Goal: Task Accomplishment & Management: Complete application form

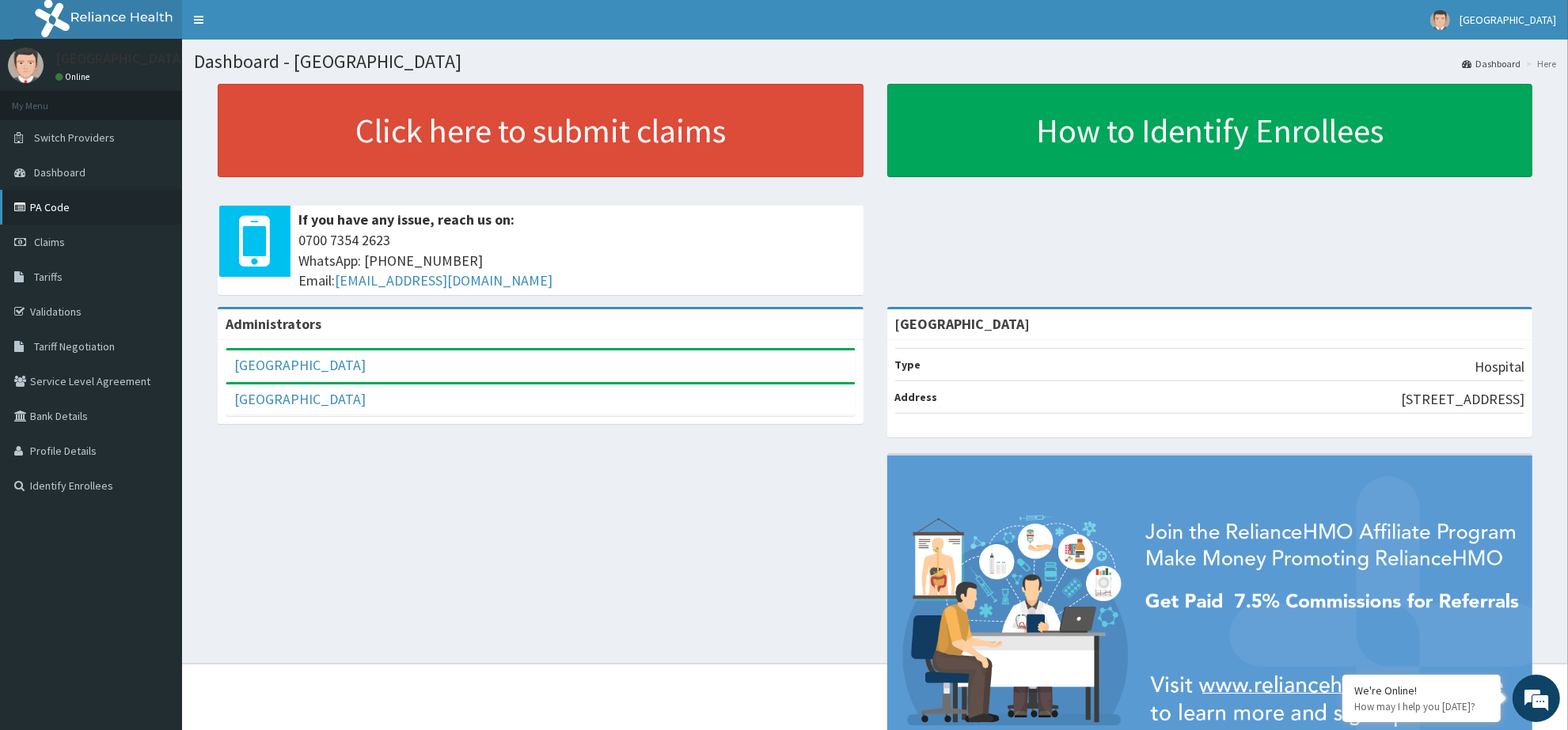
click at [82, 207] on link "PA Code" at bounding box center [90, 207] width 182 height 35
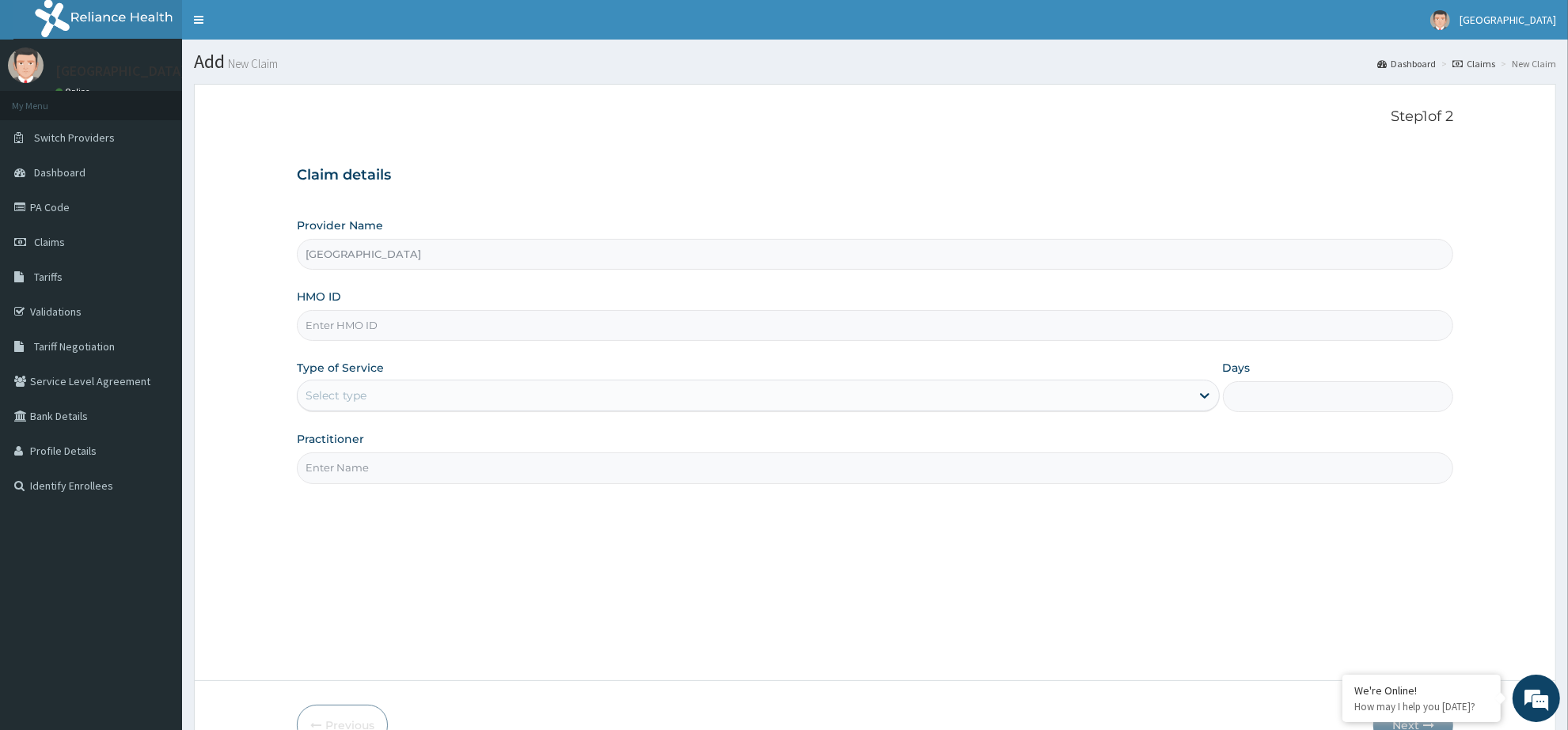
click at [600, 254] on input "[GEOGRAPHIC_DATA]" at bounding box center [874, 255] width 1156 height 31
click at [527, 334] on input "HMO ID" at bounding box center [874, 326] width 1156 height 31
paste input "SRH/10027/B"
type input "SRH/10027/B"
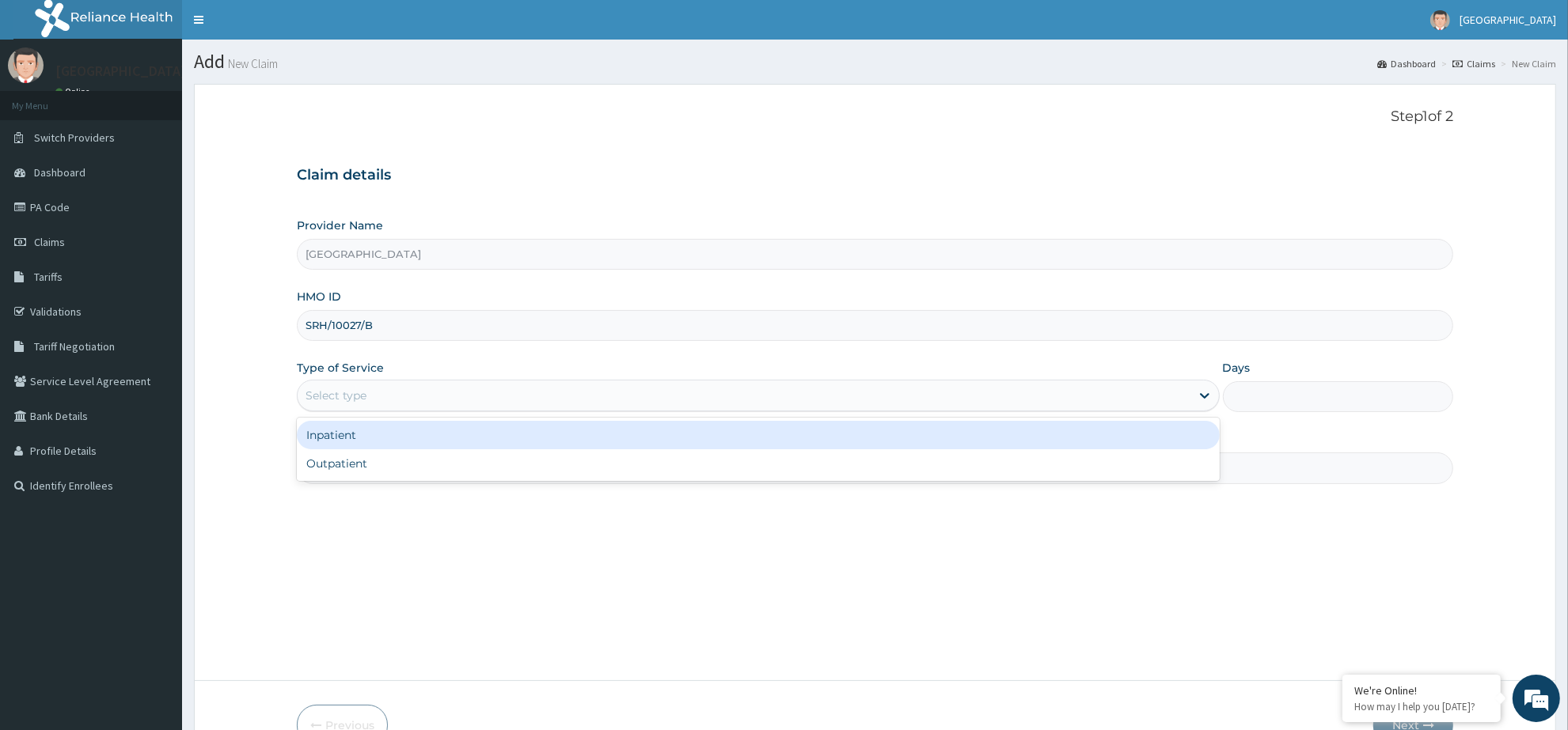
click at [408, 402] on div "Select type" at bounding box center [744, 396] width 893 height 25
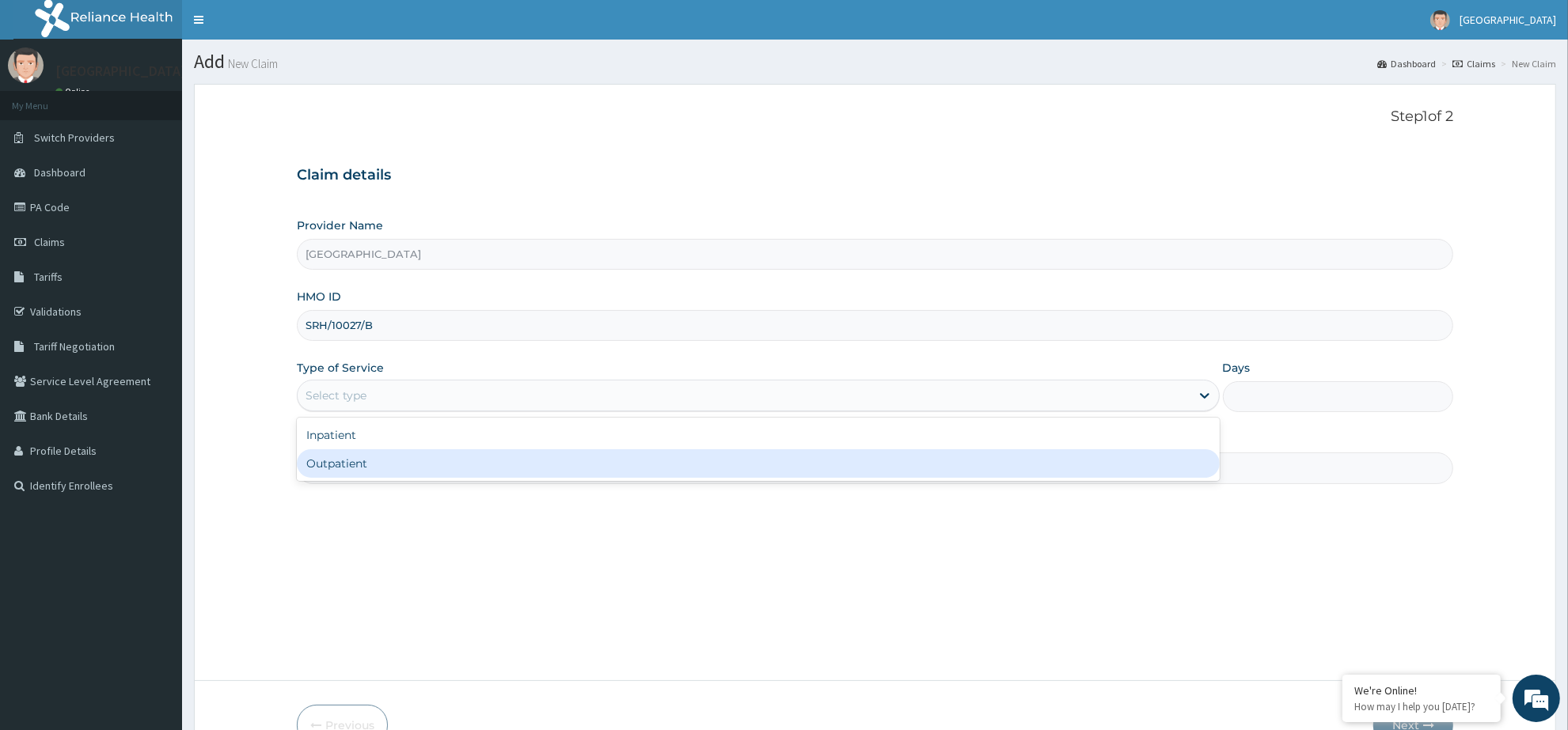
click at [397, 473] on div "Outpatient" at bounding box center [758, 464] width 922 height 29
type input "1"
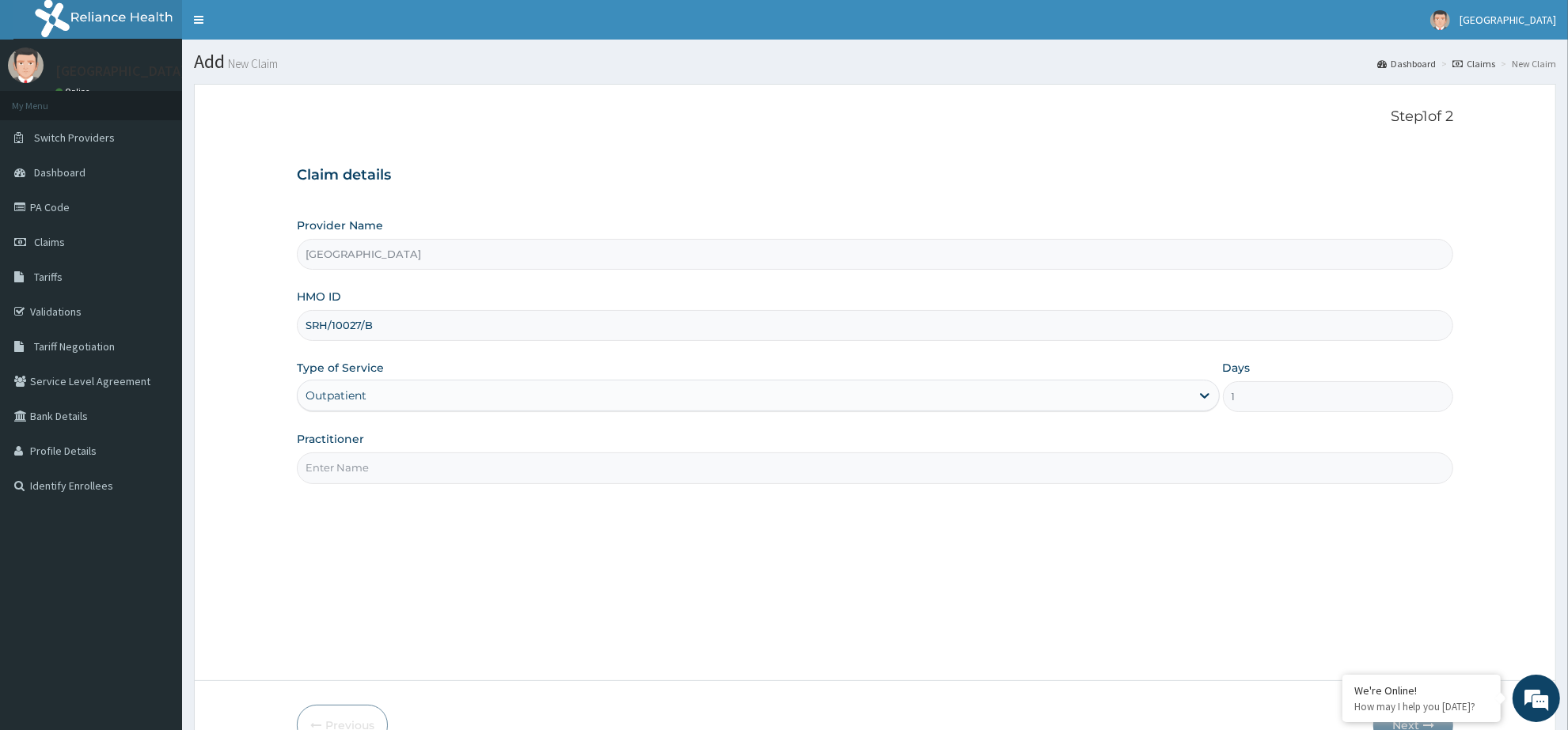
click at [502, 473] on input "Practitioner" at bounding box center [874, 468] width 1156 height 31
type input "[PERSON_NAME]"
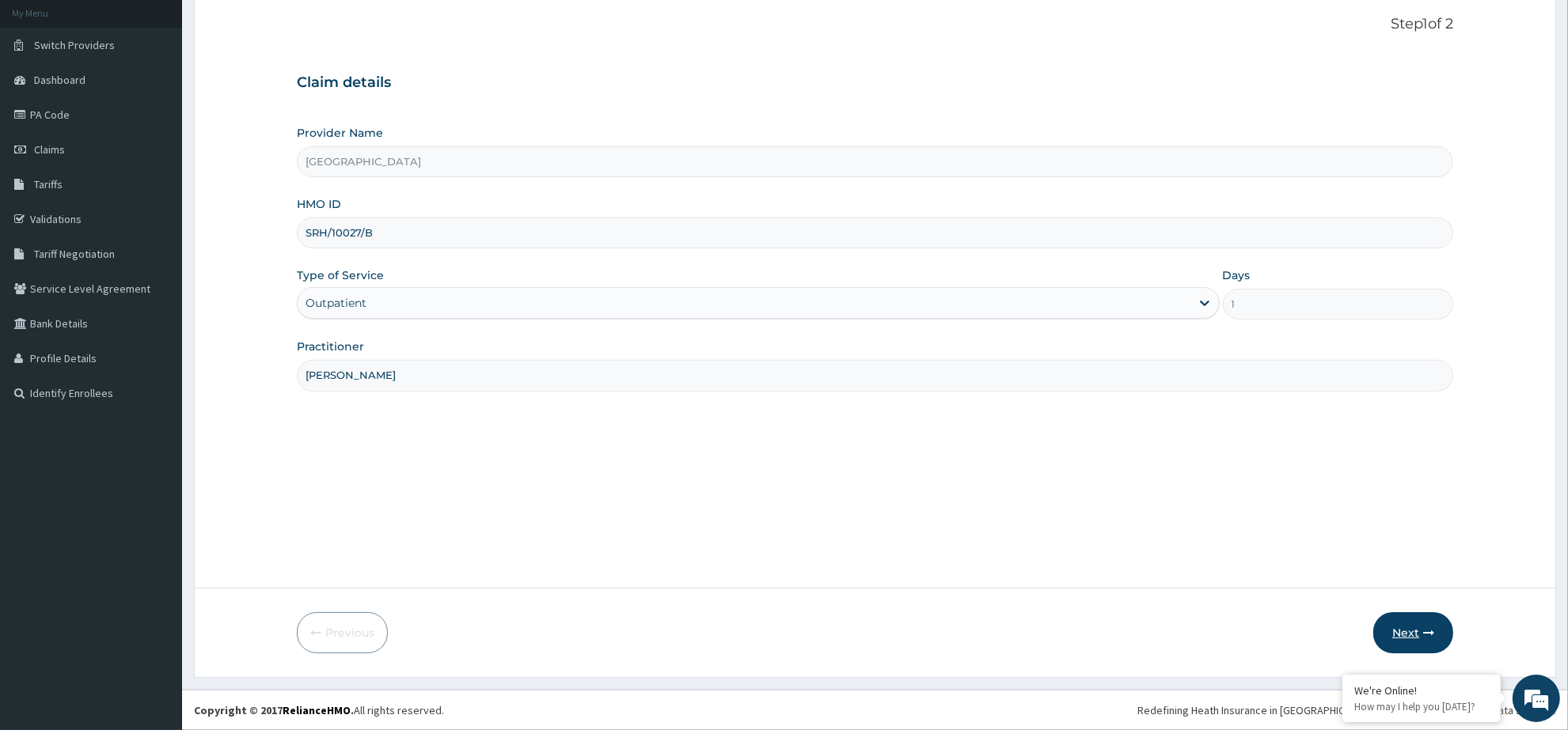
click at [1393, 638] on button "Next" at bounding box center [1412, 633] width 80 height 41
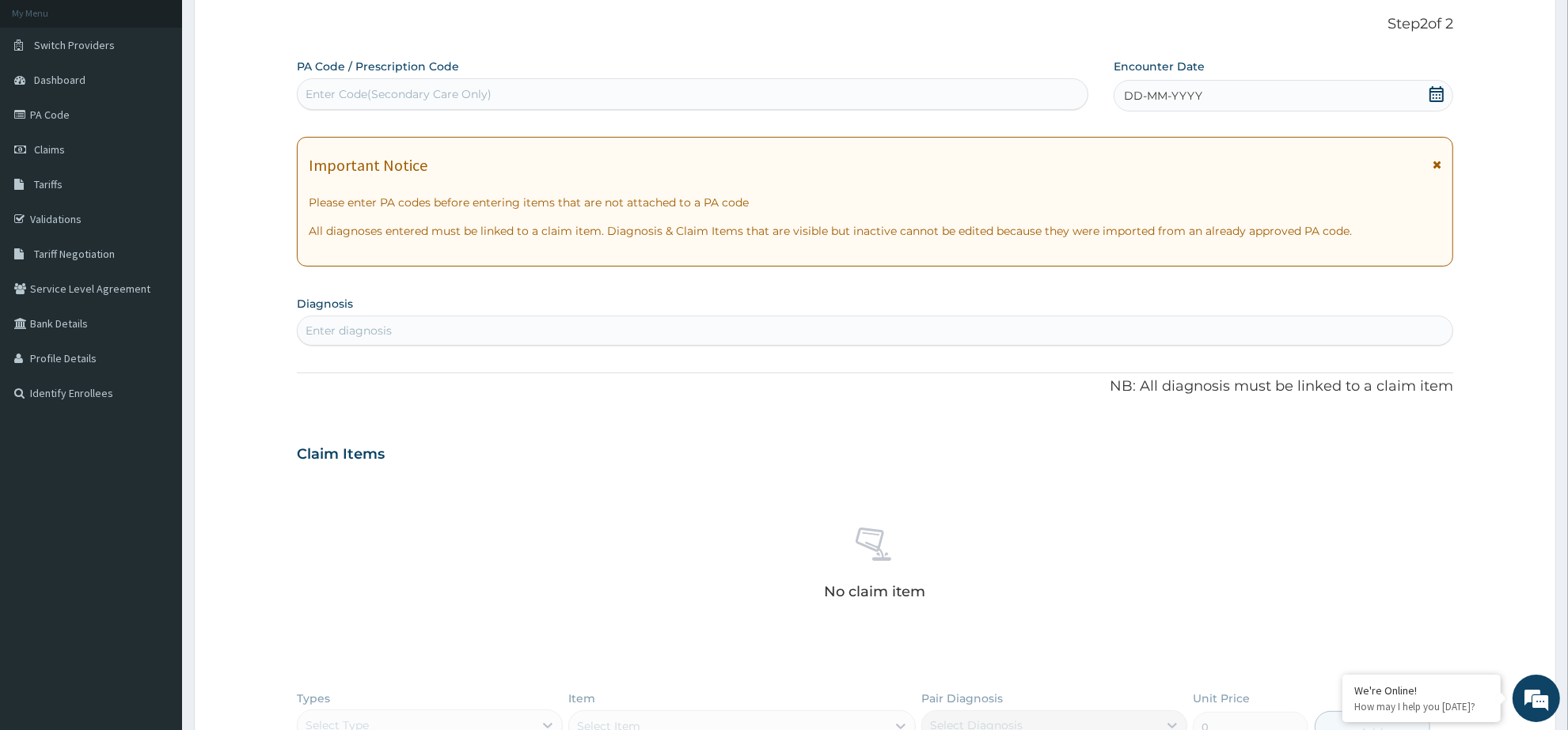
click at [1433, 96] on icon at bounding box center [1436, 94] width 15 height 15
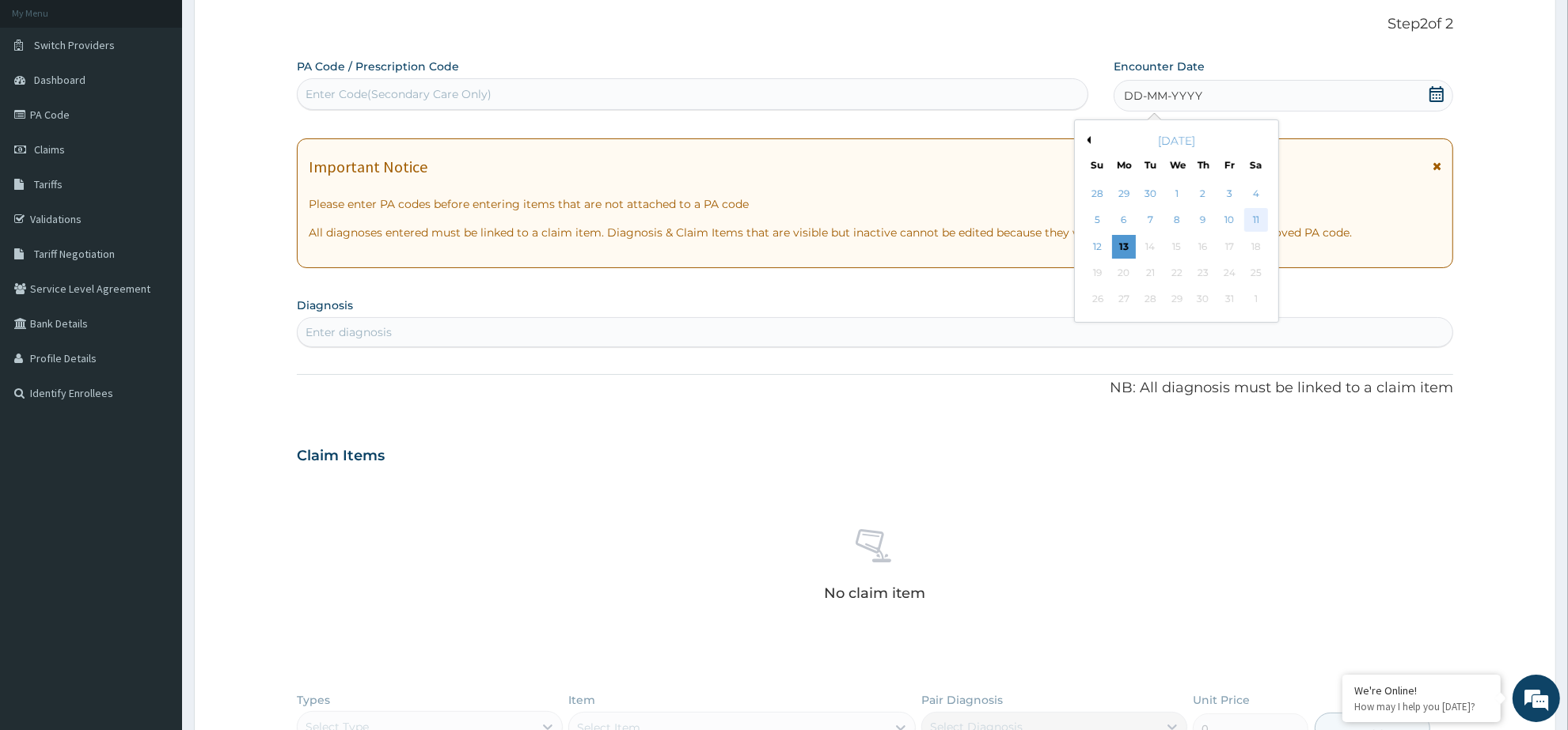
click at [1257, 218] on div "11" at bounding box center [1256, 220] width 24 height 24
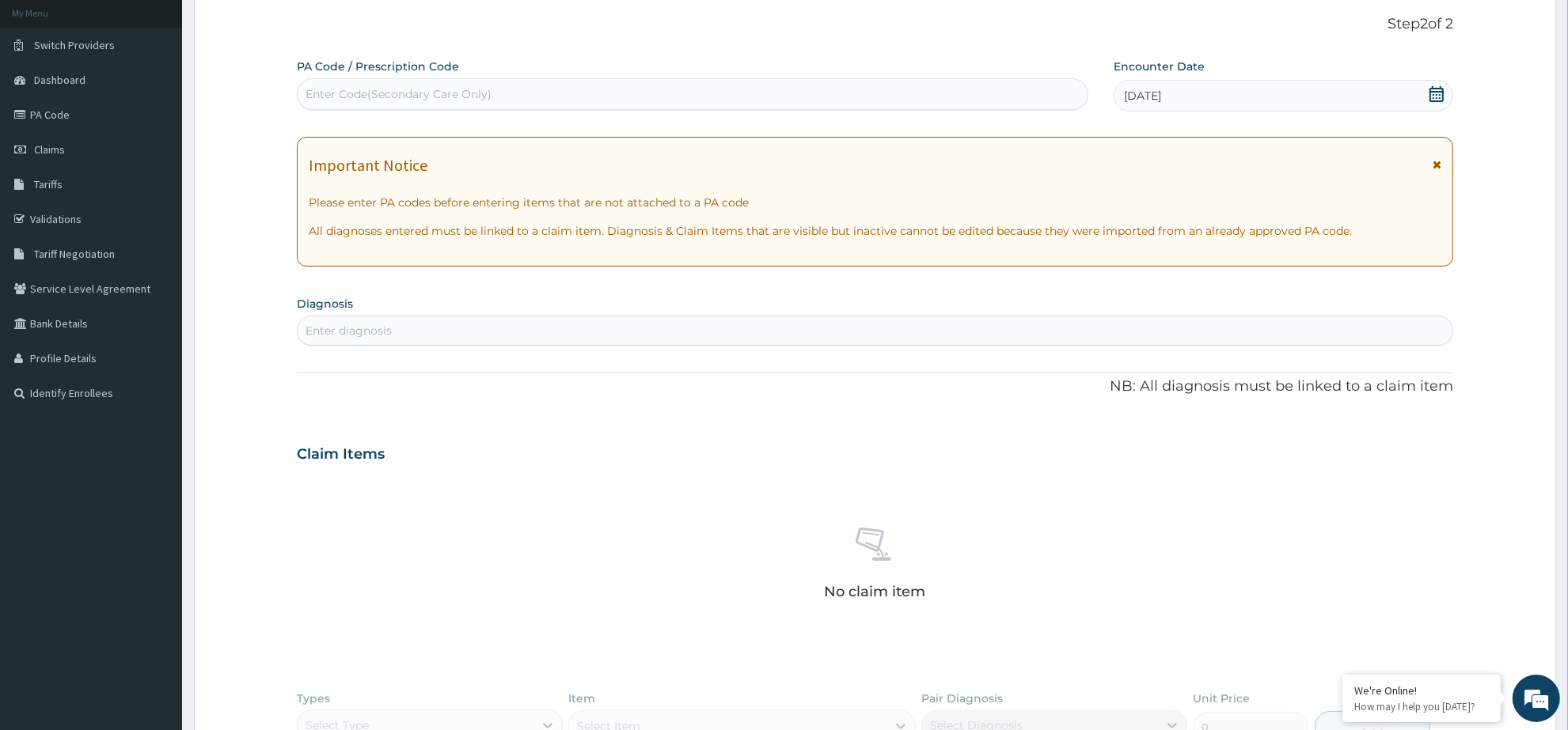
click at [671, 314] on section "Diagnosis Enter diagnosis" at bounding box center [874, 319] width 1156 height 54
click at [671, 326] on div "Enter diagnosis" at bounding box center [875, 330] width 1155 height 25
type input "C"
click at [1438, 163] on icon at bounding box center [1436, 165] width 9 height 12
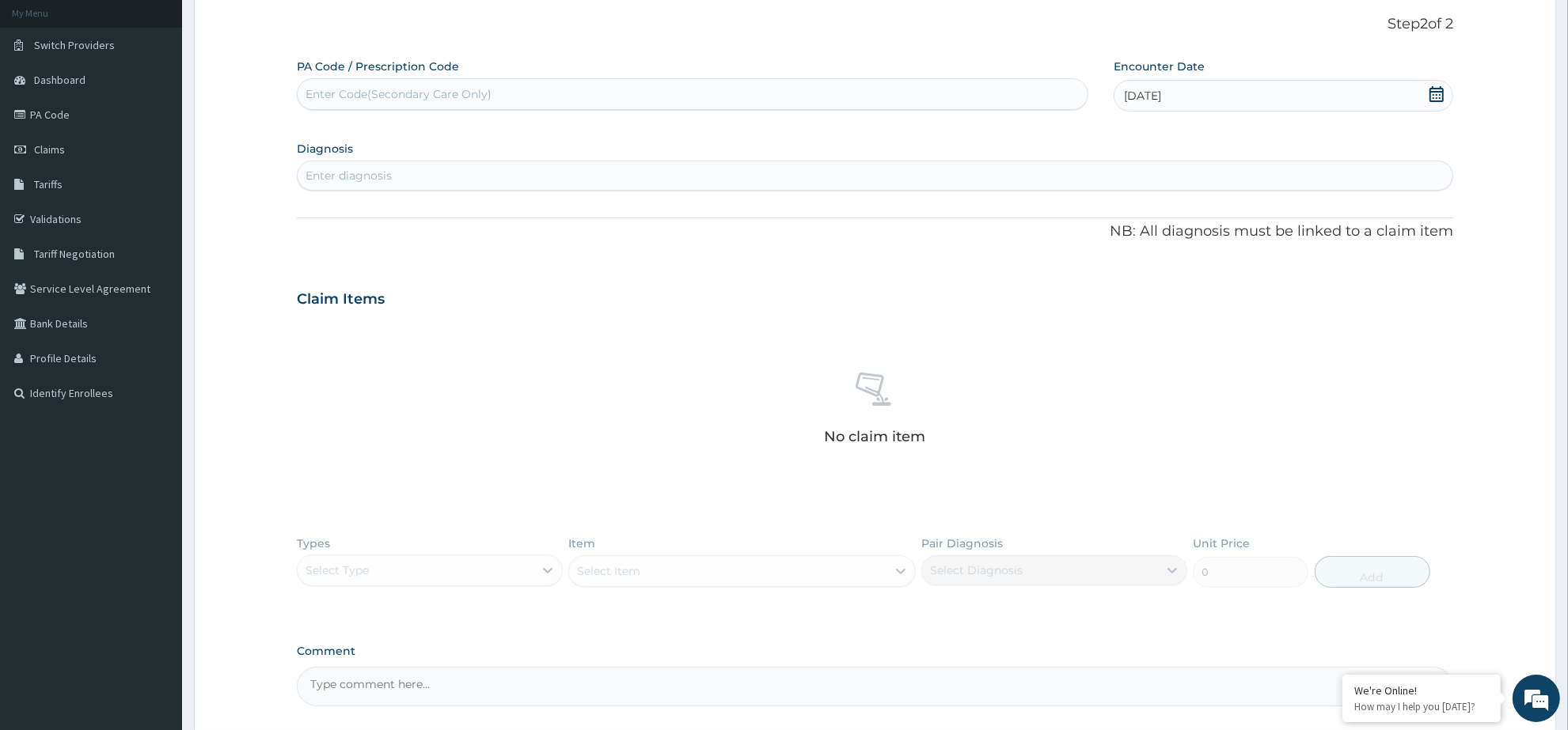
click at [531, 181] on div "Enter diagnosis" at bounding box center [875, 176] width 1155 height 25
type input "P"
type input "CON"
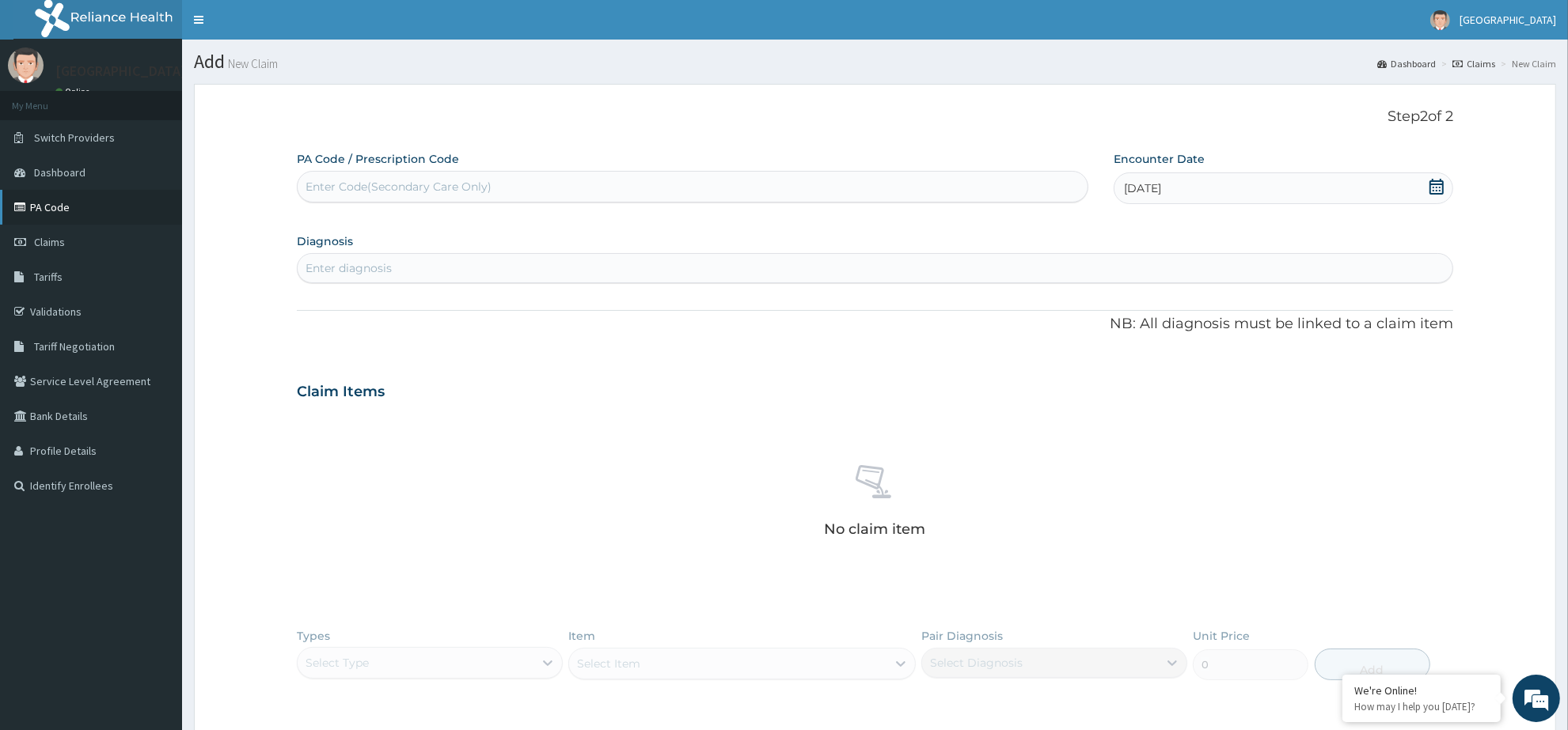
click at [42, 203] on link "PA Code" at bounding box center [90, 207] width 182 height 35
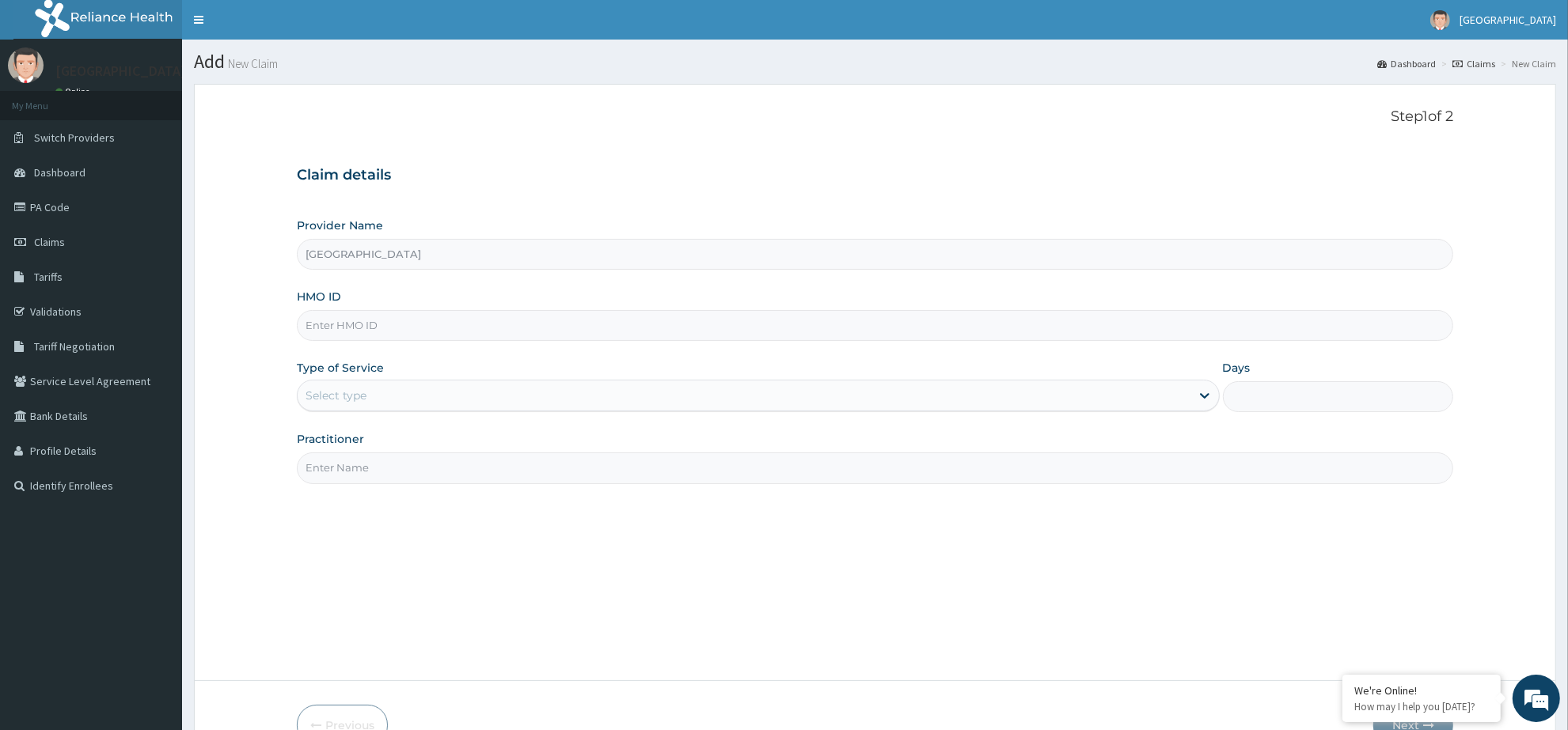
type input "[GEOGRAPHIC_DATA]"
type input "PWH/10005/D"
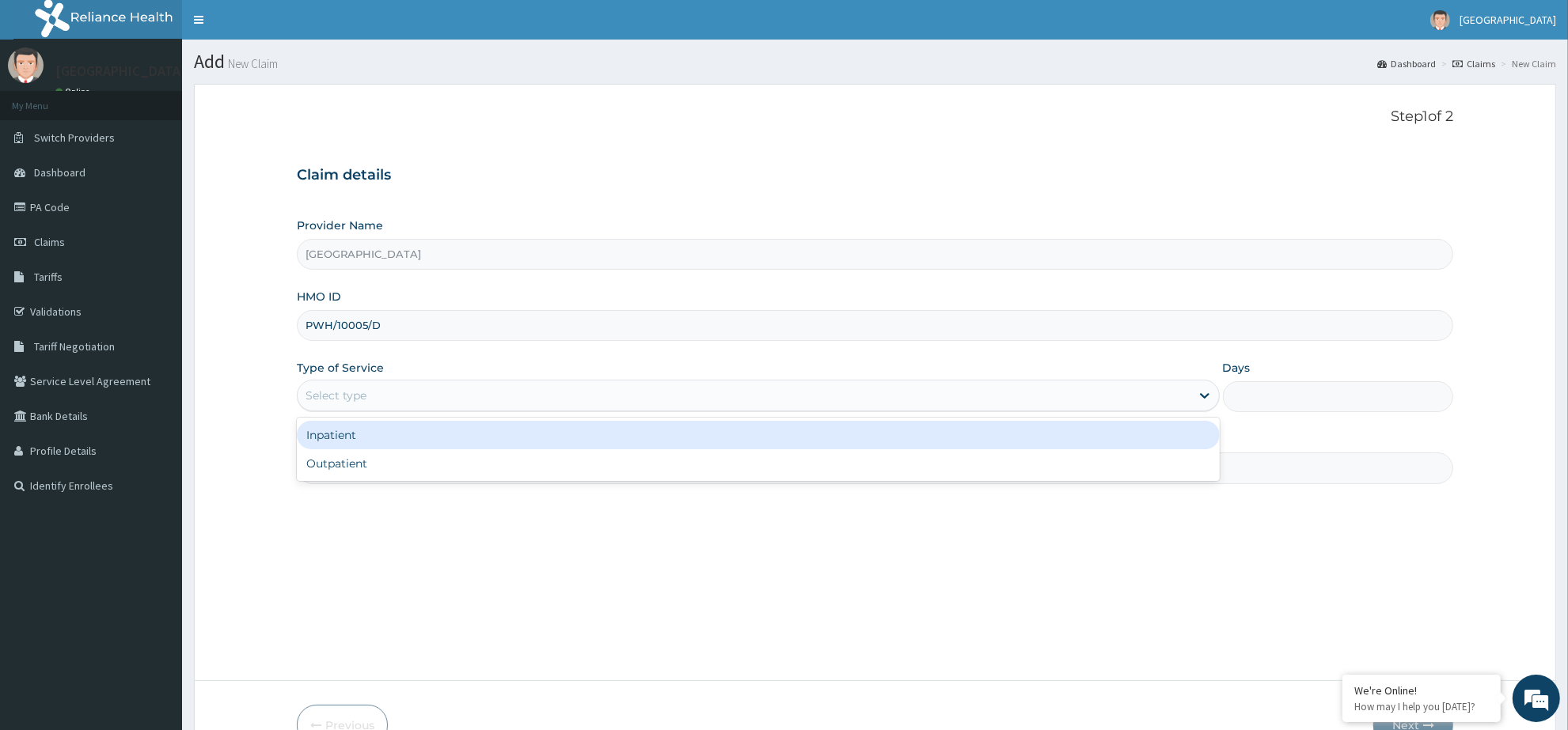
click at [599, 402] on div "Select type" at bounding box center [744, 396] width 893 height 25
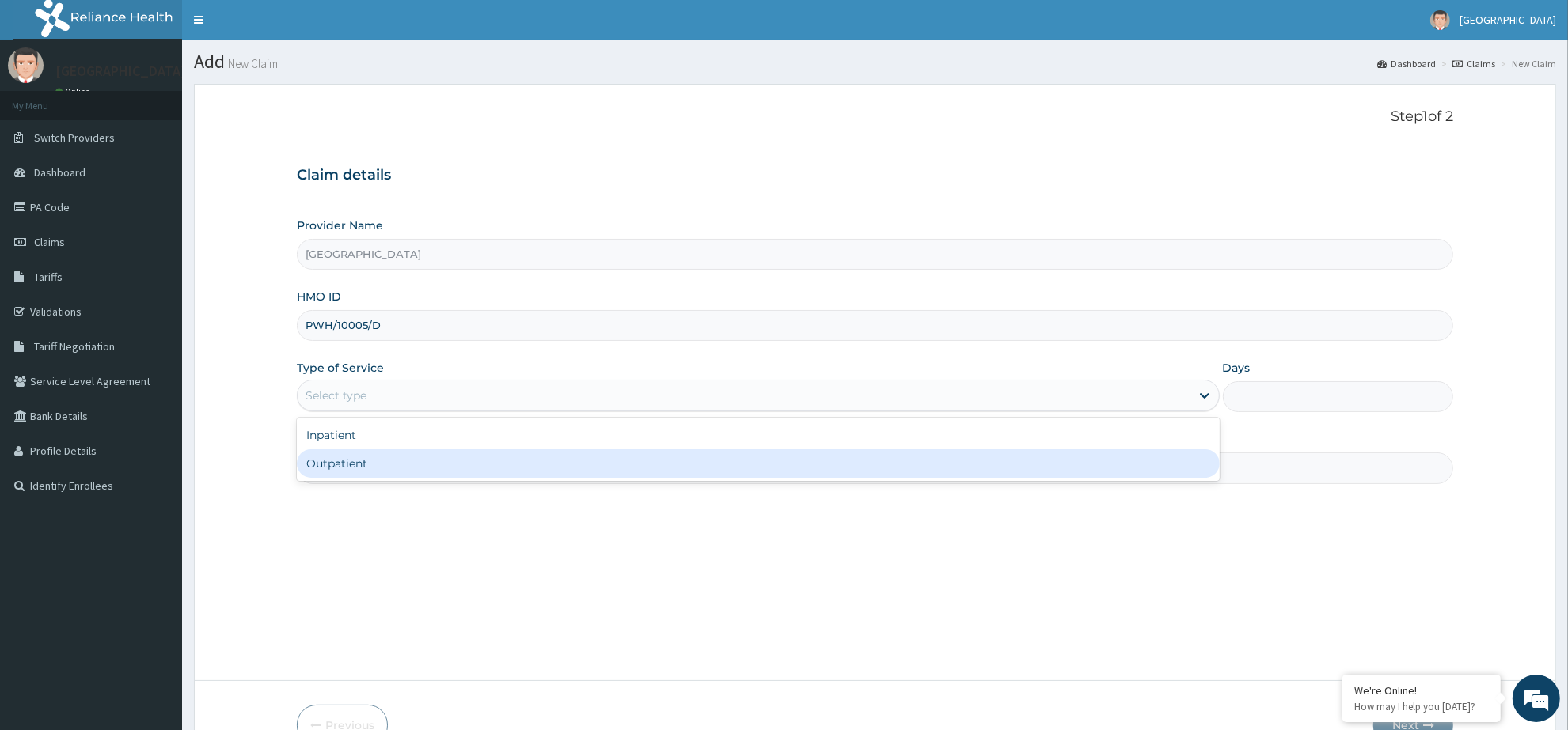
click at [578, 477] on div "Outpatient" at bounding box center [758, 464] width 922 height 29
type input "1"
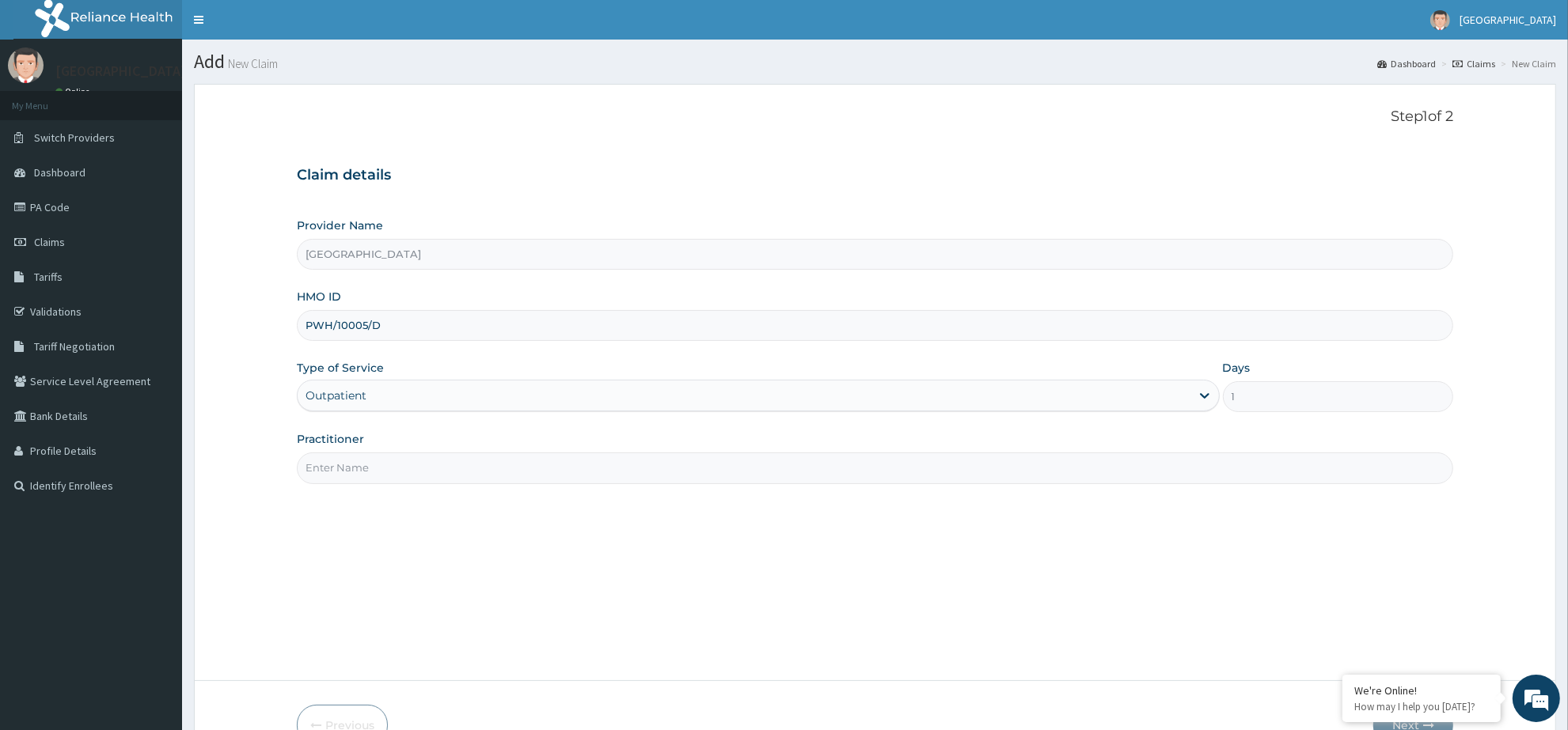
click at [801, 476] on input "Practitioner" at bounding box center [874, 468] width 1156 height 31
type input "DR ADEKUNLE MEGBUWAWON"
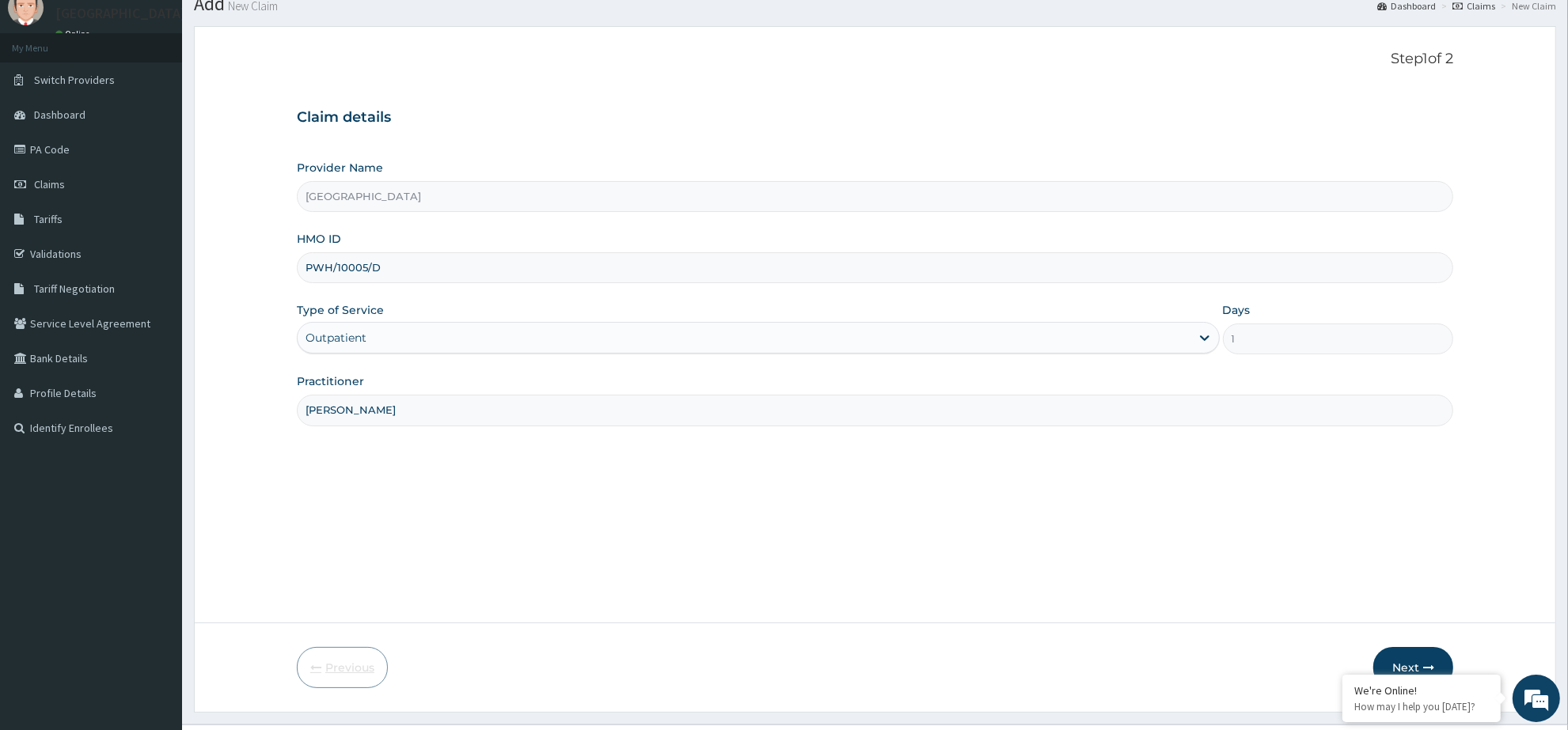
scroll to position [92, 0]
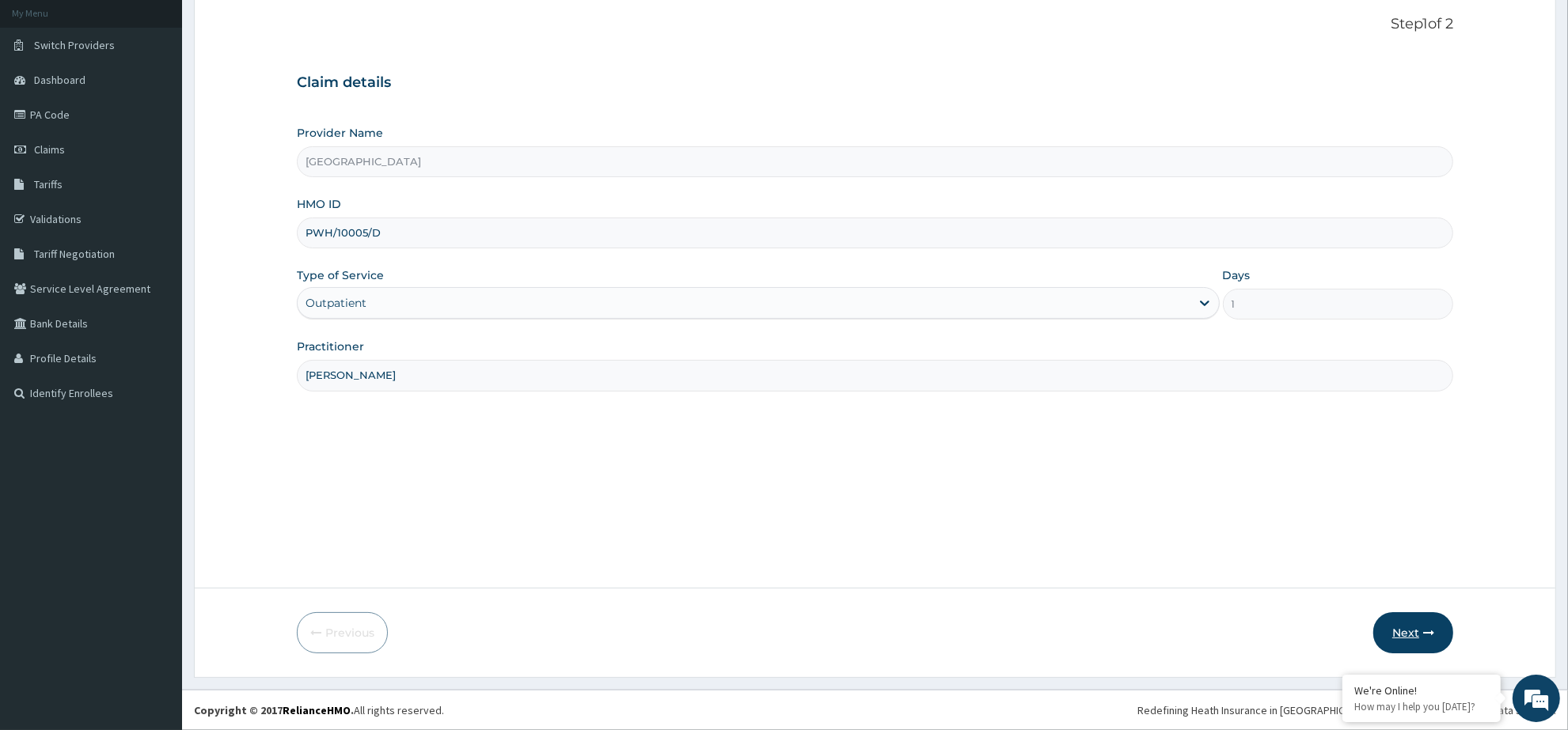
click at [1402, 629] on button "Next" at bounding box center [1412, 633] width 80 height 41
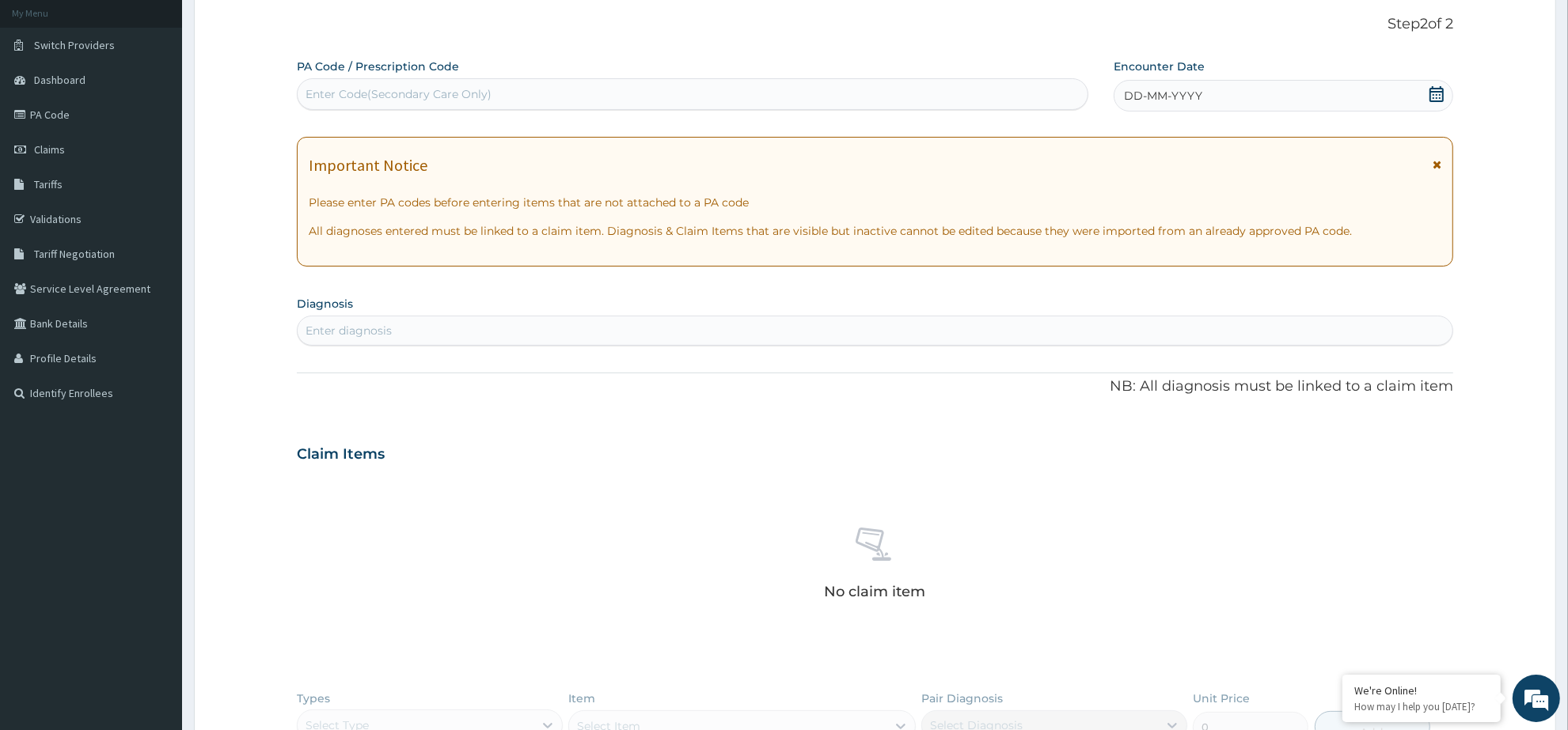
click at [1430, 88] on icon at bounding box center [1436, 94] width 14 height 15
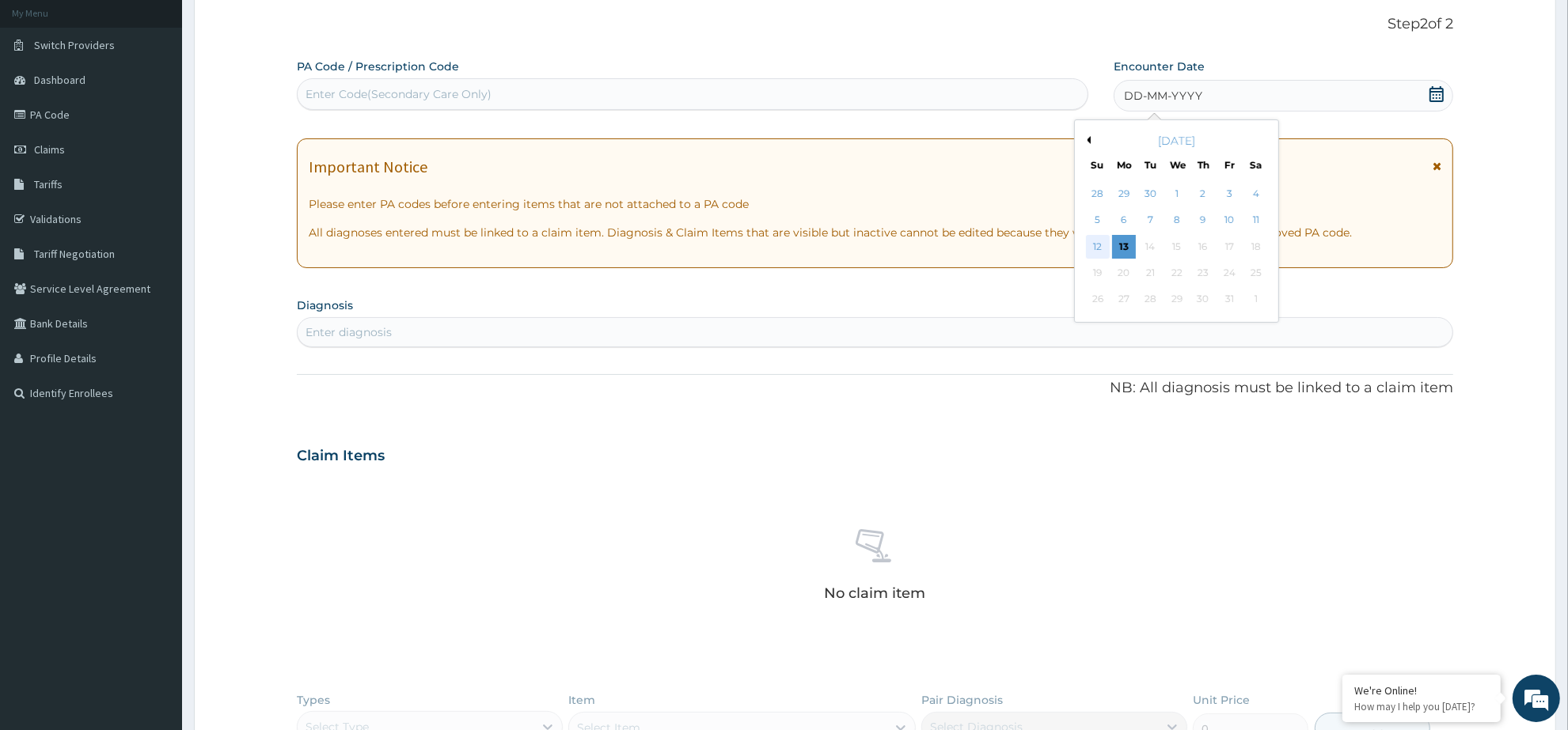
click at [1097, 246] on div "12" at bounding box center [1097, 247] width 24 height 24
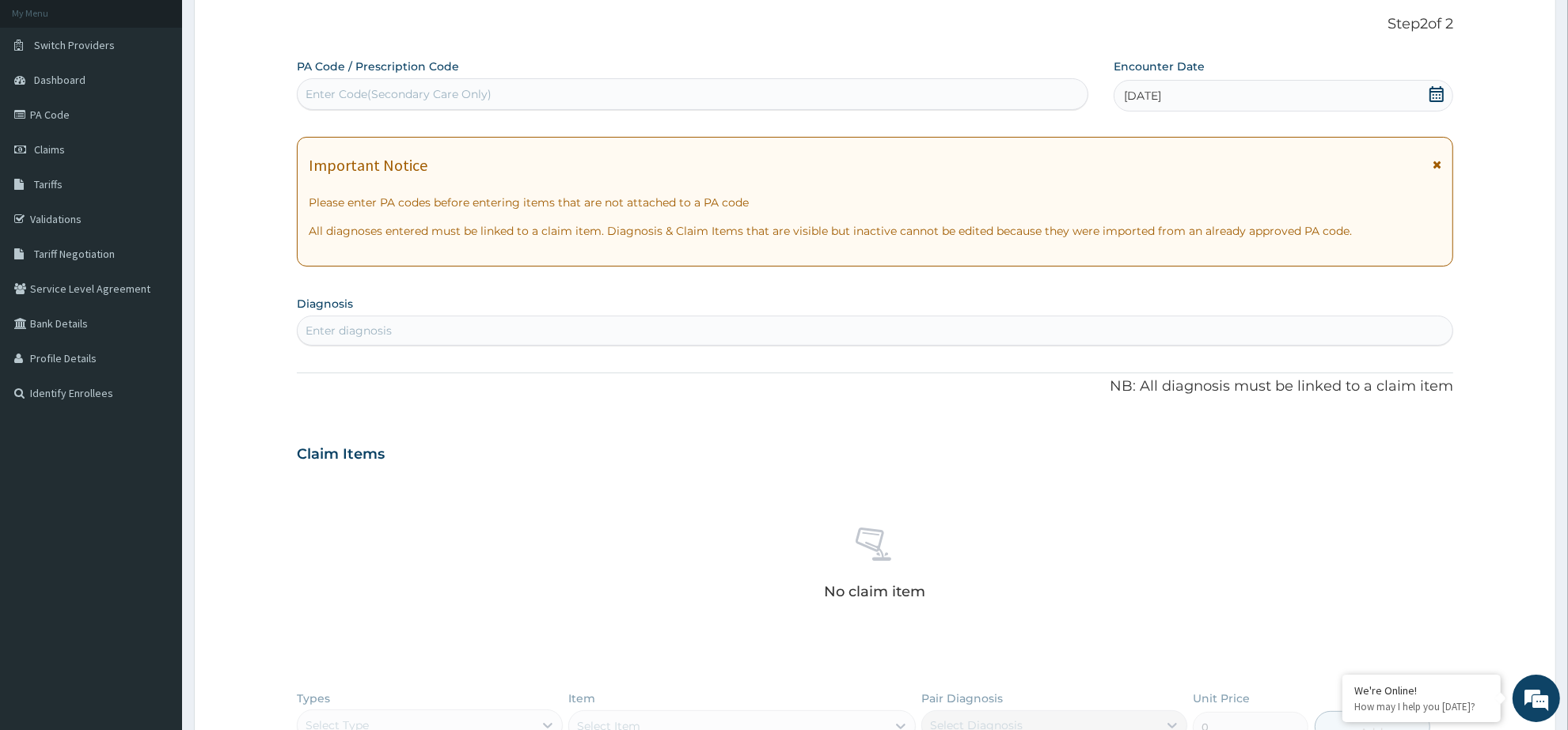
click at [512, 326] on div "Enter diagnosis" at bounding box center [875, 330] width 1155 height 25
type input "UPPER"
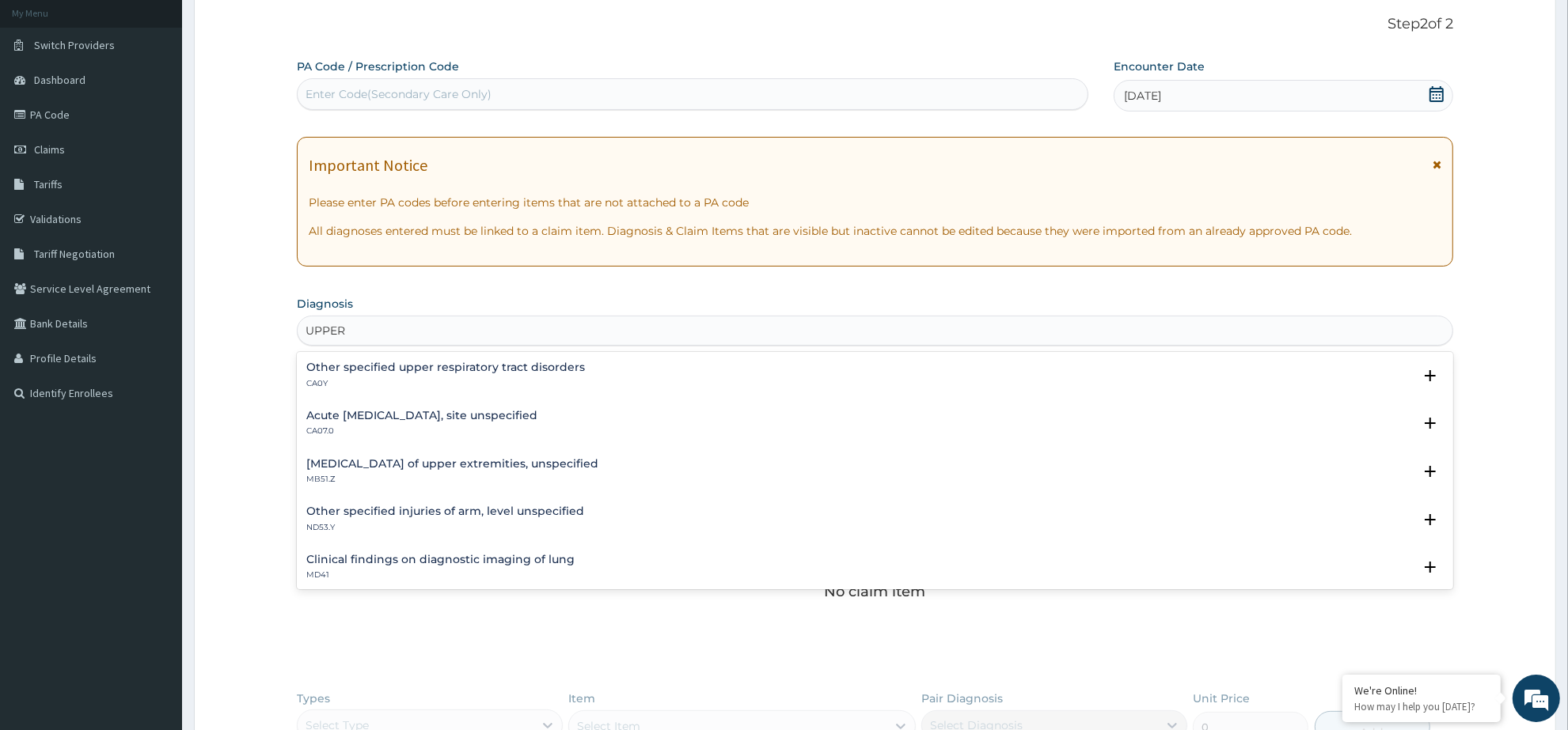
click at [465, 369] on h4 "Other specified upper respiratory tract disorders" at bounding box center [446, 367] width 279 height 12
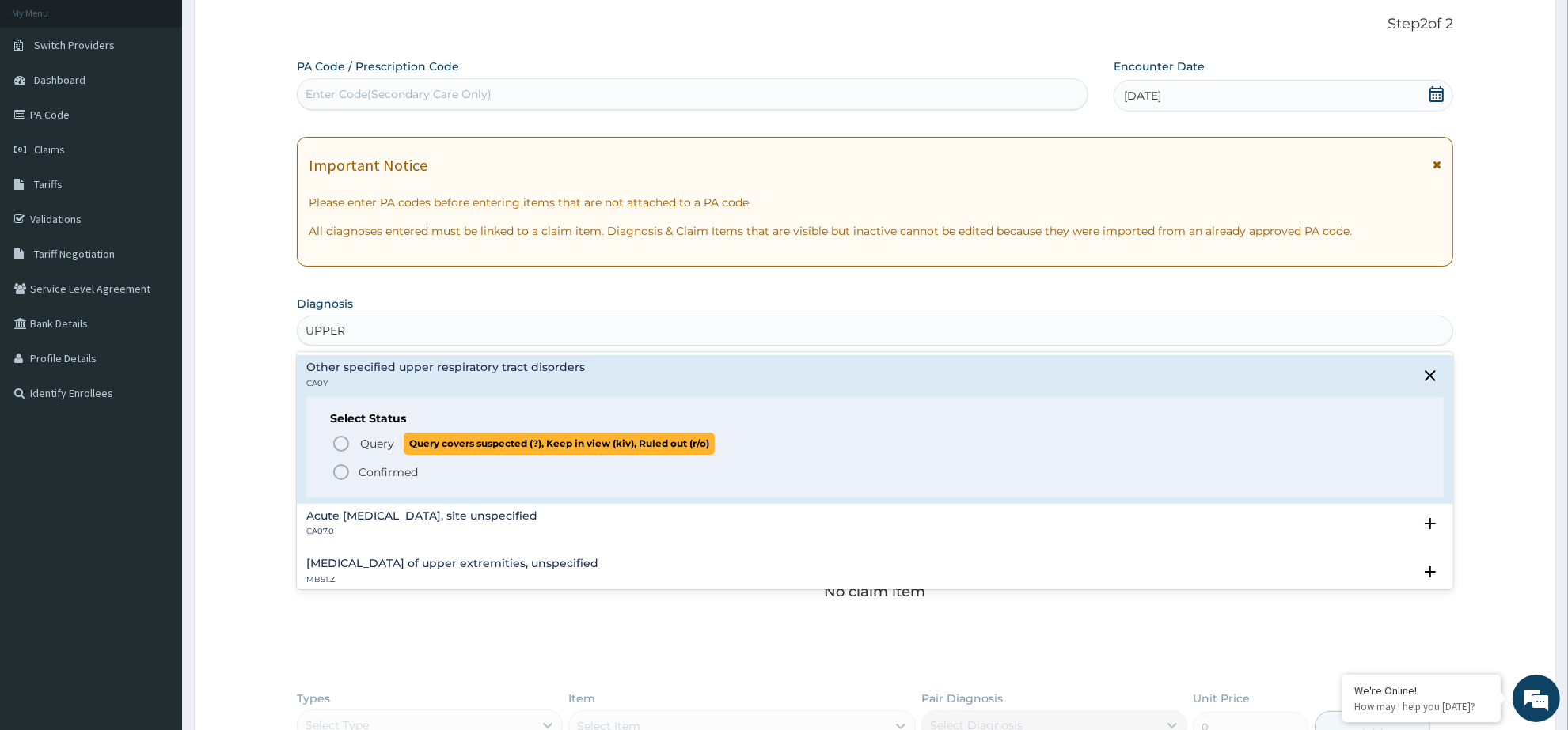
click at [339, 444] on icon "status option query" at bounding box center [341, 444] width 19 height 19
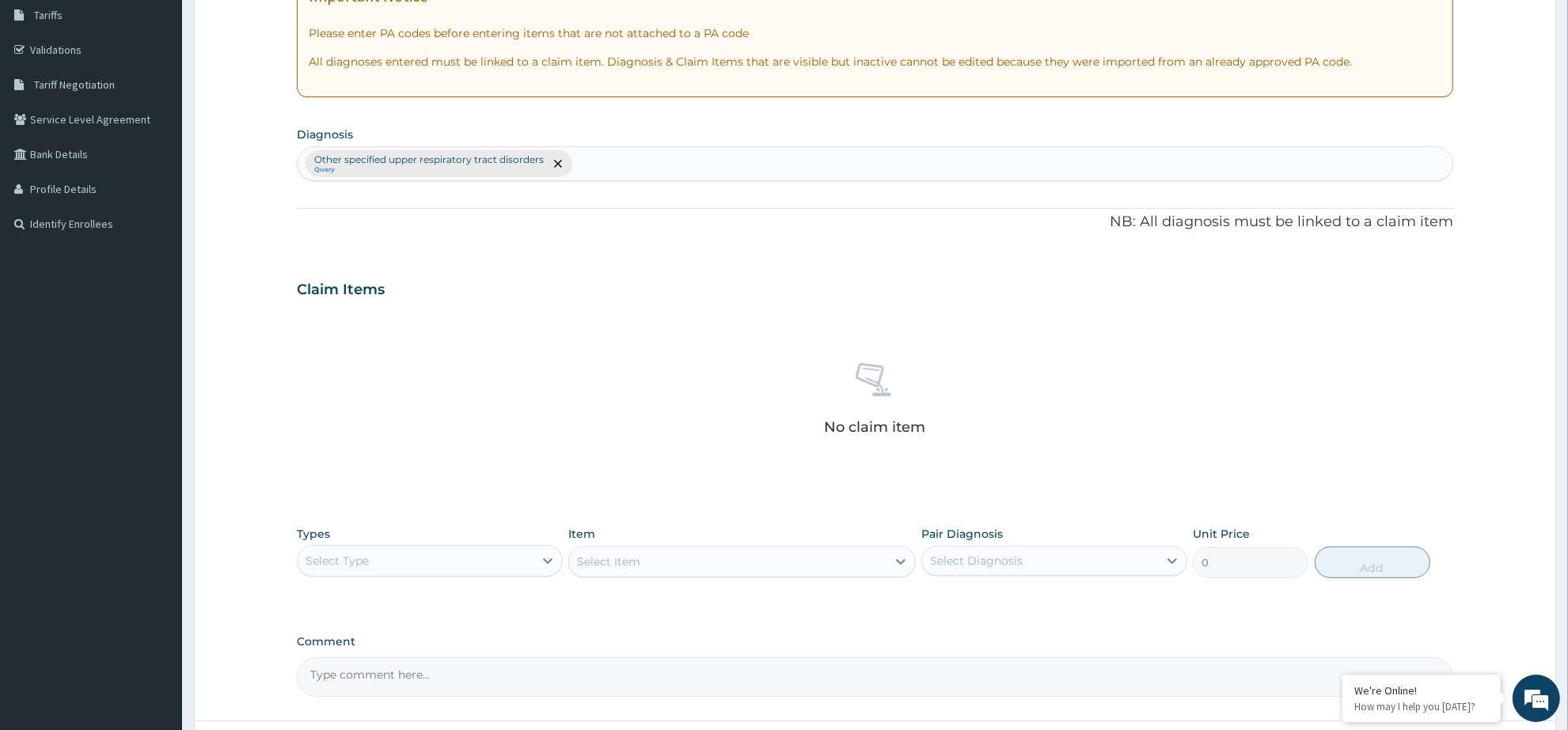
scroll to position [389, 0]
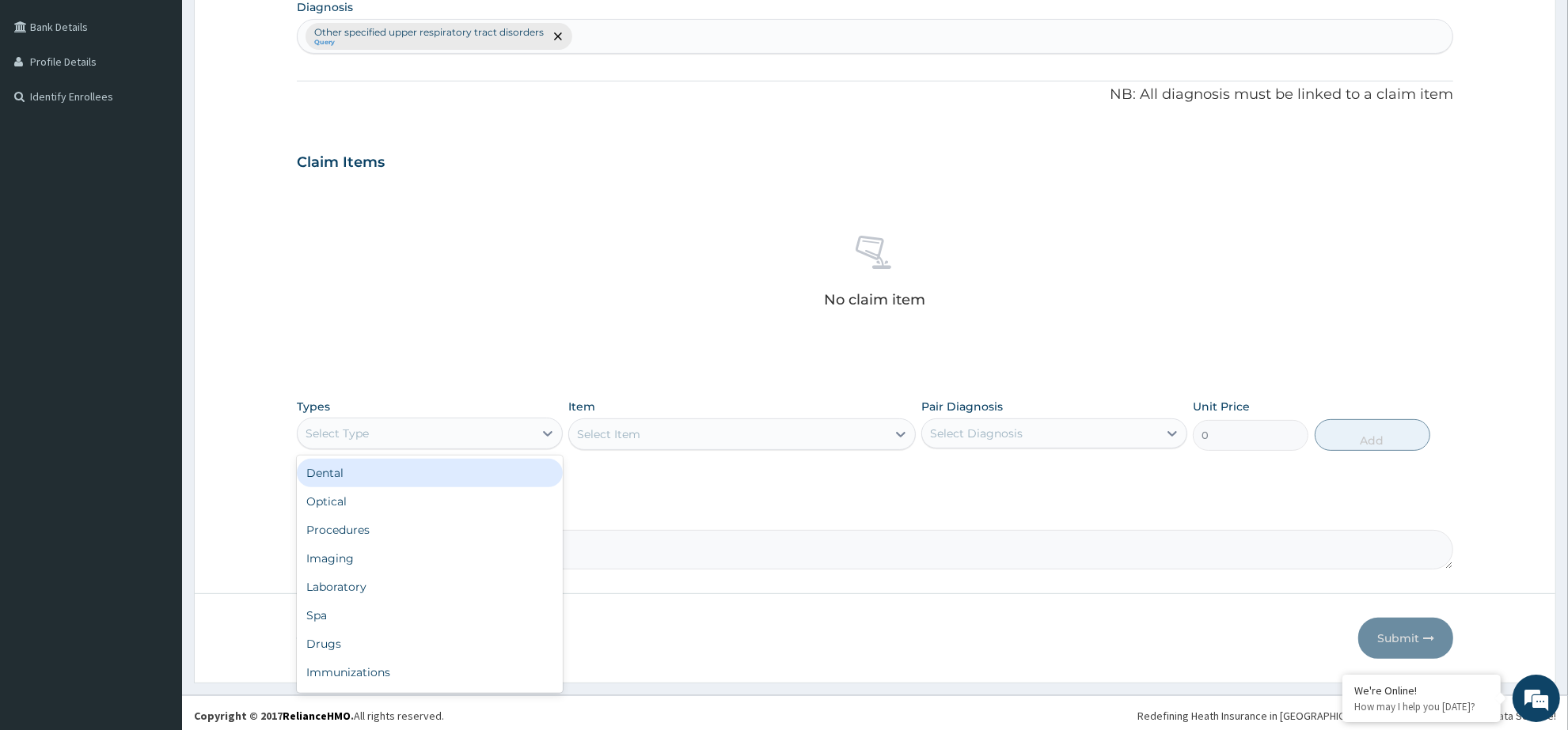
click at [516, 433] on div "Select Type" at bounding box center [415, 433] width 235 height 25
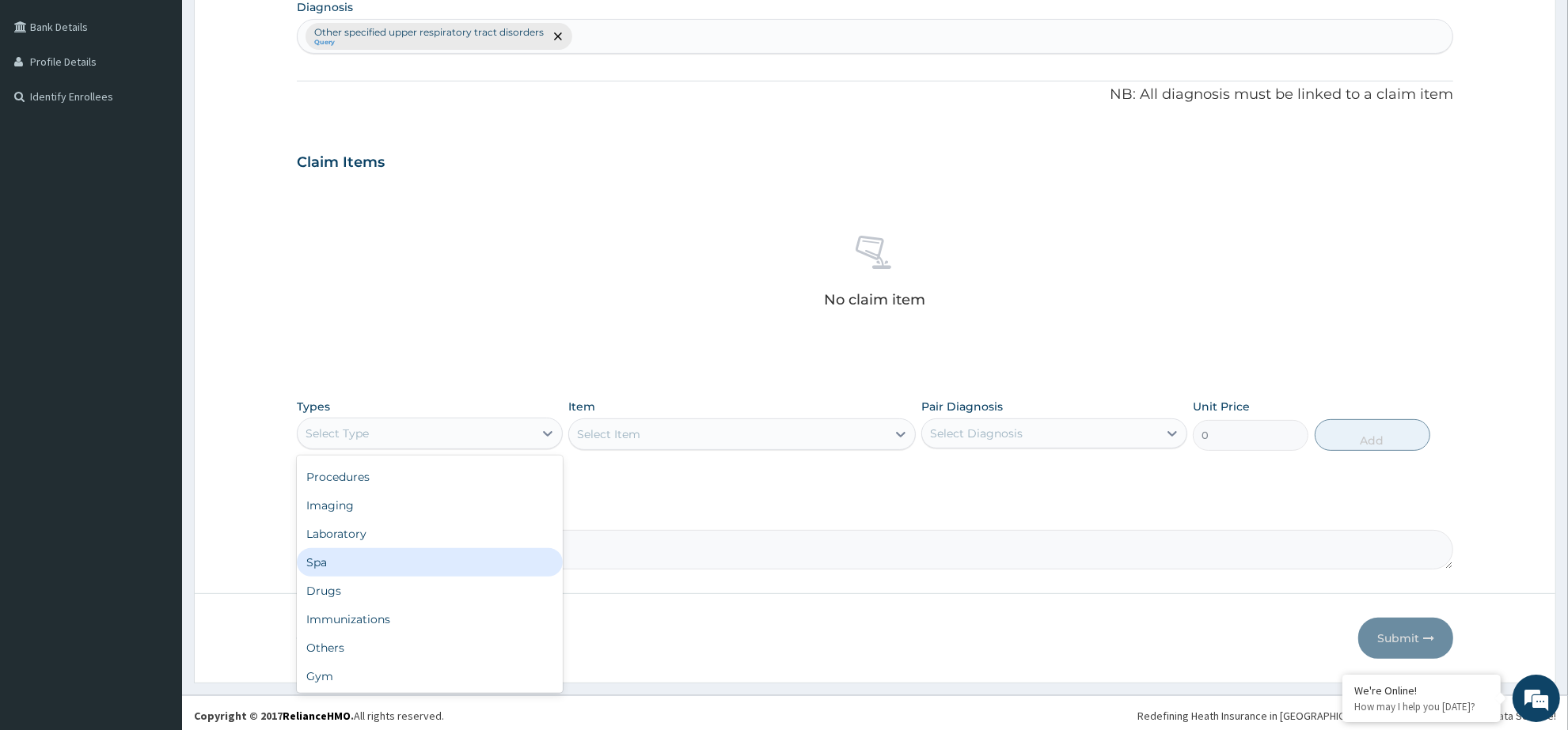
scroll to position [0, 0]
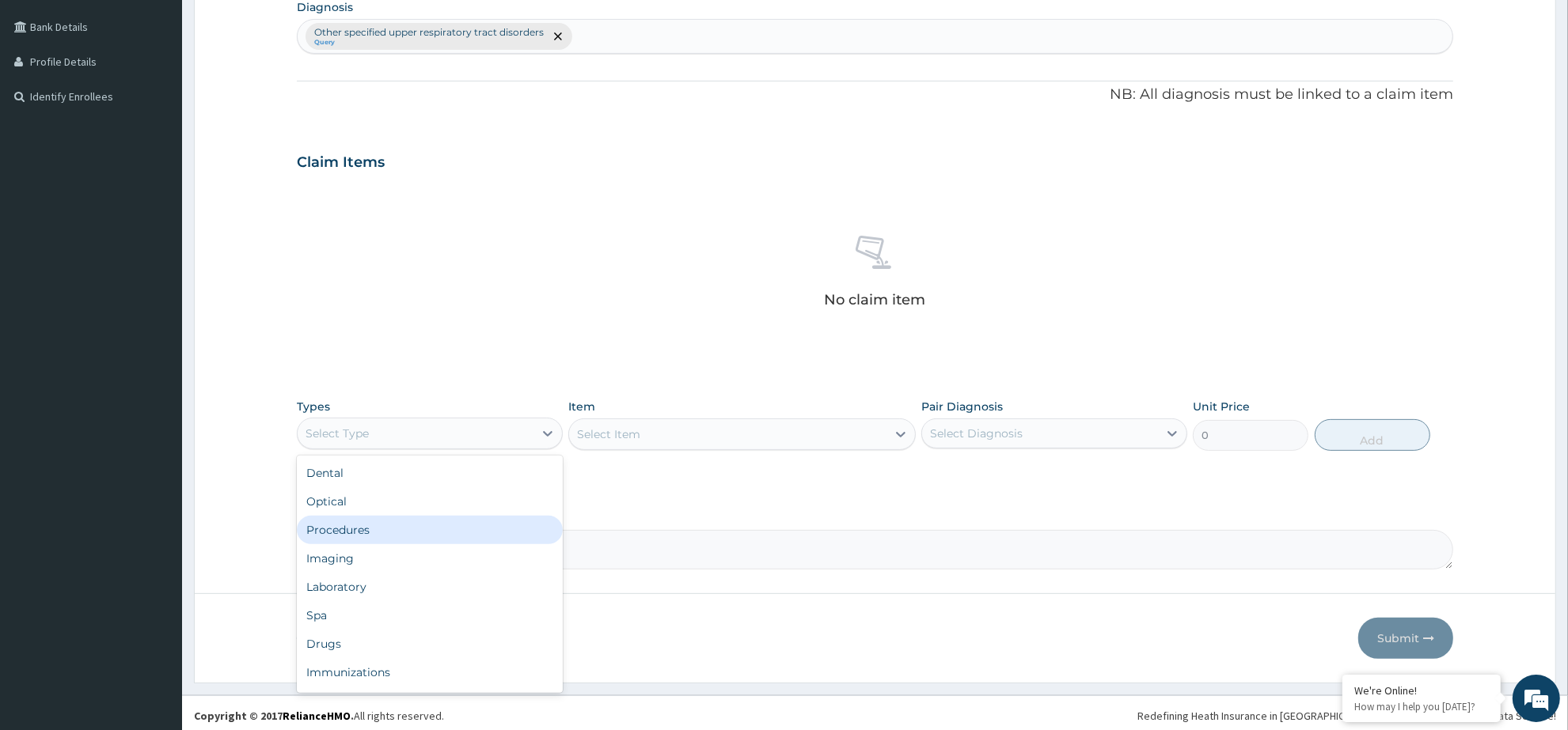
click at [437, 527] on div "Procedures" at bounding box center [429, 530] width 266 height 29
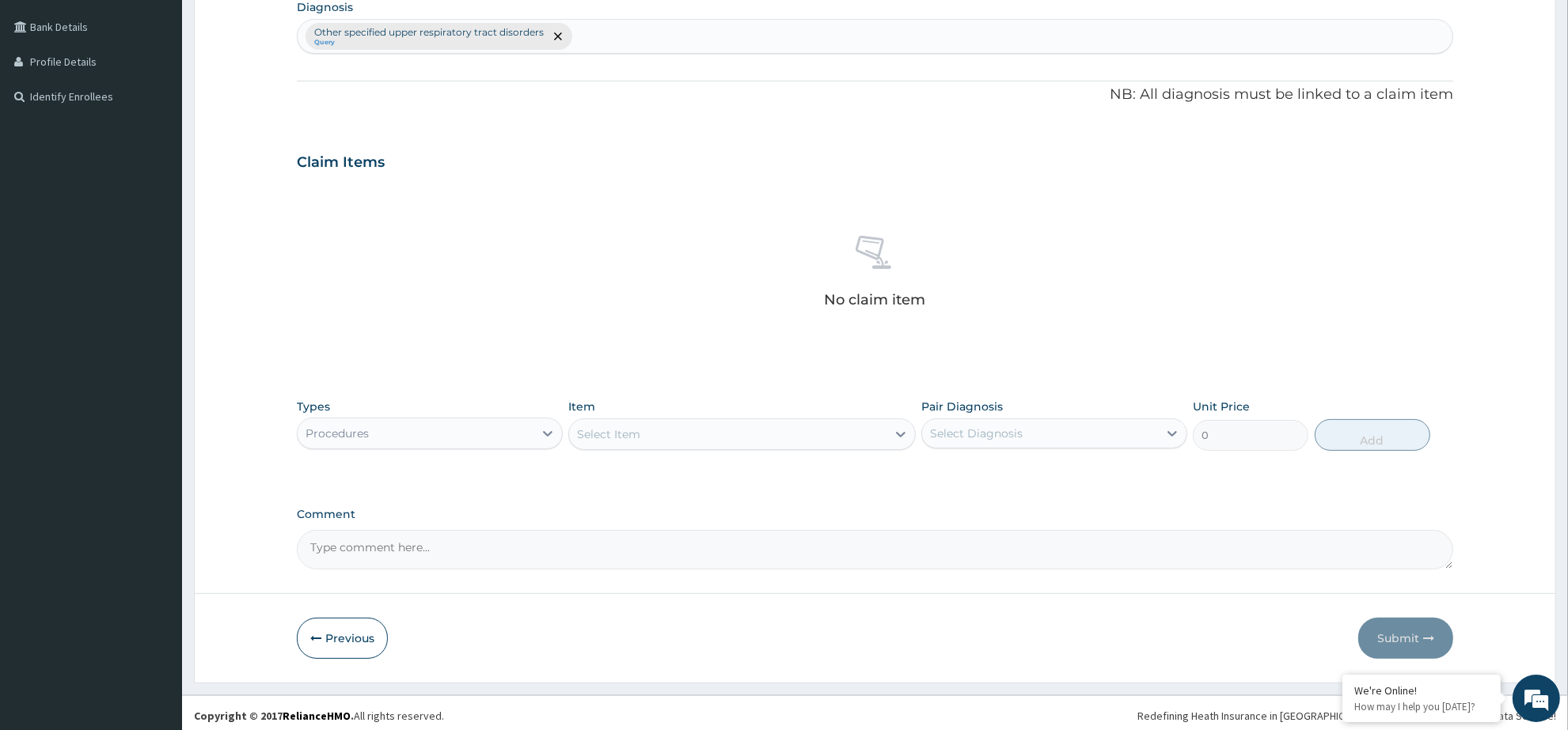
click at [775, 445] on div "Select Item" at bounding box center [726, 434] width 316 height 25
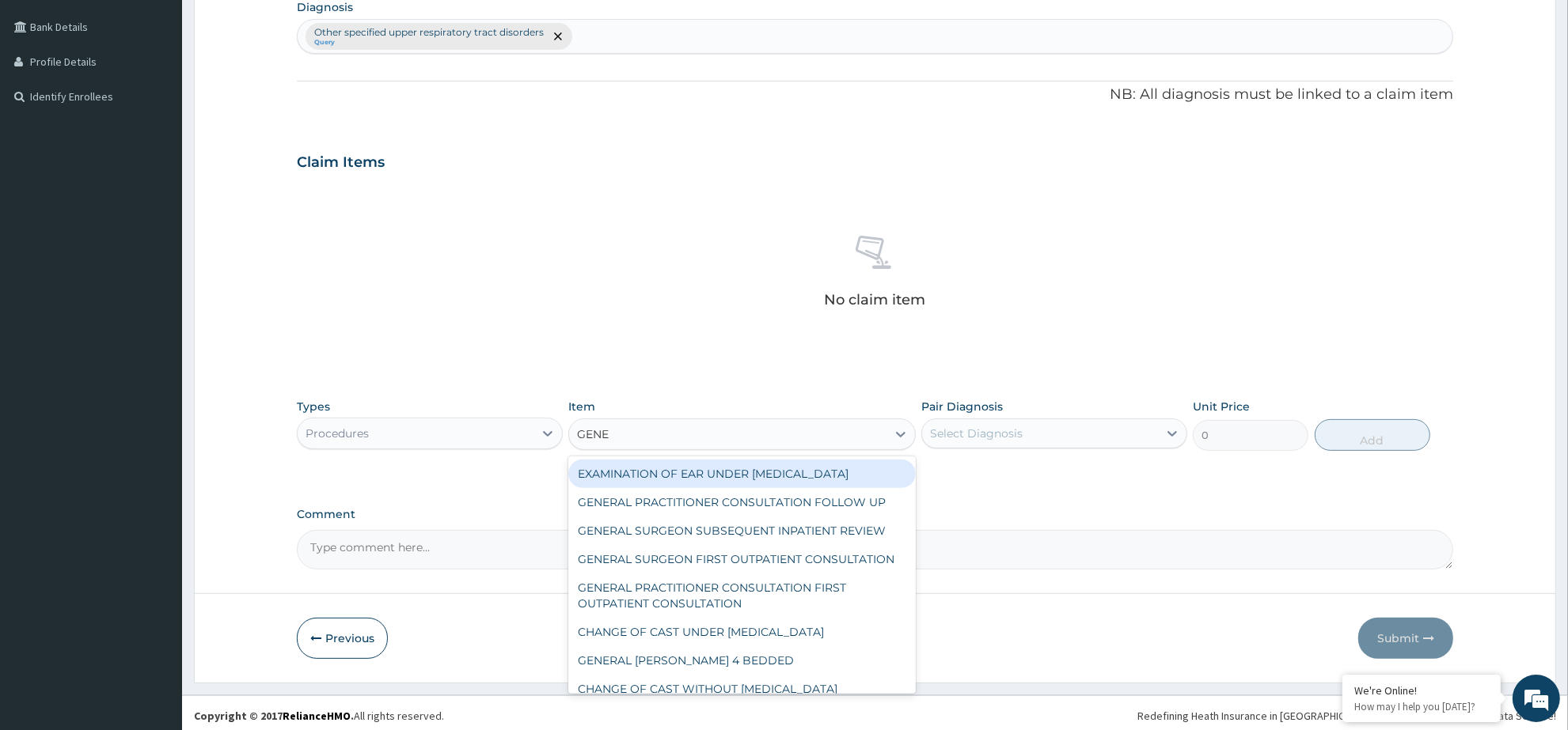
type input "GENER"
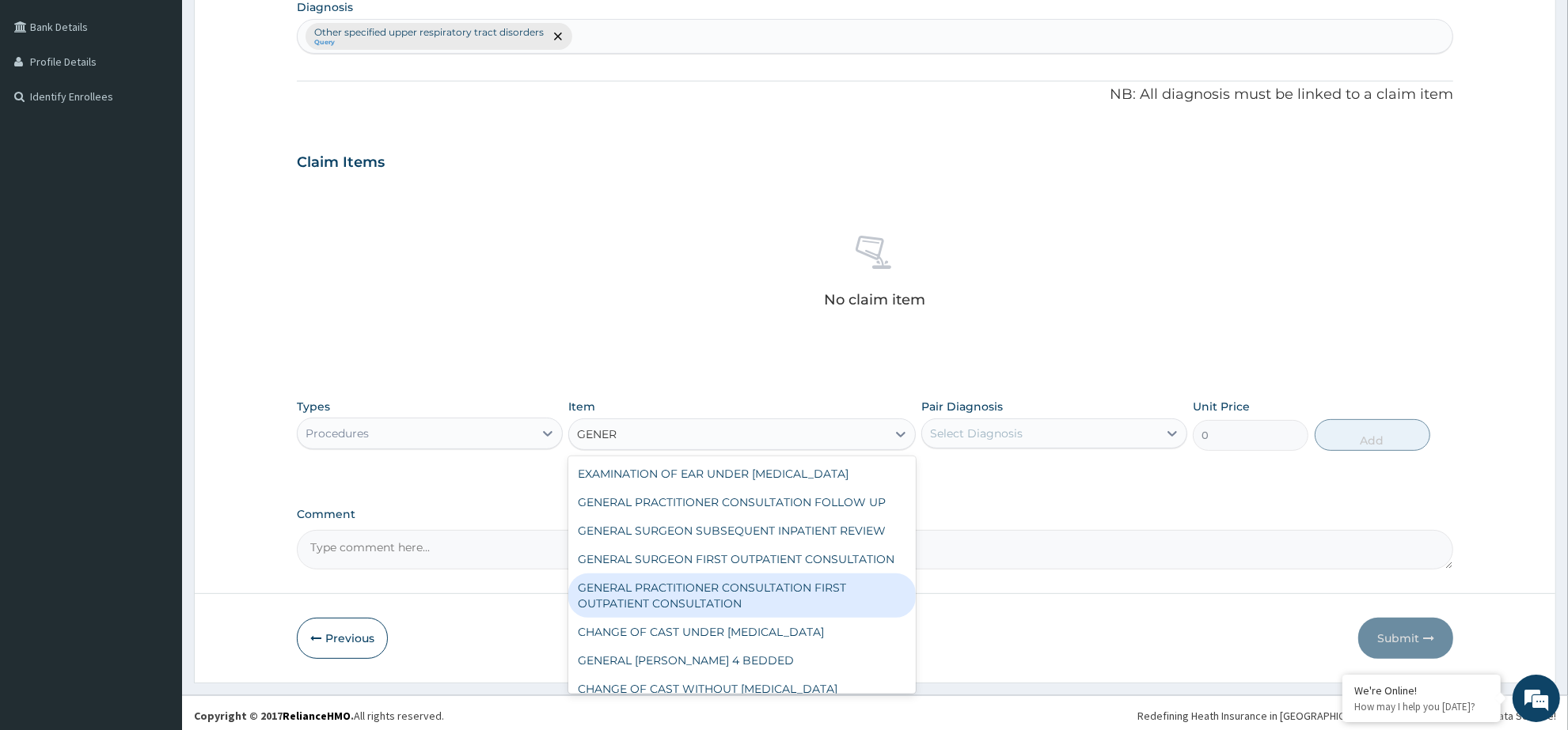
click at [808, 612] on div "GENERAL PRACTITIONER CONSULTATION FIRST OUTPATIENT CONSULTATION" at bounding box center [741, 596] width 347 height 44
type input "3547.5"
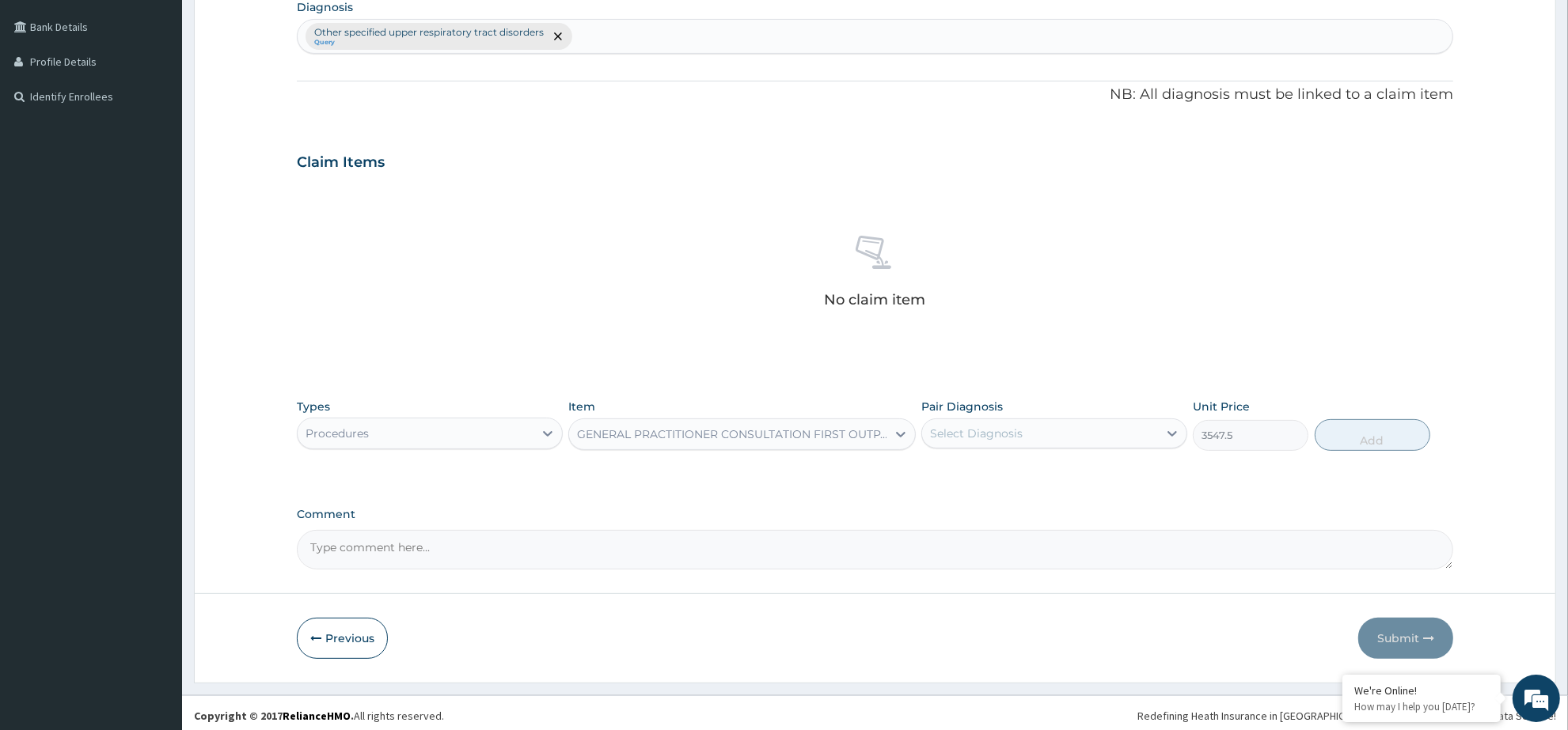
click at [1108, 433] on div "Select Diagnosis" at bounding box center [1040, 433] width 235 height 25
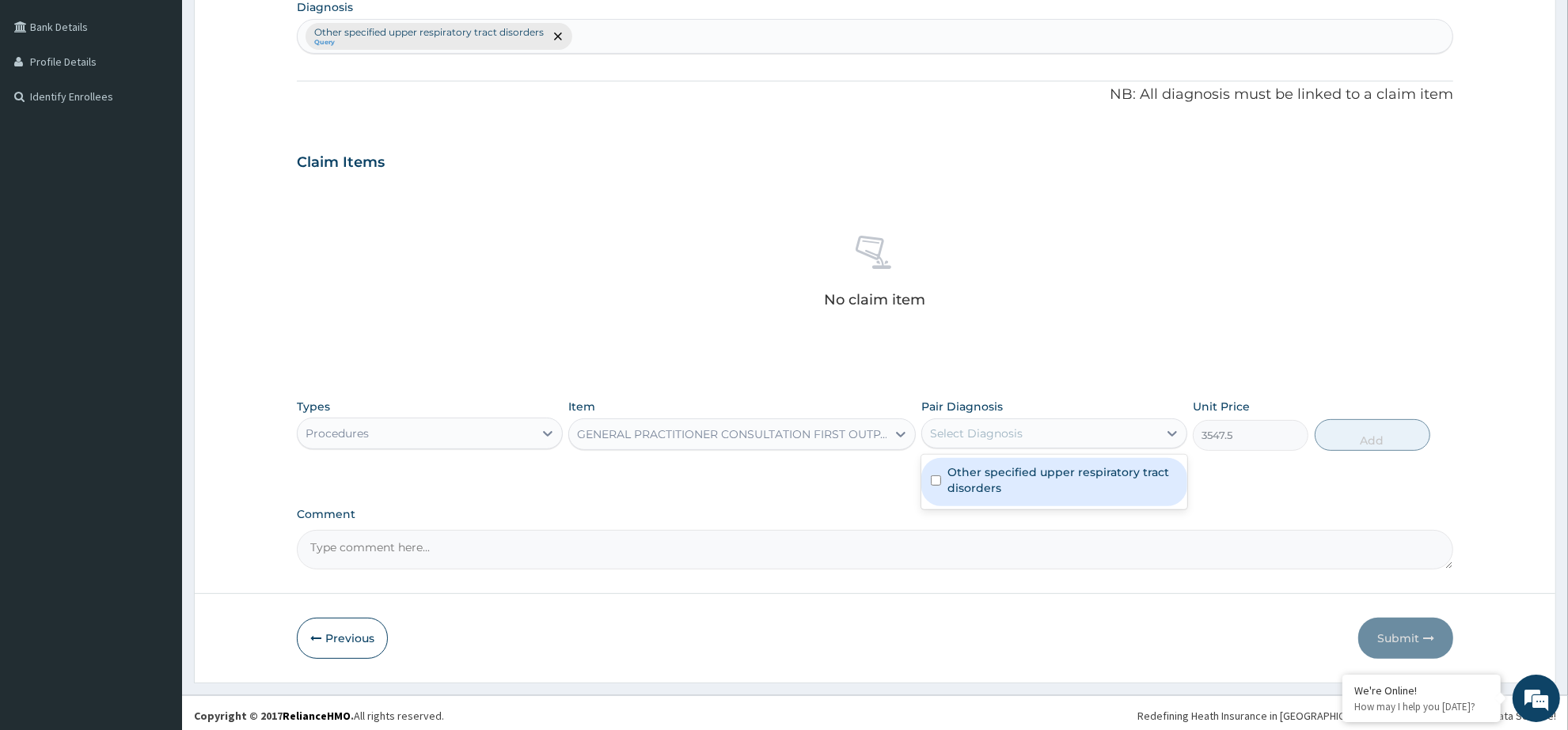
click at [1102, 485] on label "Other specified upper respiratory tract disorders" at bounding box center [1063, 479] width 231 height 32
checkbox input "true"
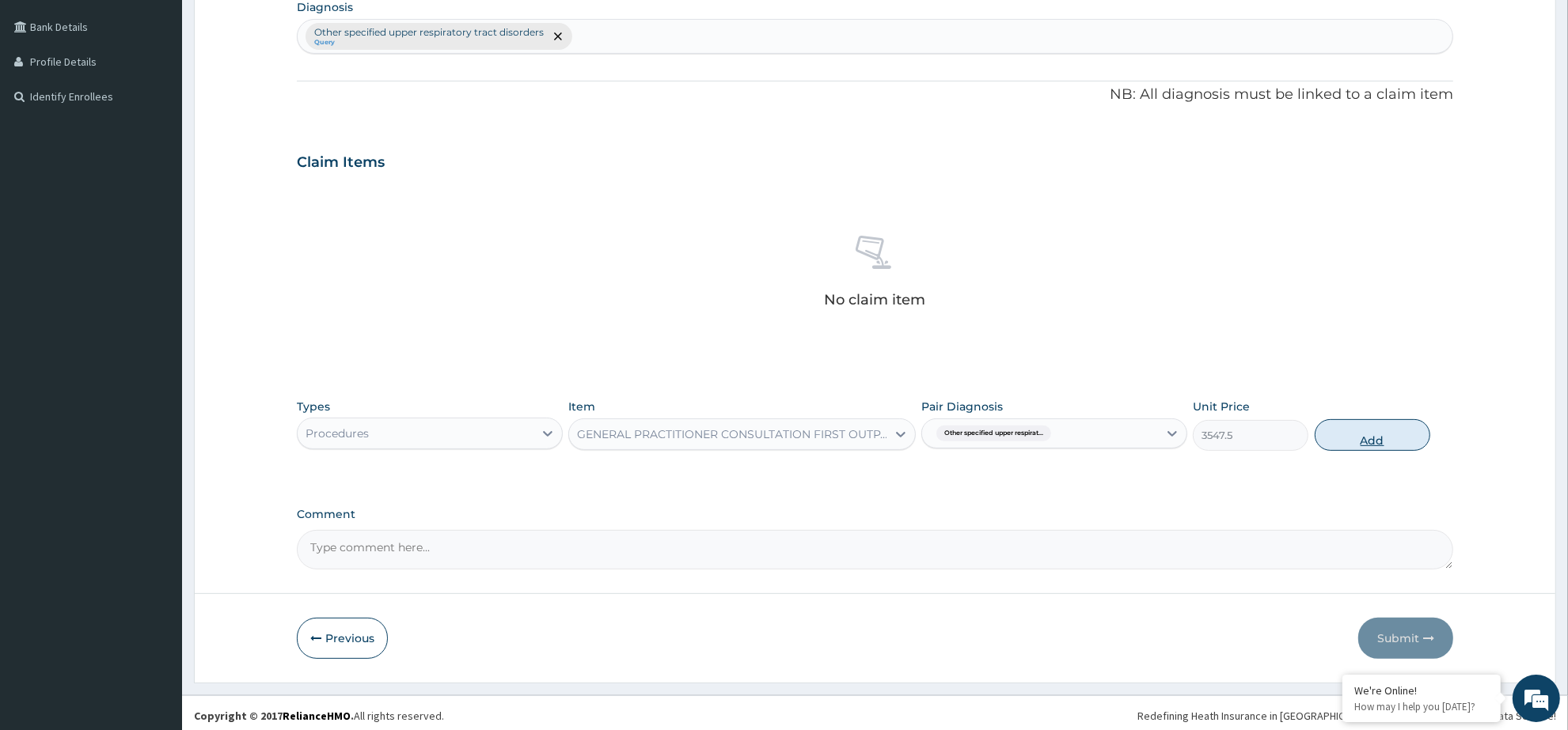
click at [1397, 433] on button "Add" at bounding box center [1372, 435] width 115 height 32
type input "0"
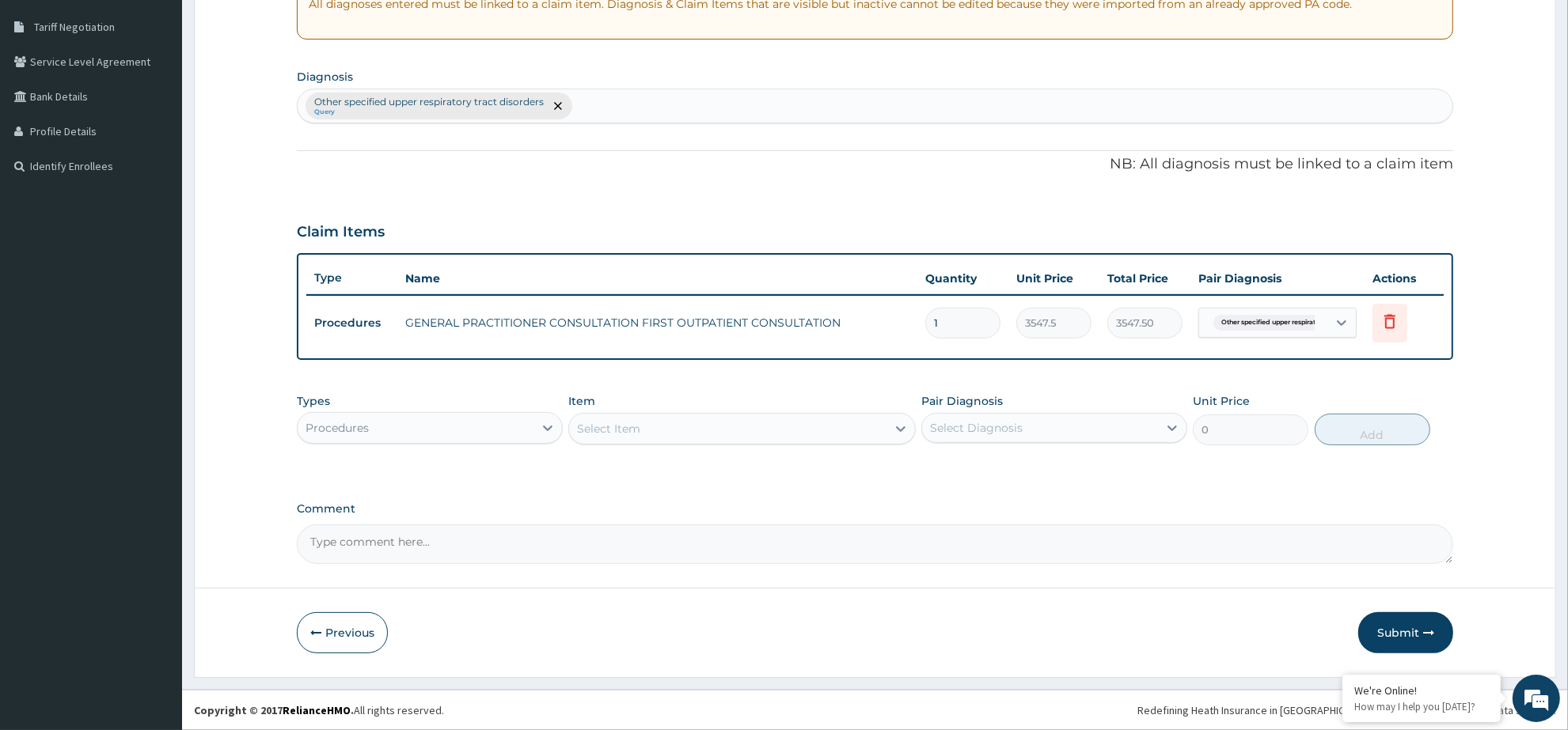
scroll to position [318, 0]
click at [464, 433] on div "Procedures" at bounding box center [415, 429] width 235 height 25
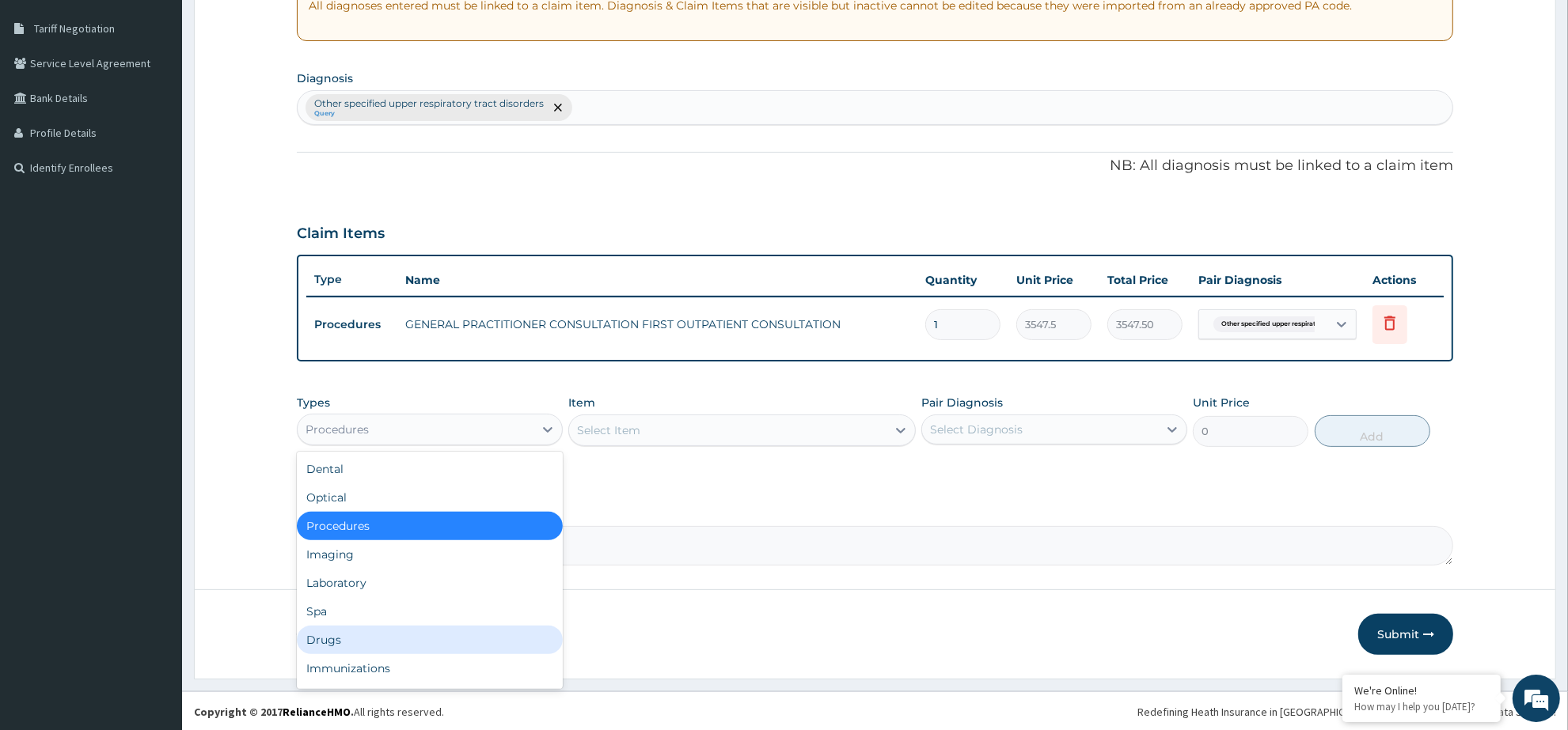
drag, startPoint x: 424, startPoint y: 643, endPoint x: 586, endPoint y: 497, distance: 218.1
click at [424, 640] on div "Drugs" at bounding box center [429, 641] width 266 height 29
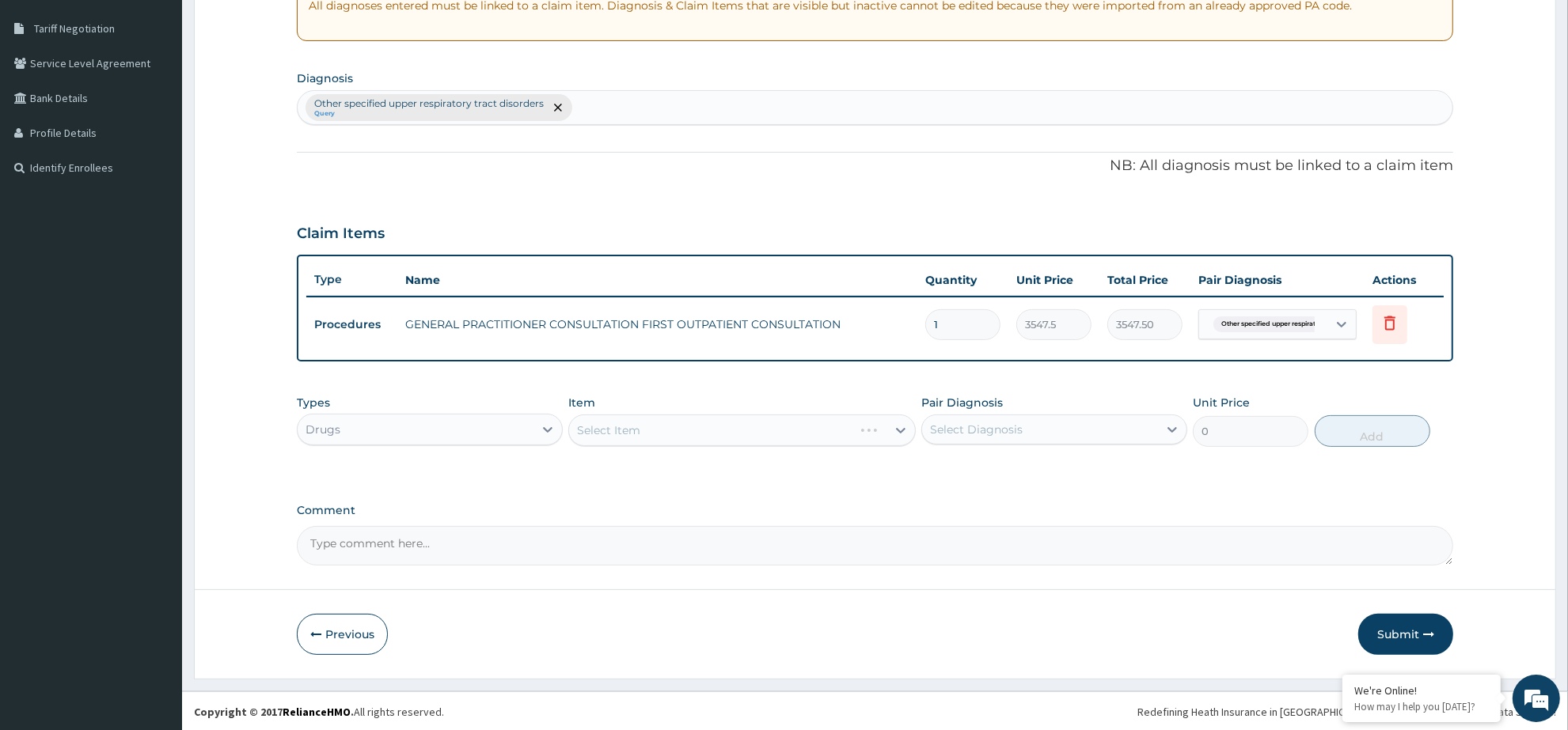
click at [742, 433] on div "Select Item" at bounding box center [741, 430] width 347 height 32
click at [693, 426] on div "Select Item" at bounding box center [741, 430] width 347 height 32
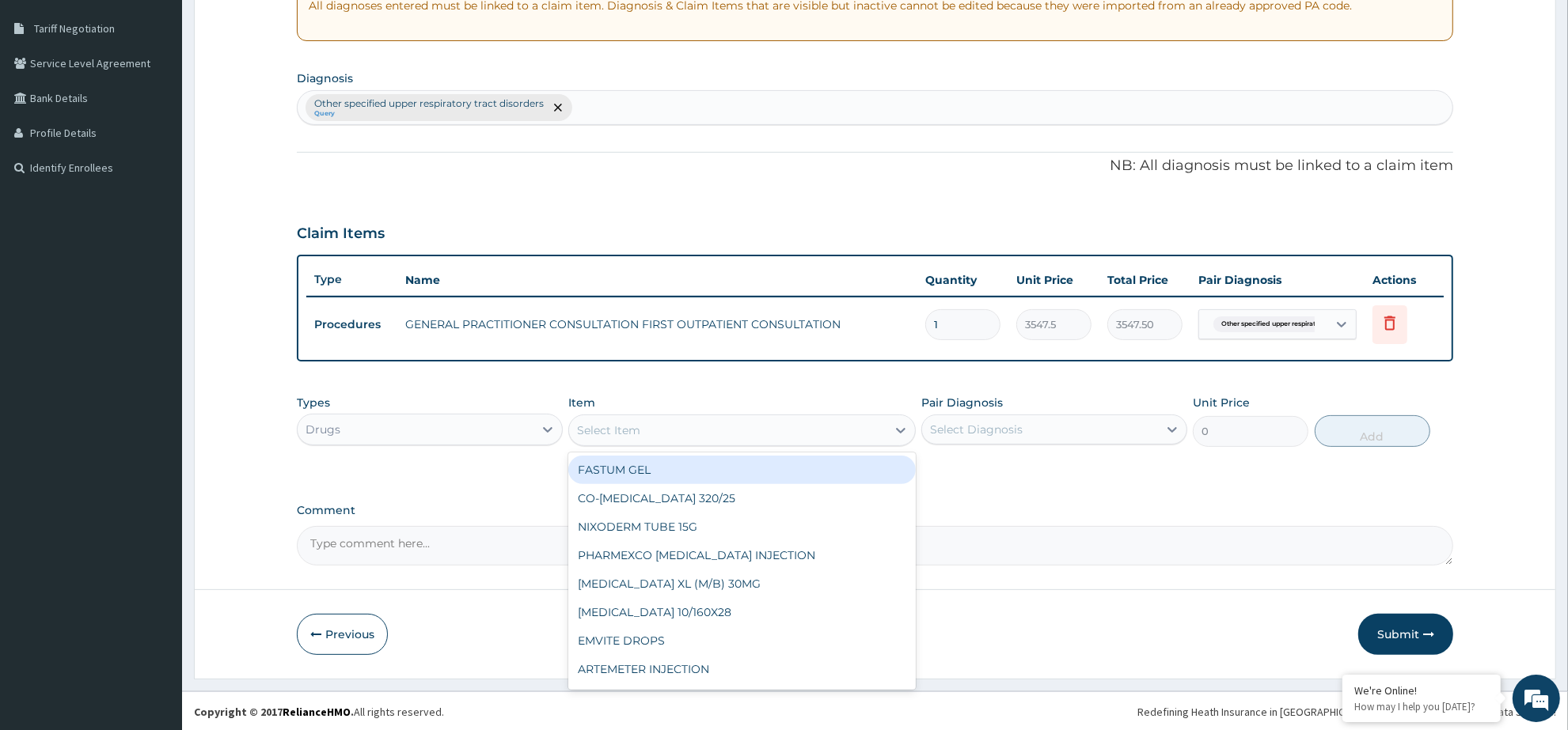
click at [698, 432] on div "Select Item" at bounding box center [726, 430] width 316 height 25
type input "LORA"
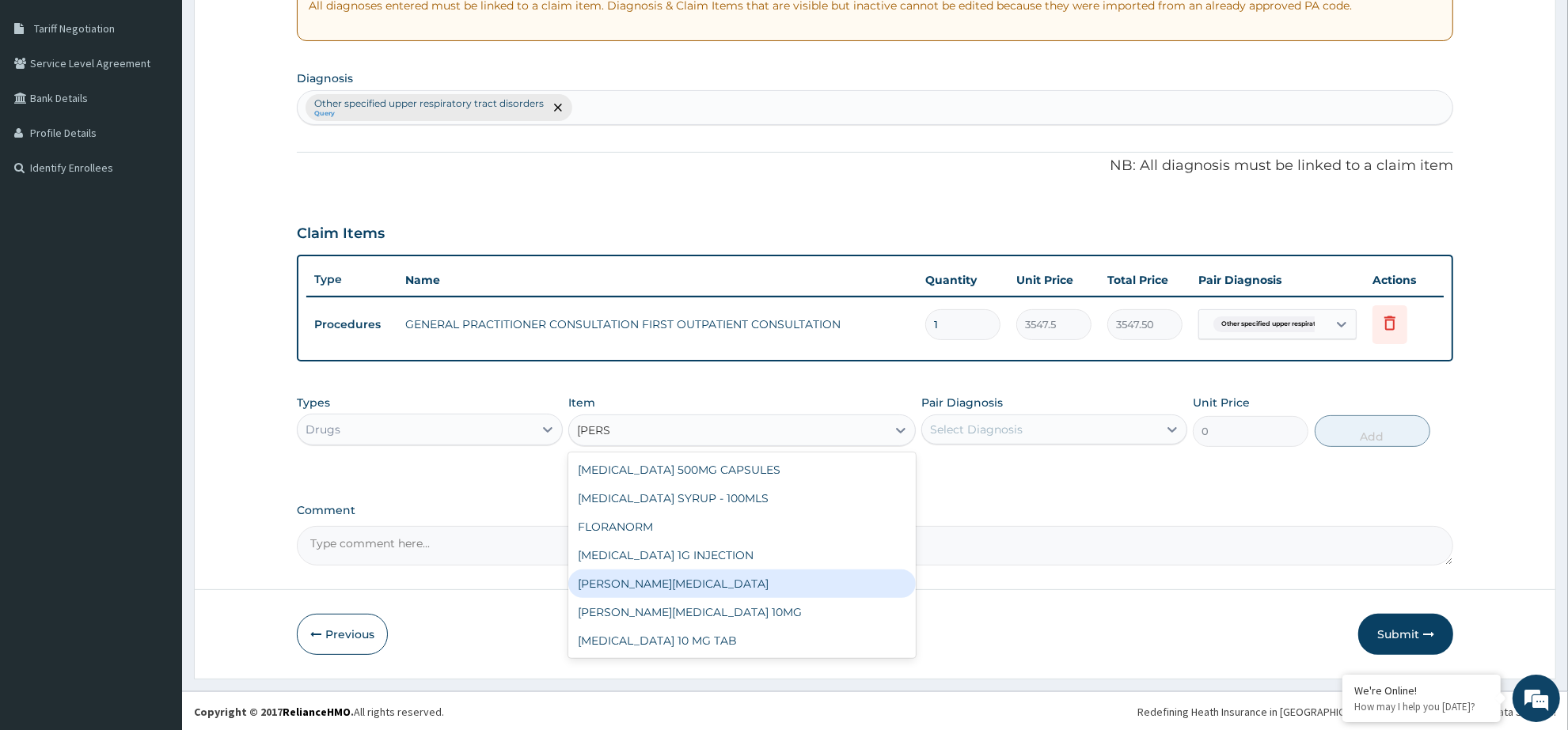
click at [717, 584] on div "LORATYN LORATADINE SYRUP" at bounding box center [741, 584] width 347 height 29
type input "1265"
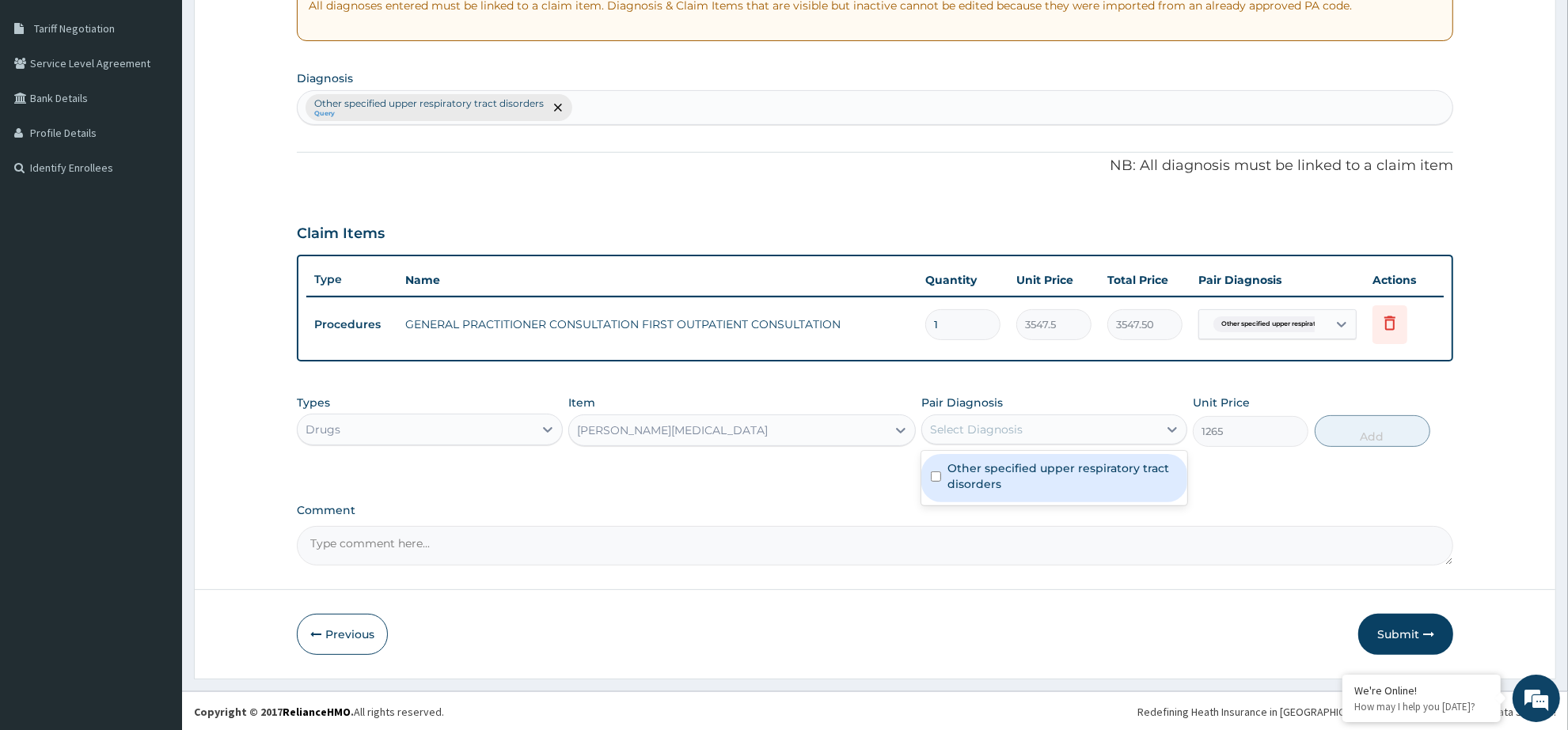
click at [1058, 422] on div "Select Diagnosis" at bounding box center [1040, 429] width 235 height 25
click at [1019, 487] on label "Other specified upper respiratory tract disorders" at bounding box center [1063, 475] width 231 height 32
checkbox input "true"
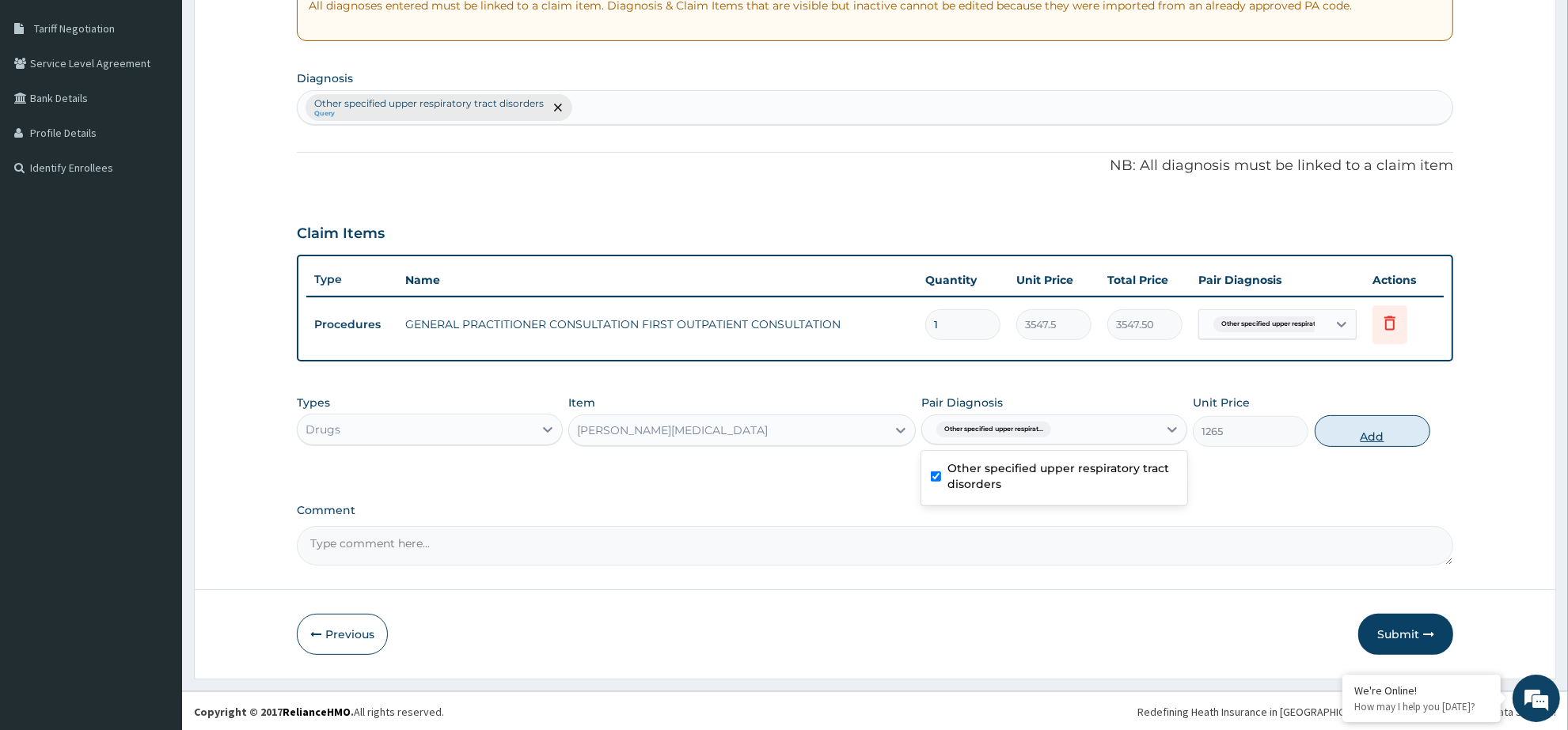
click at [1345, 428] on button "Add" at bounding box center [1372, 430] width 115 height 32
type input "0"
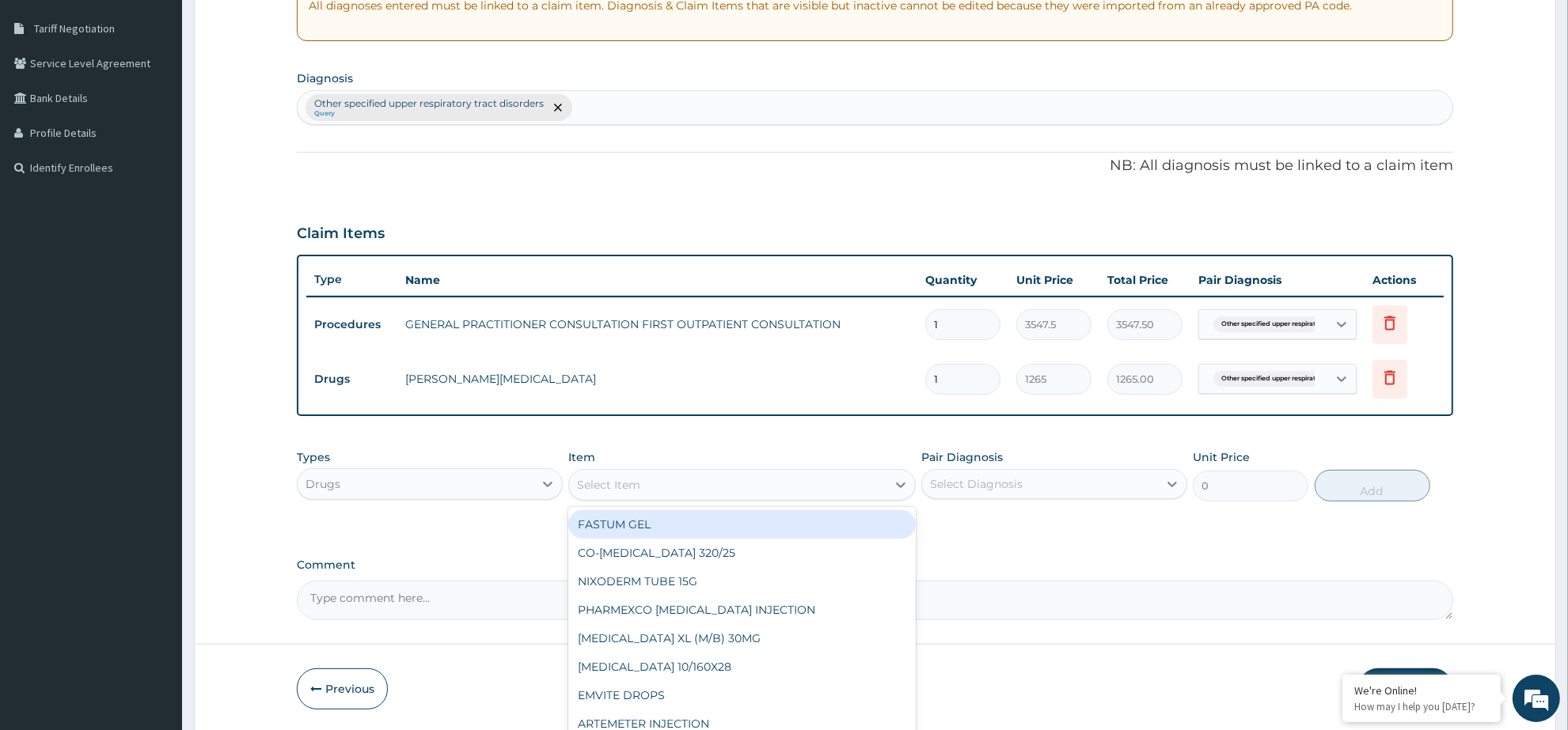
click at [682, 485] on div "Select Item" at bounding box center [726, 485] width 316 height 25
type input "PIRI"
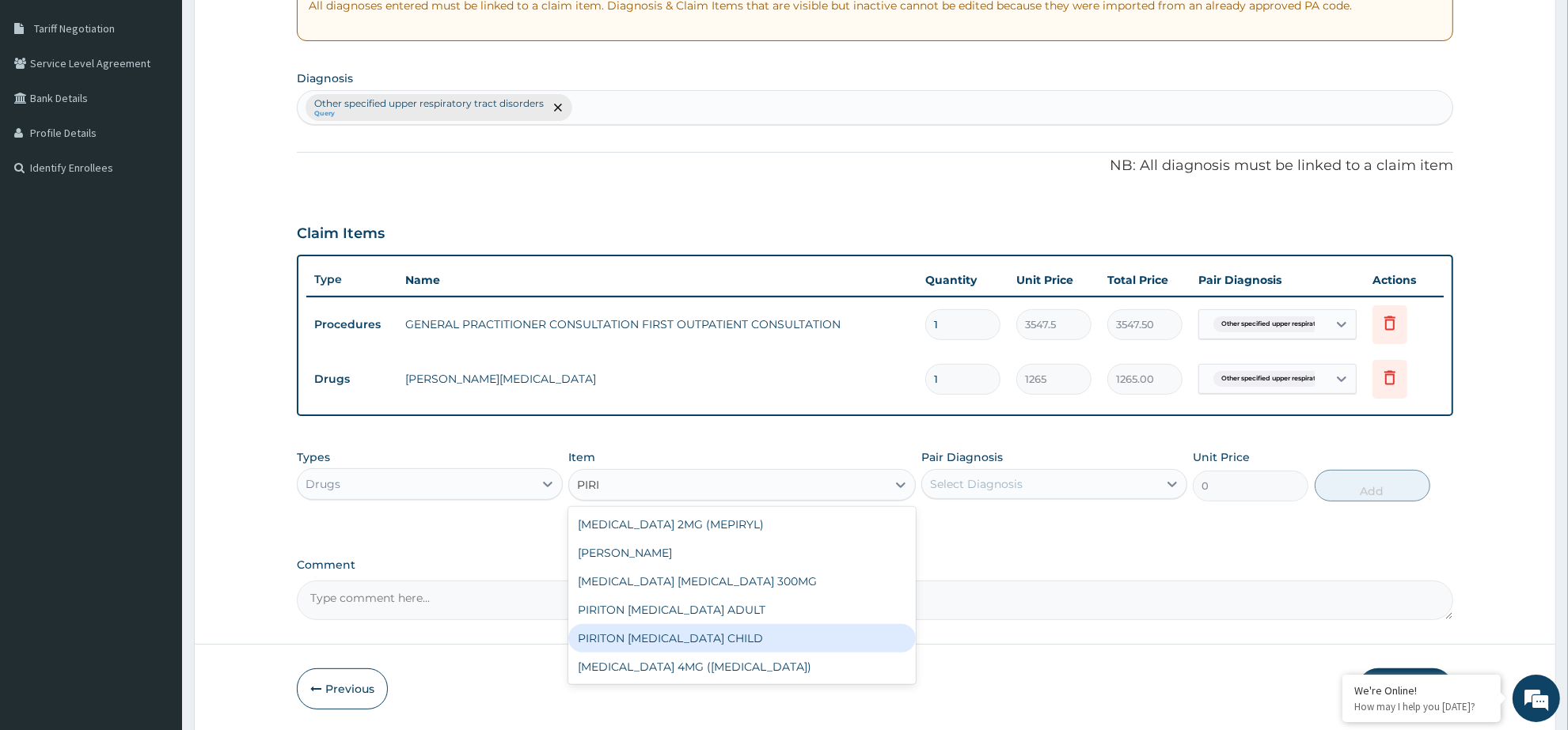
click at [783, 640] on div "PIRITON EXPECTORANT CHILD" at bounding box center [741, 639] width 347 height 29
type input "1265"
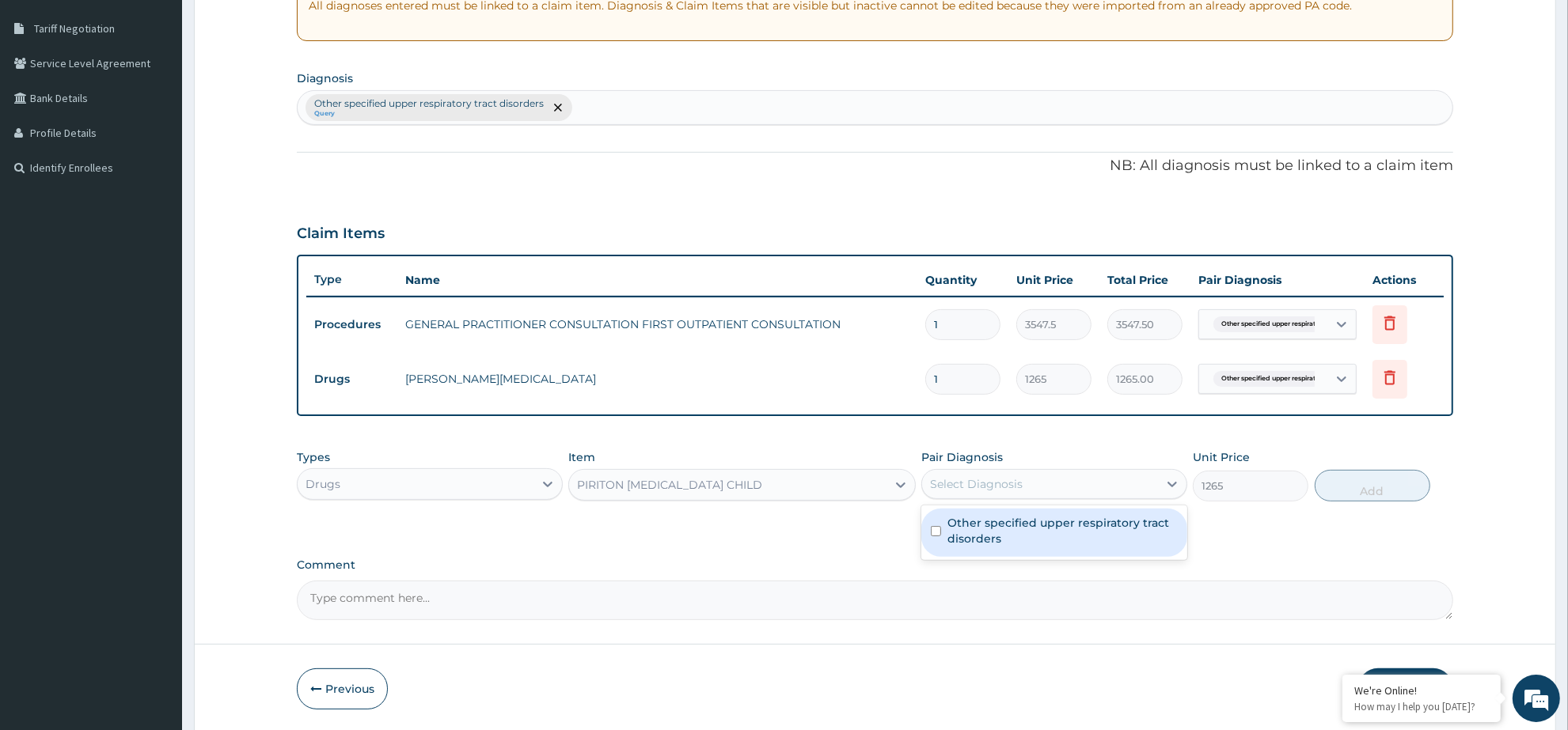
click at [1092, 484] on div "Select Diagnosis" at bounding box center [1040, 484] width 235 height 25
click at [999, 548] on div "Other specified upper respiratory tract disorders" at bounding box center [1054, 533] width 266 height 48
checkbox input "true"
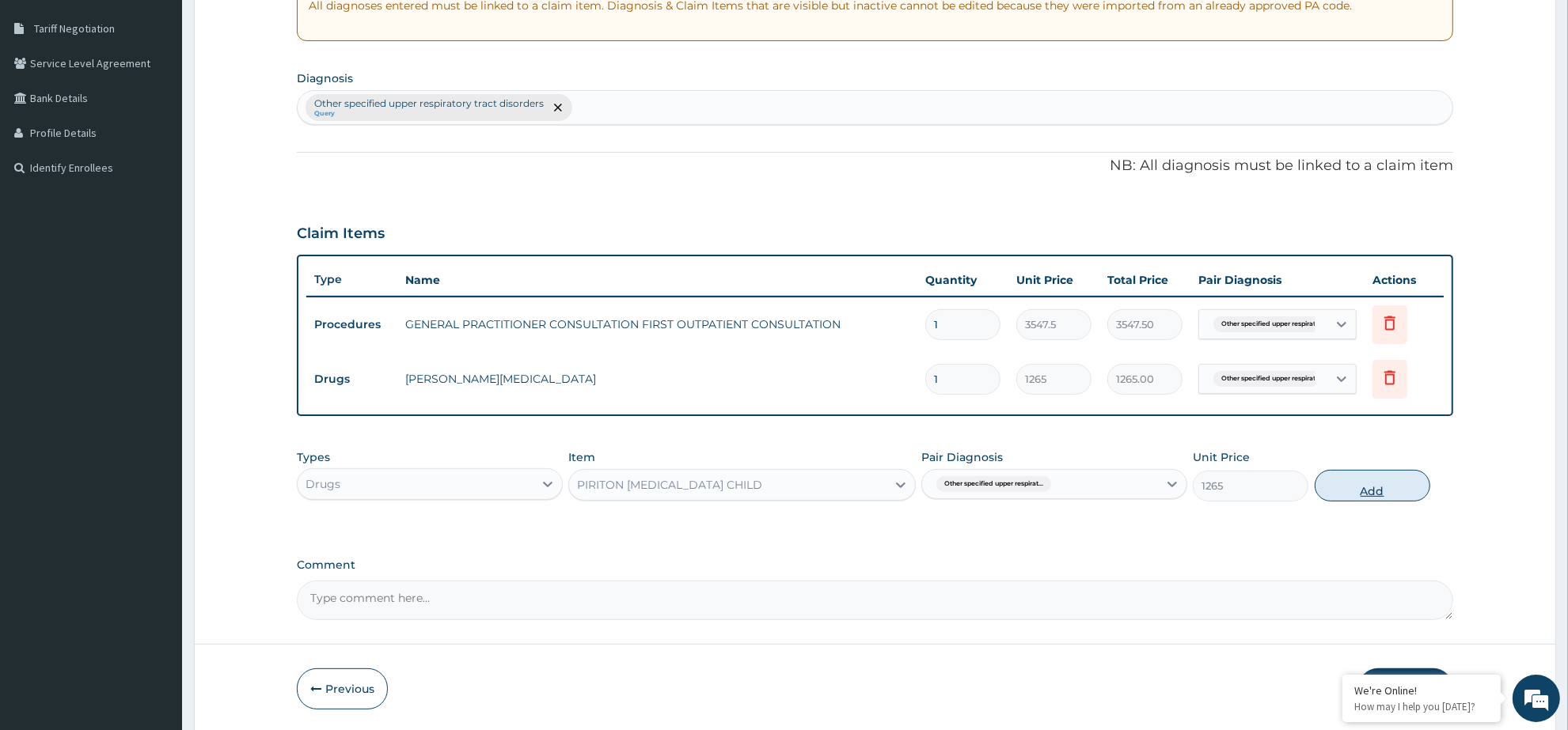
click at [1366, 495] on button "Add" at bounding box center [1372, 485] width 115 height 32
type input "0"
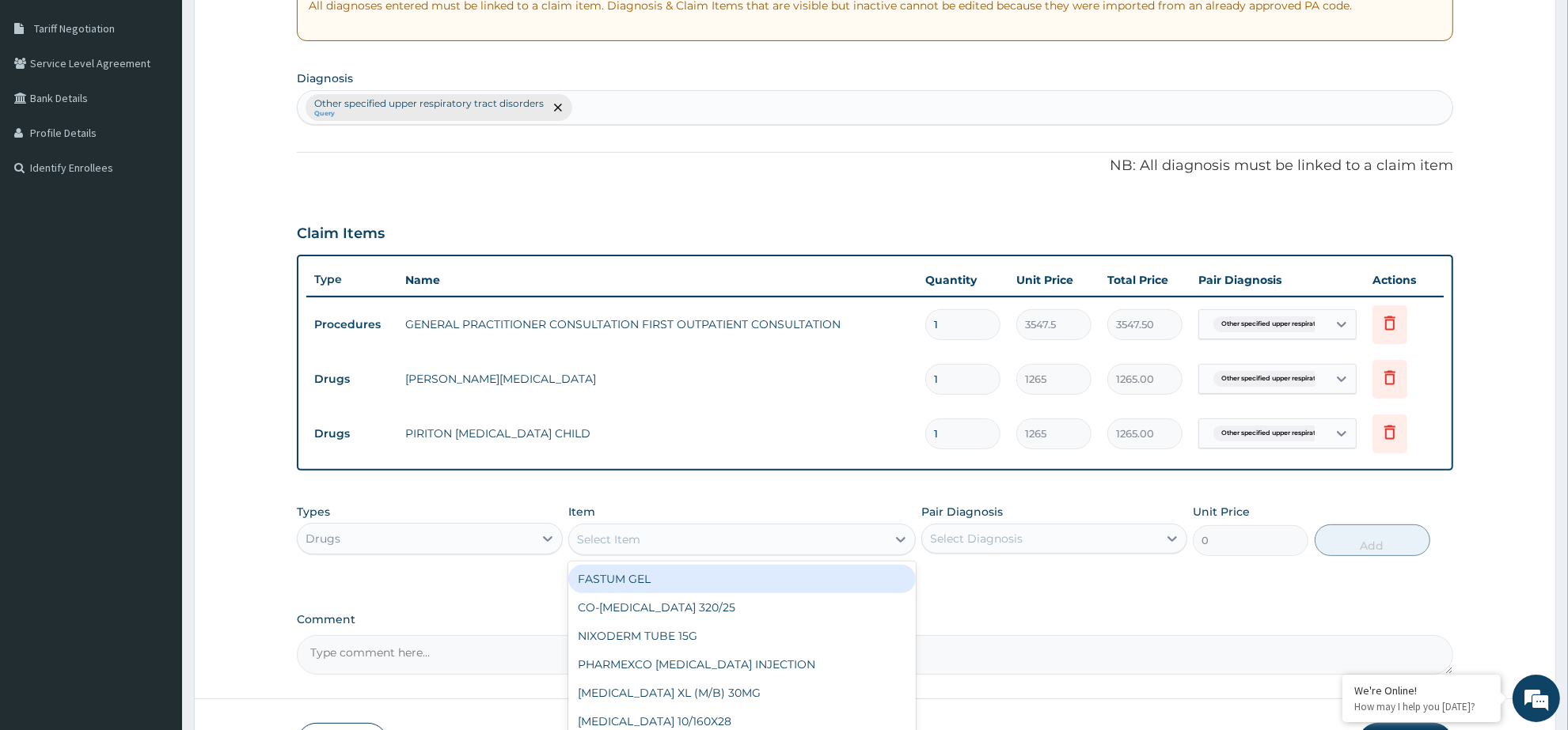
click at [686, 541] on div "Select Item" at bounding box center [726, 540] width 316 height 25
type input "VITAMIN C"
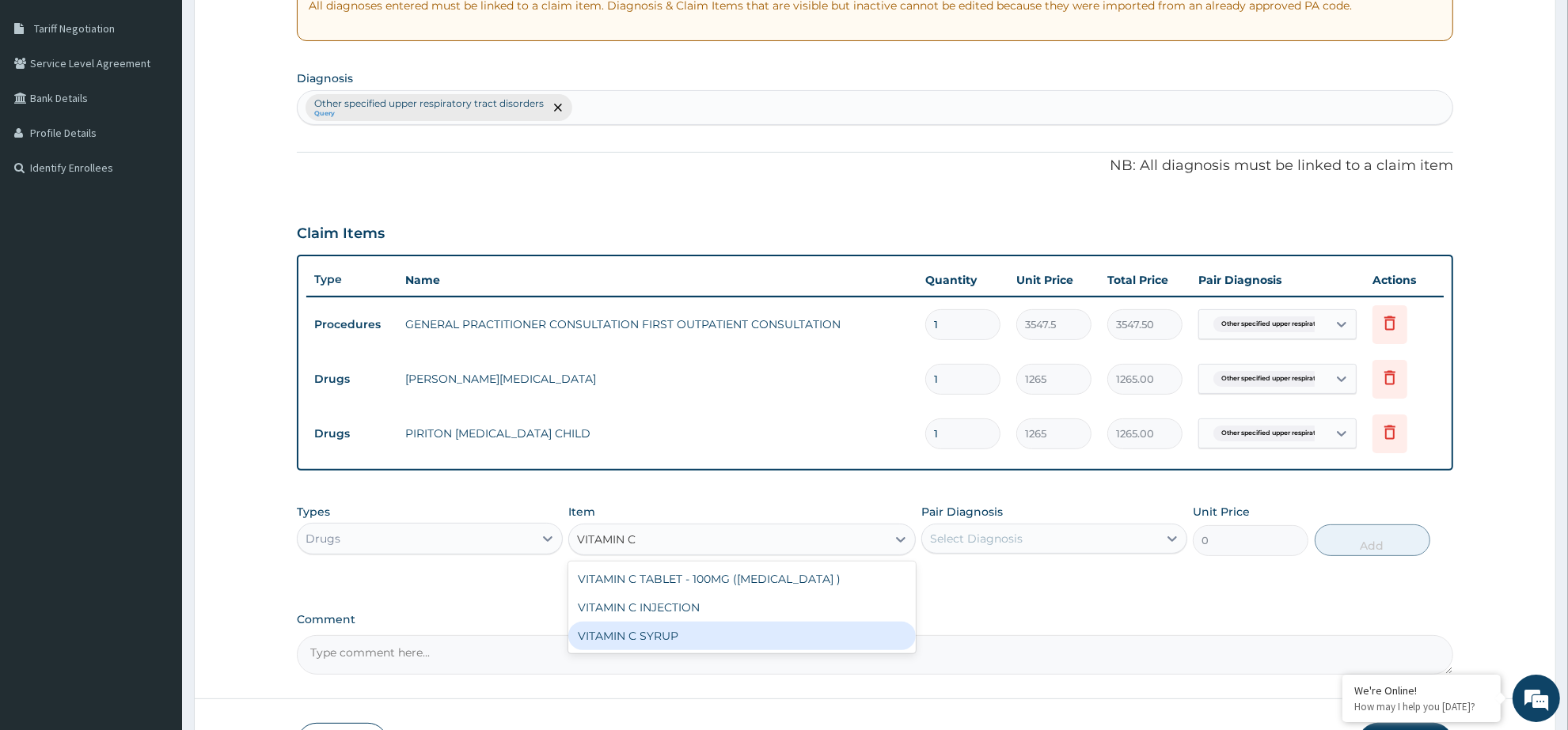
click at [662, 637] on div "VITAMIN C SYRUP" at bounding box center [741, 636] width 347 height 29
type input "1500"
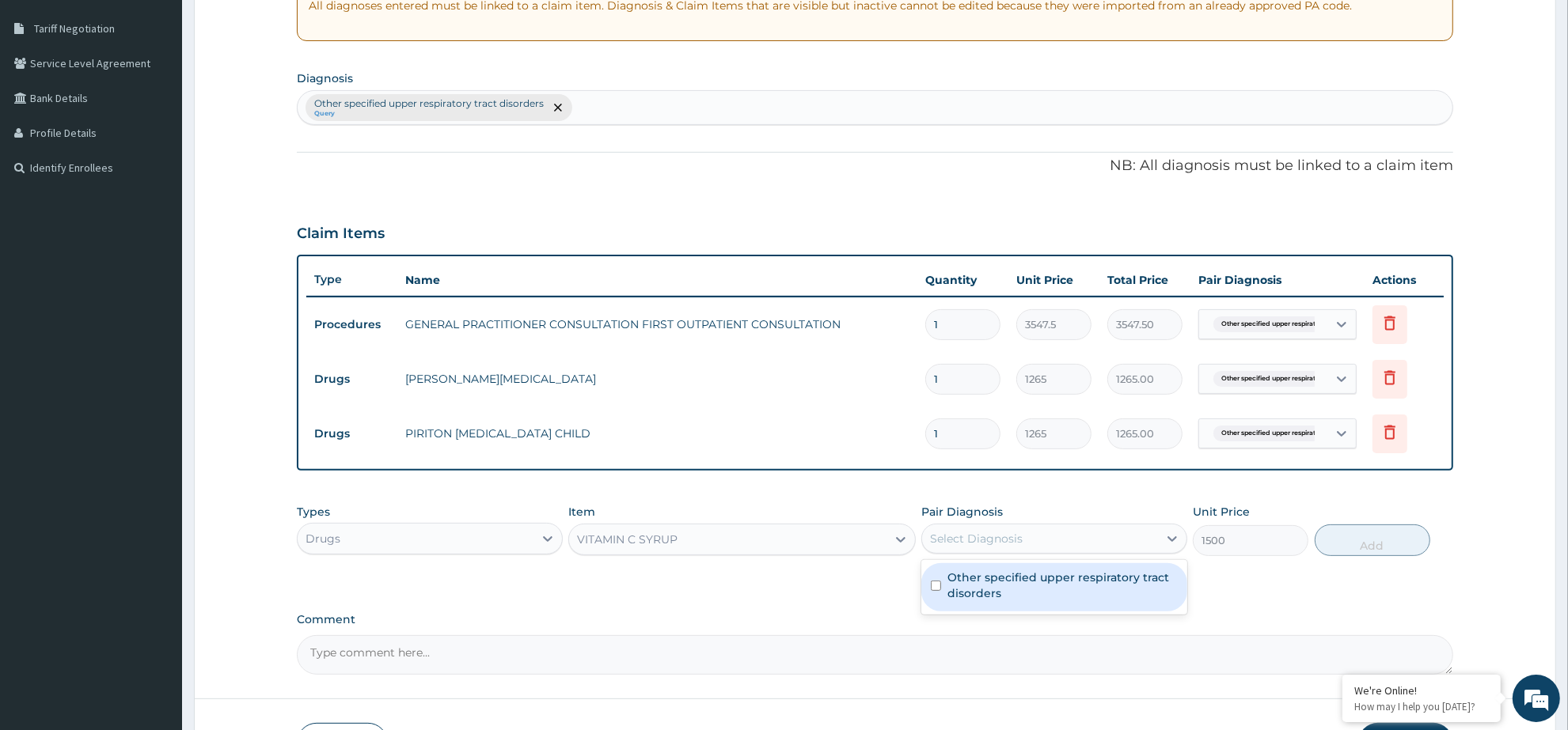
click at [1048, 546] on div "Select Diagnosis" at bounding box center [1040, 539] width 235 height 25
click at [1017, 597] on label "Other specified upper respiratory tract disorders" at bounding box center [1063, 585] width 231 height 32
checkbox input "true"
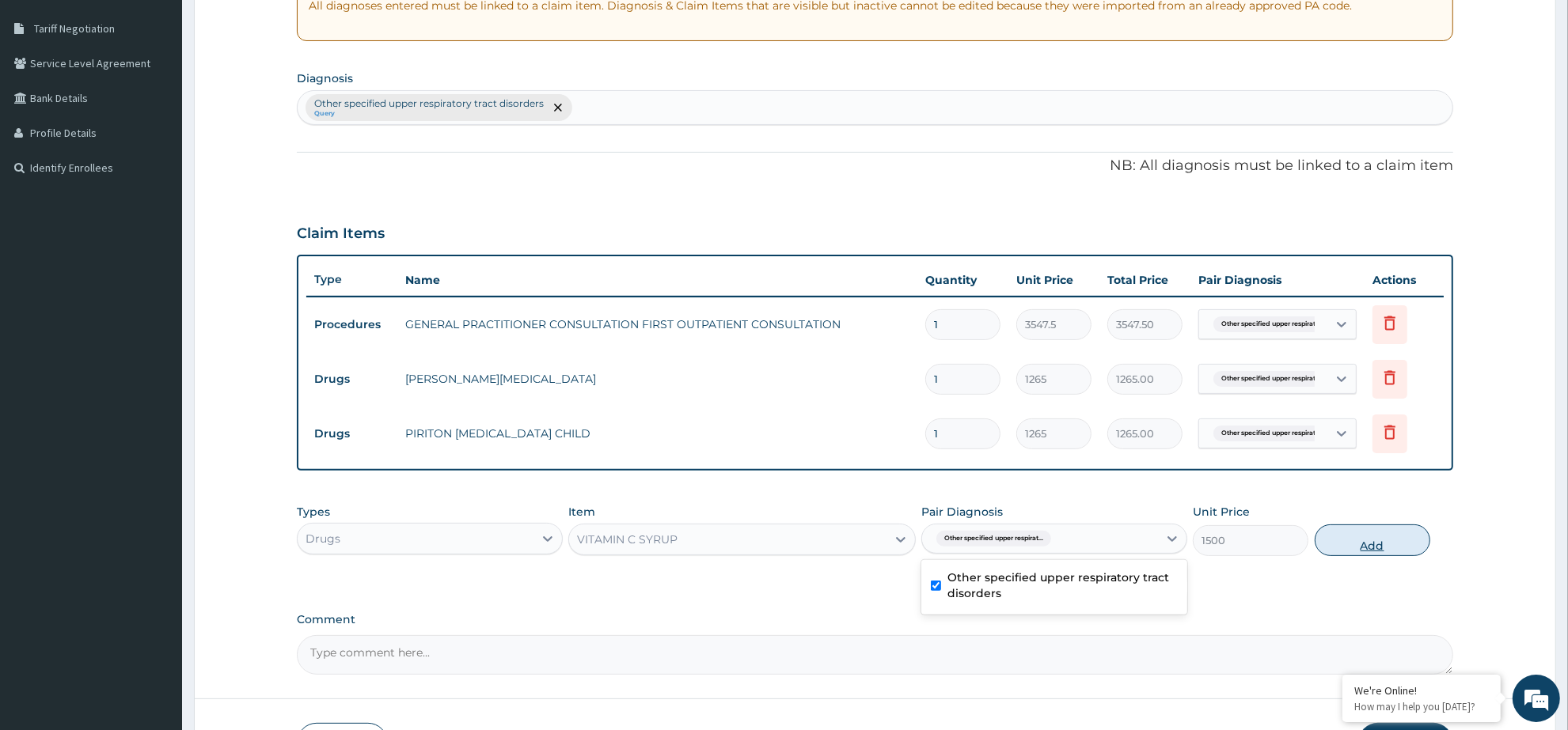
click at [1371, 548] on button "Add" at bounding box center [1372, 540] width 115 height 32
type input "0"
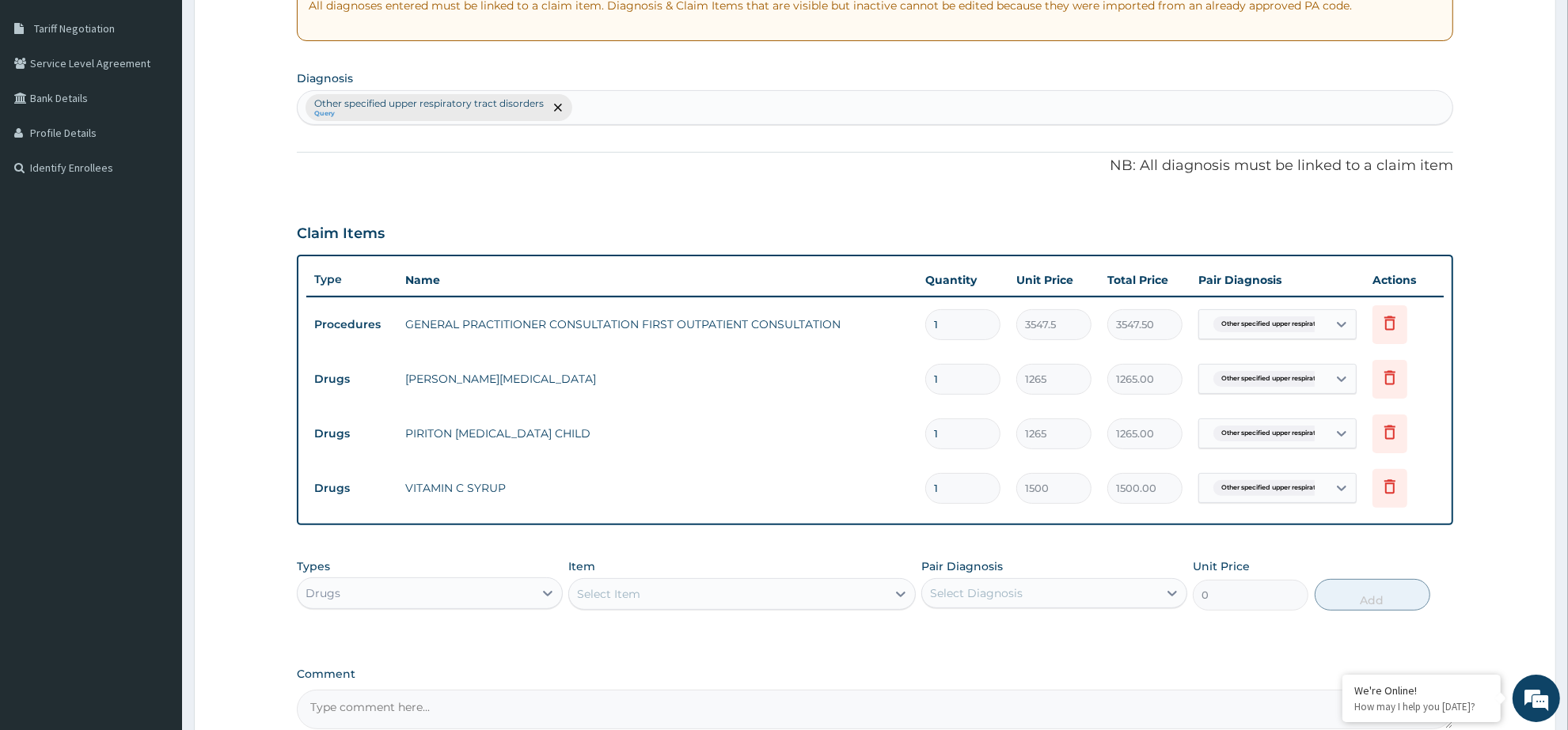
click at [678, 591] on div "Select Item" at bounding box center [726, 594] width 316 height 25
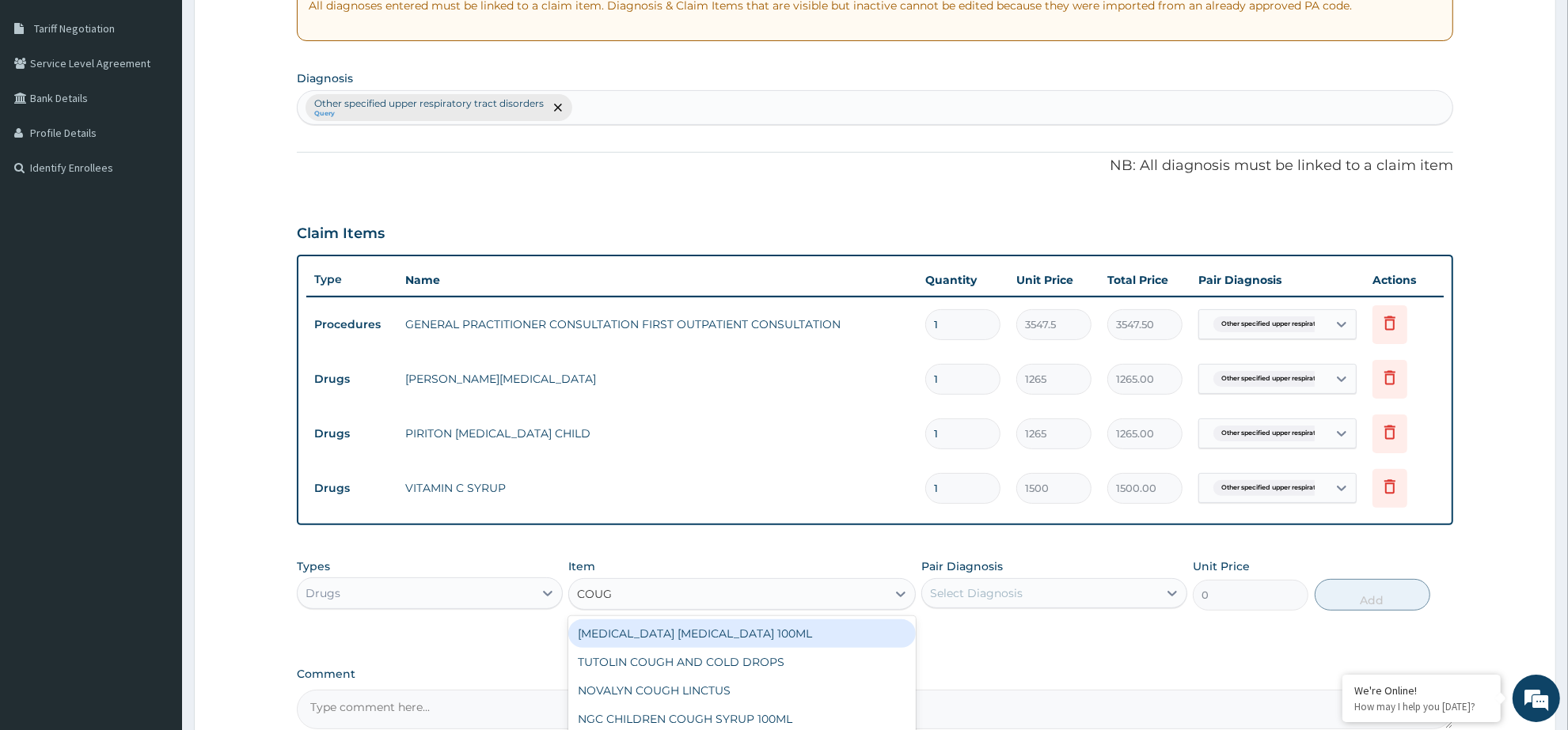
type input "COUGH"
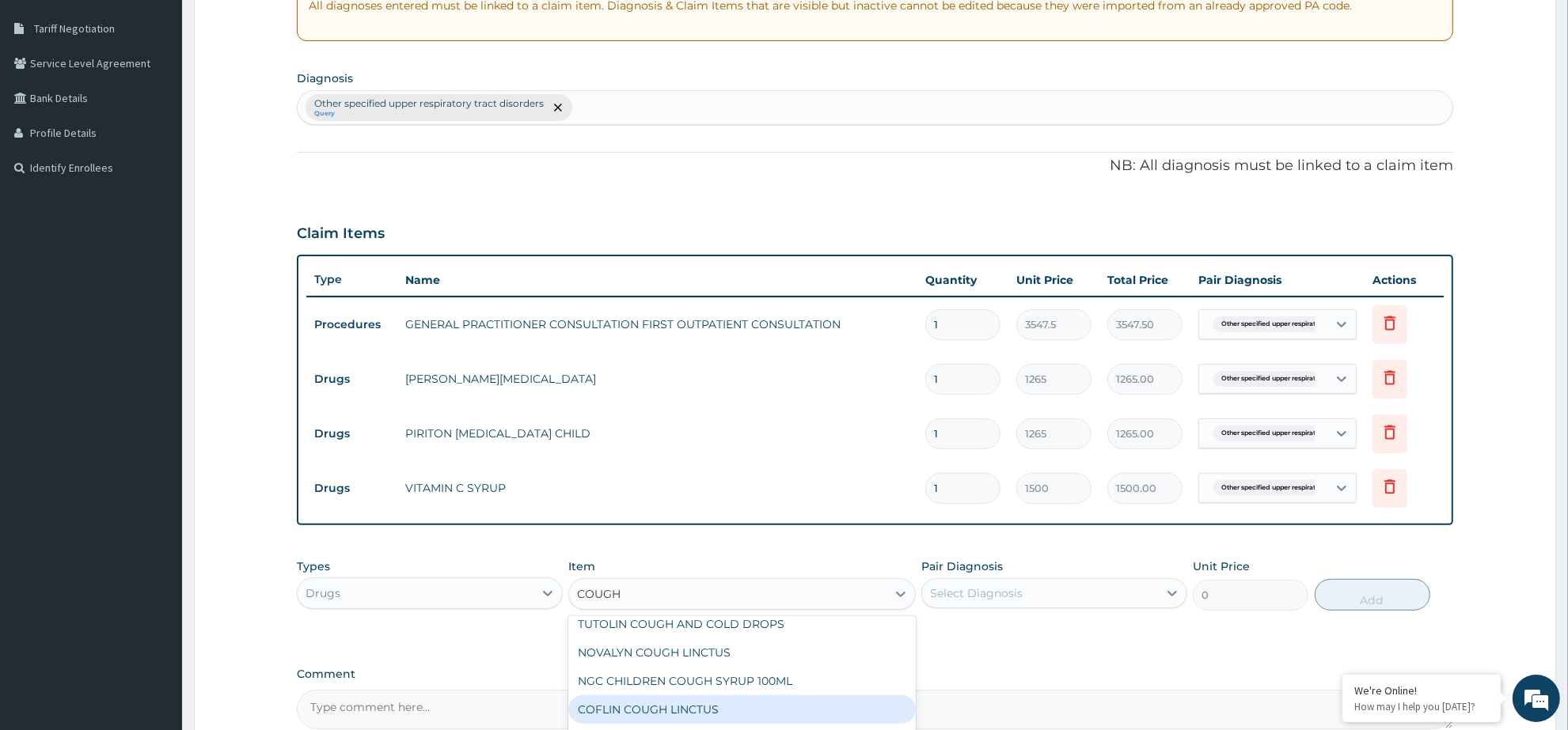
scroll to position [0, 0]
click at [835, 714] on div "NGC CHILDREN COUGH SYRUP 100ML" at bounding box center [741, 719] width 347 height 29
type input "1265"
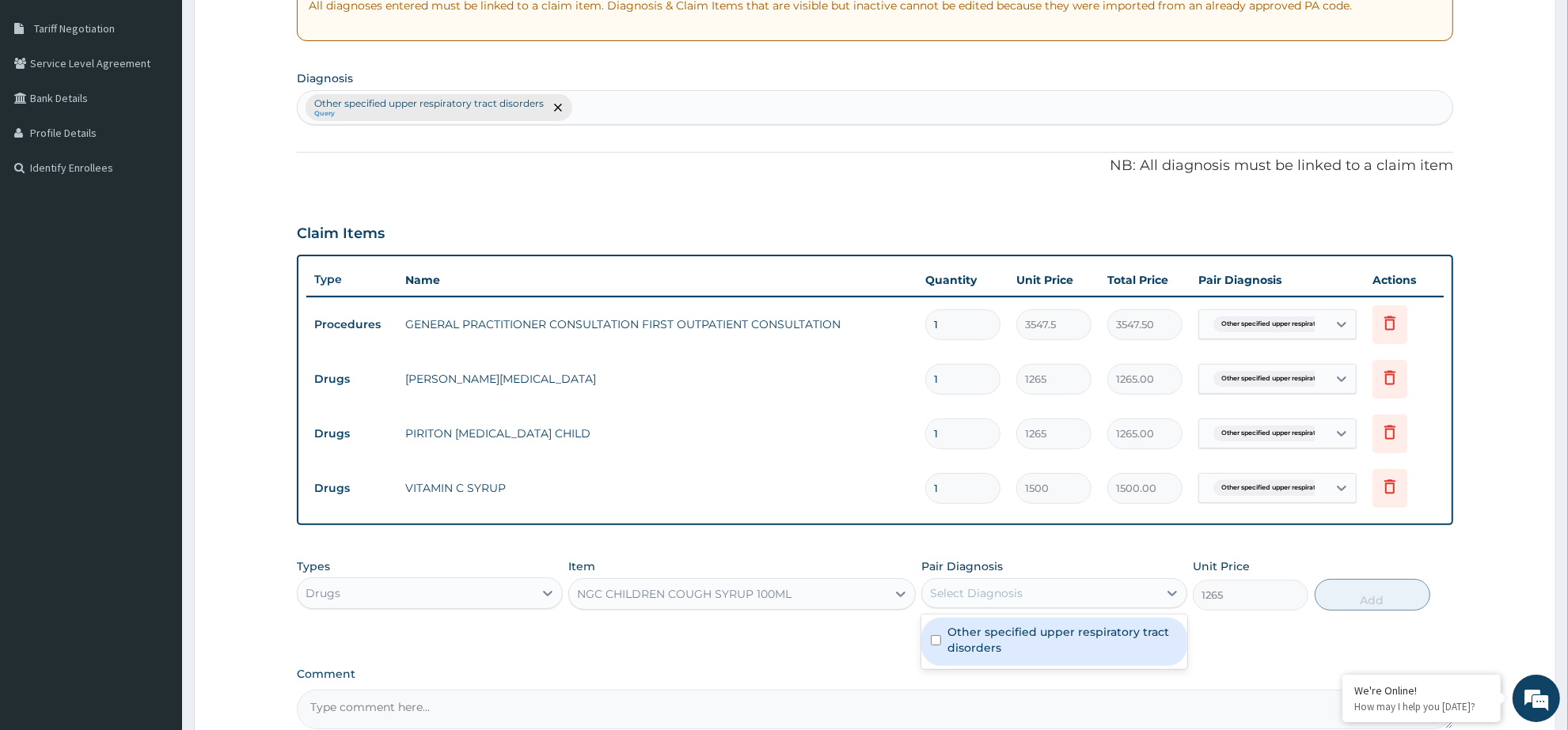
click at [1043, 578] on div "Select Diagnosis" at bounding box center [1054, 593] width 266 height 30
click at [1001, 645] on label "Other specified upper respiratory tract disorders" at bounding box center [1063, 640] width 231 height 32
checkbox input "true"
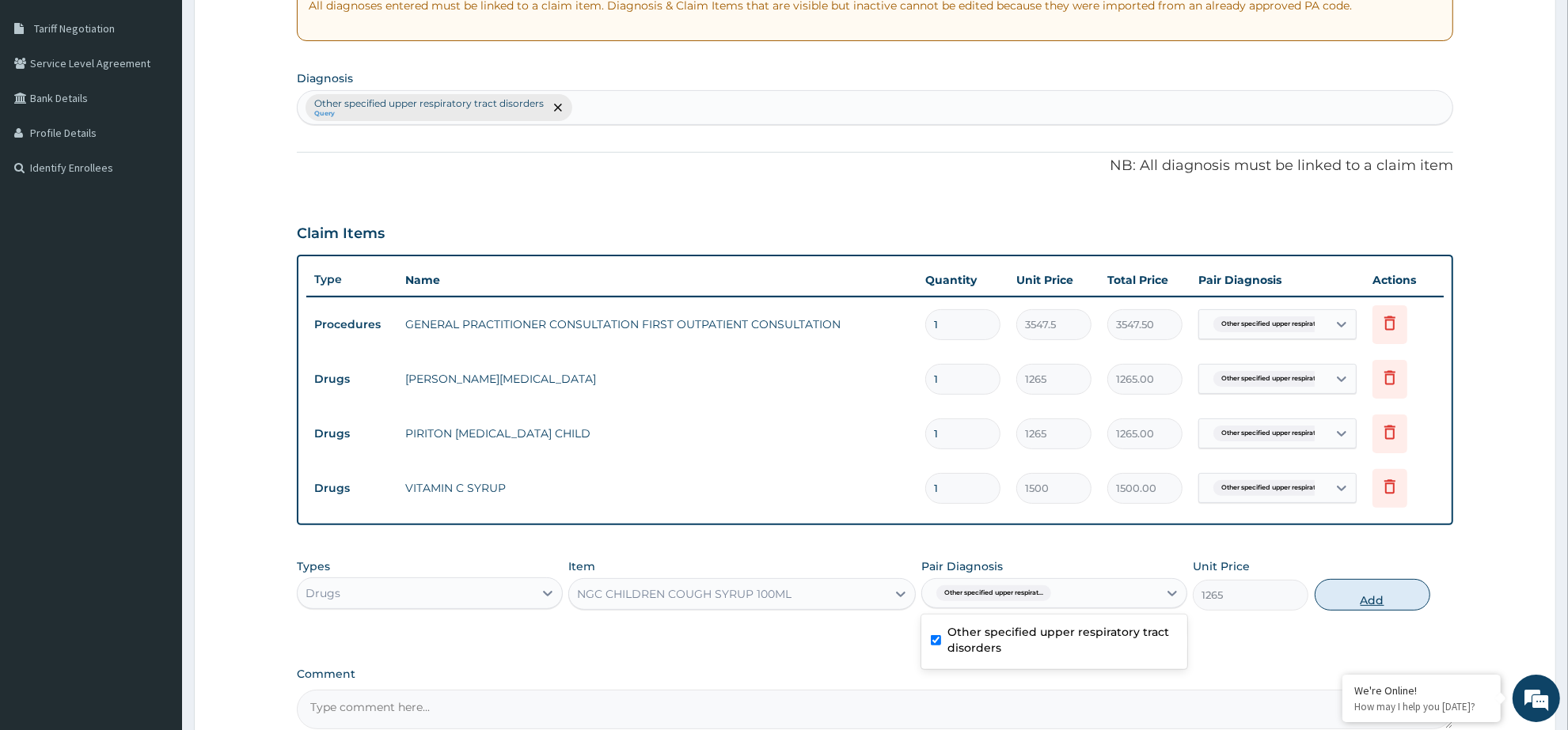
click at [1358, 594] on button "Add" at bounding box center [1372, 595] width 115 height 32
type input "0"
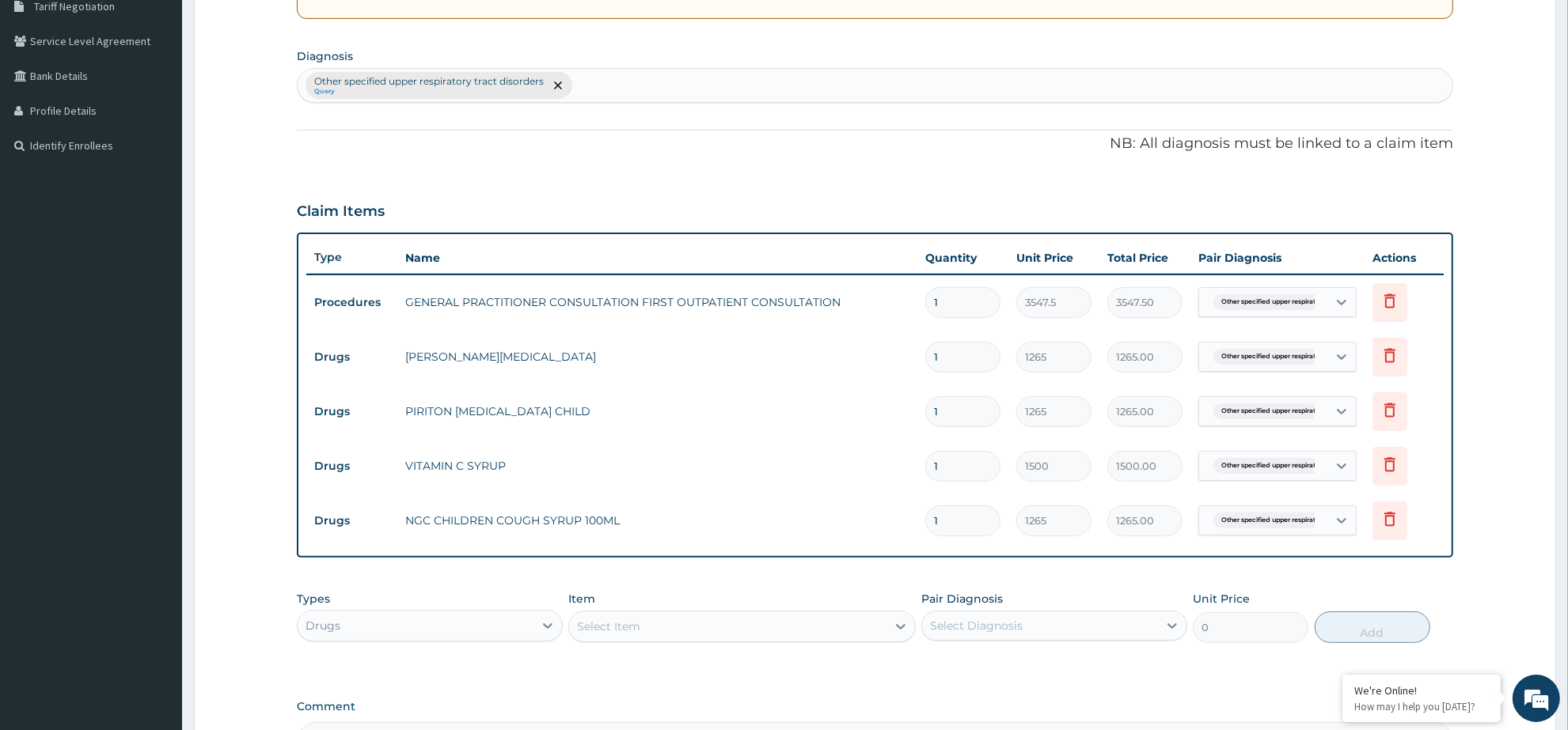
scroll to position [536, 0]
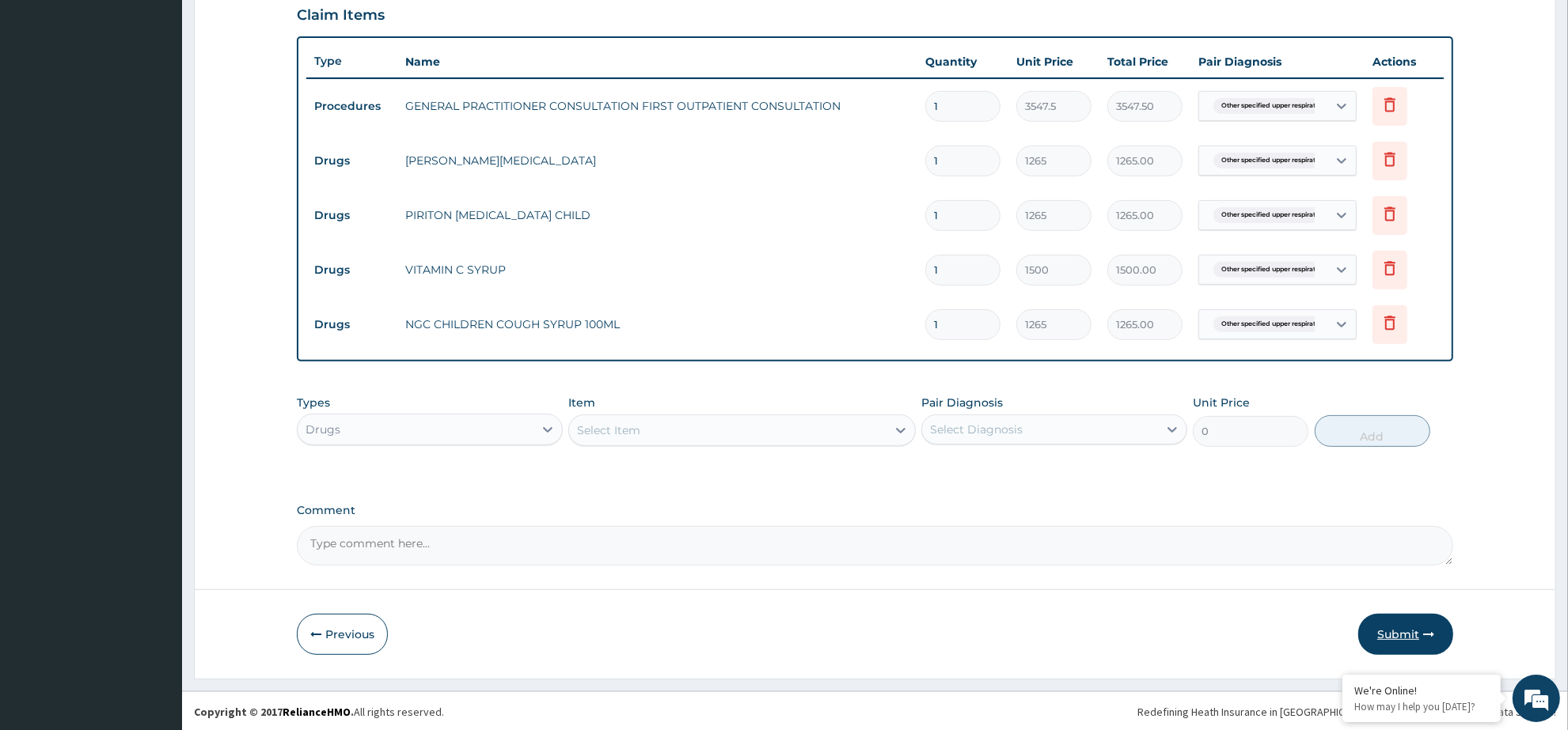
click at [1411, 623] on button "Submit" at bounding box center [1405, 634] width 95 height 41
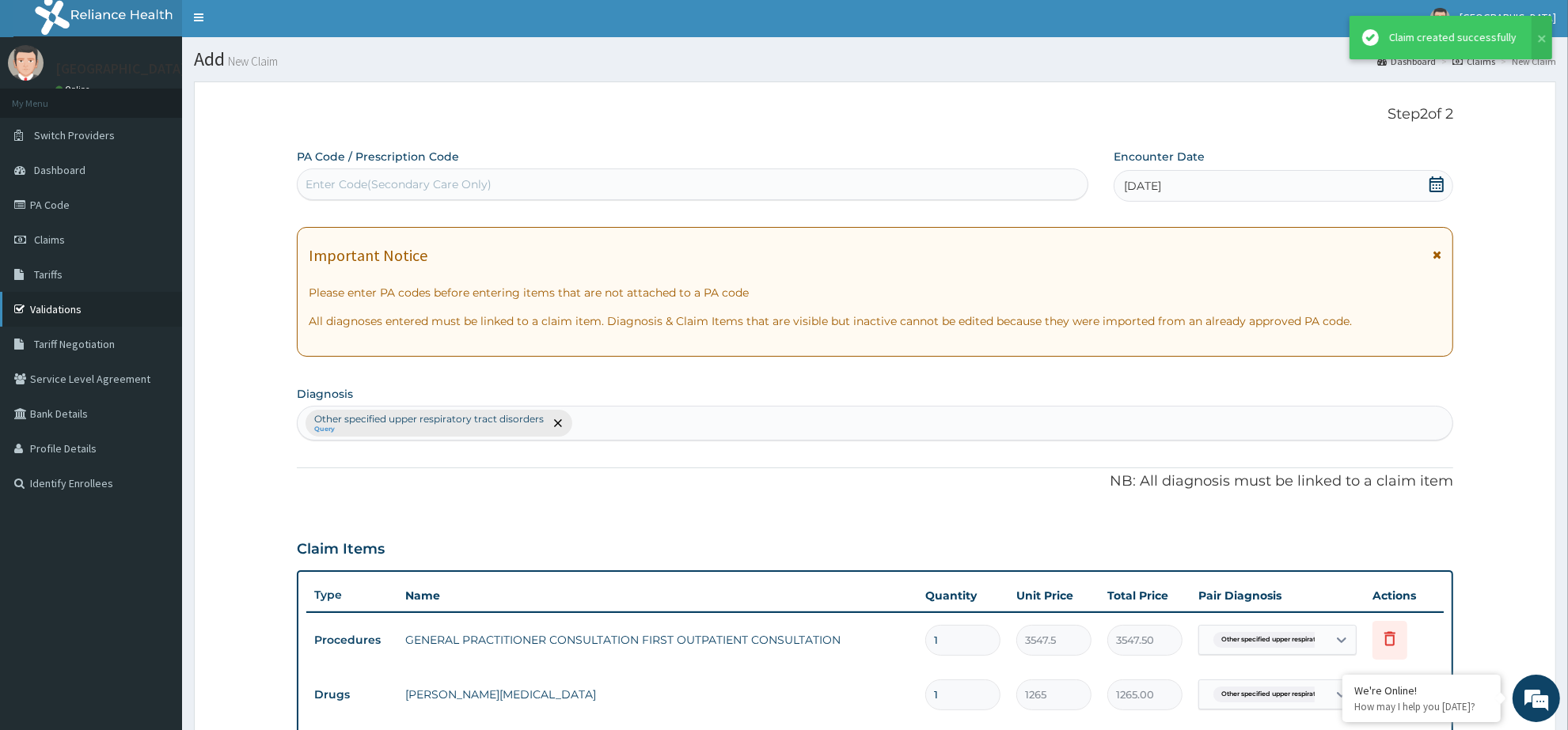
scroll to position [0, 0]
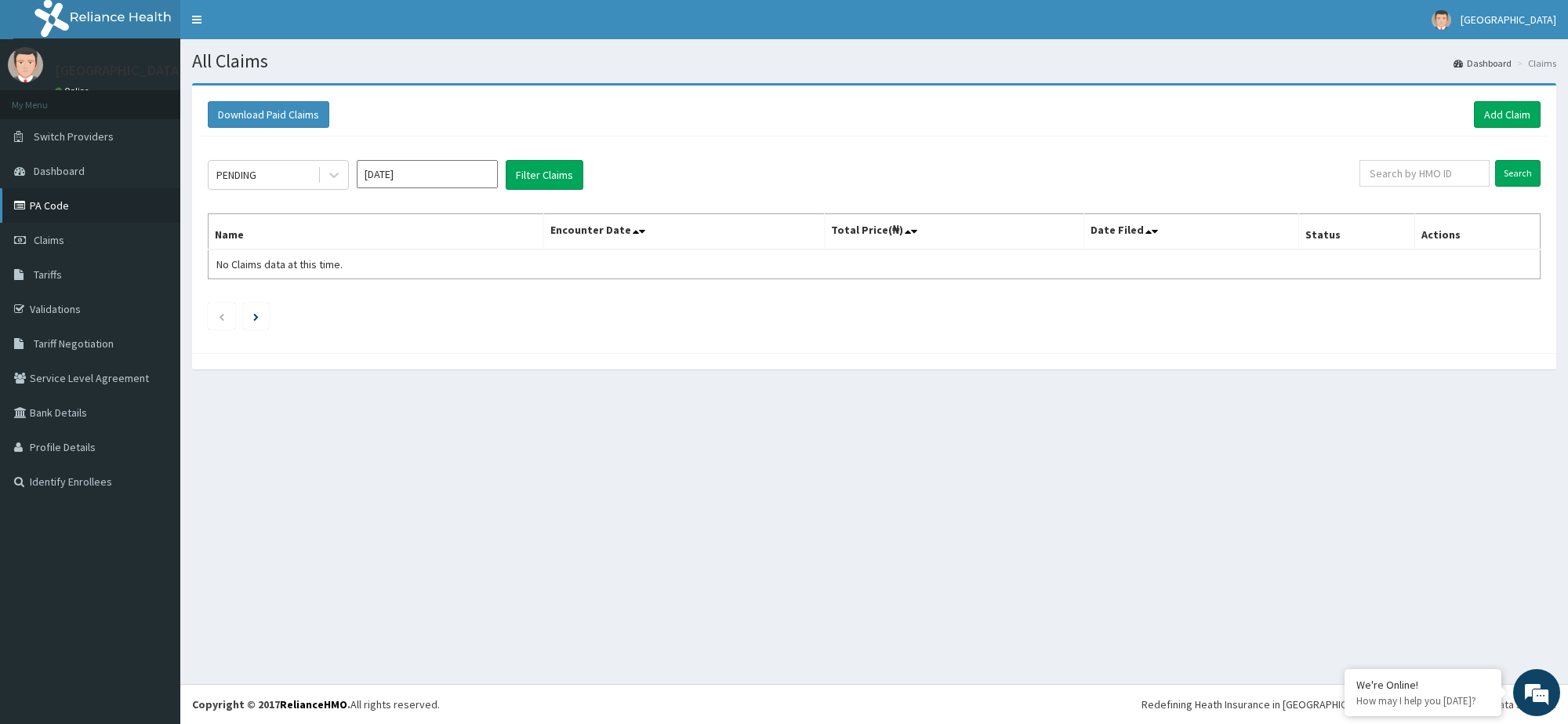
click at [35, 198] on link "PA Code" at bounding box center [89, 206] width 180 height 34
click at [1510, 108] on link "Add Claim" at bounding box center [1507, 114] width 67 height 27
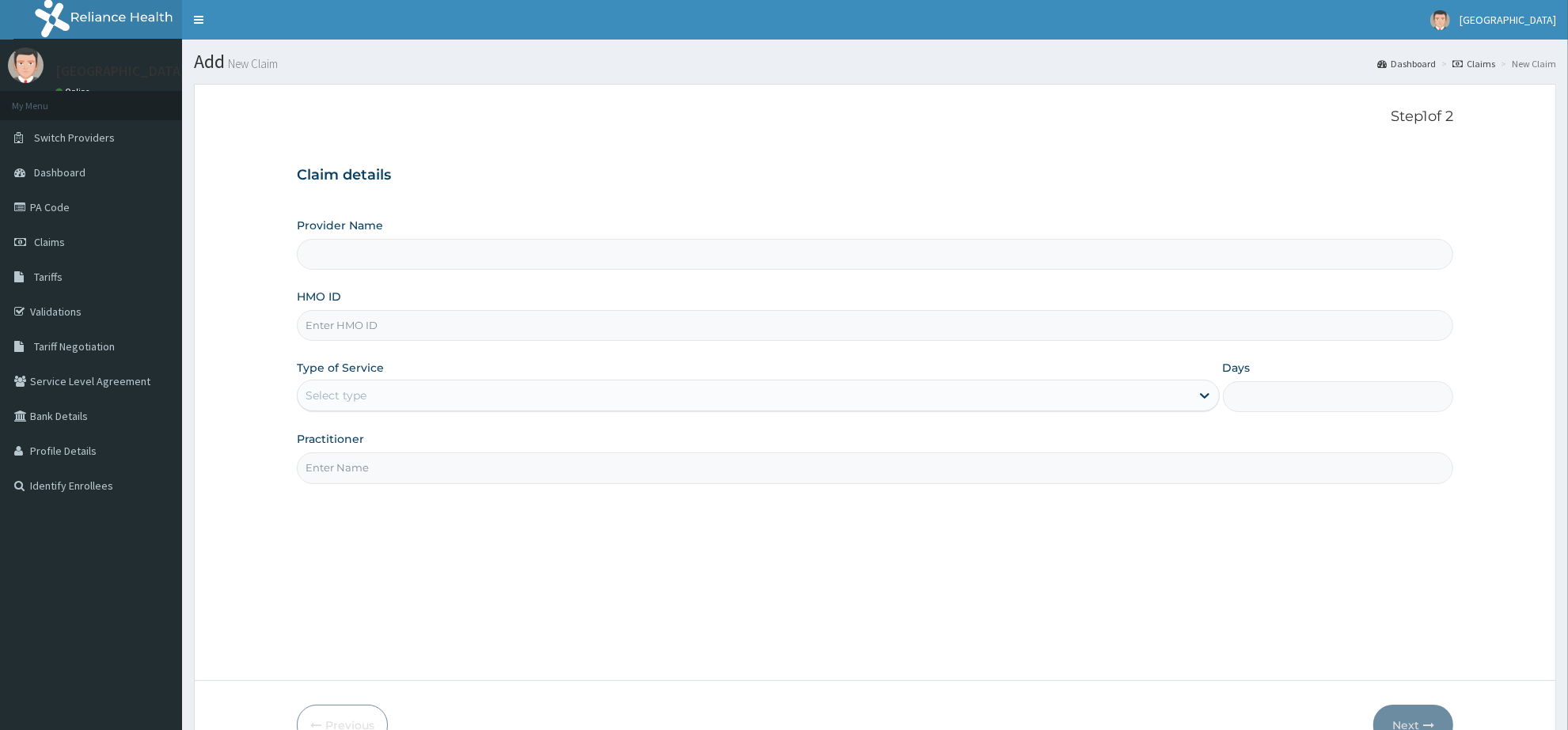
type input "[GEOGRAPHIC_DATA]"
click at [452, 329] on input "HMO ID" at bounding box center [874, 326] width 1156 height 31
paste input "SRH/10027/B"
type input "SRH/10027/B"
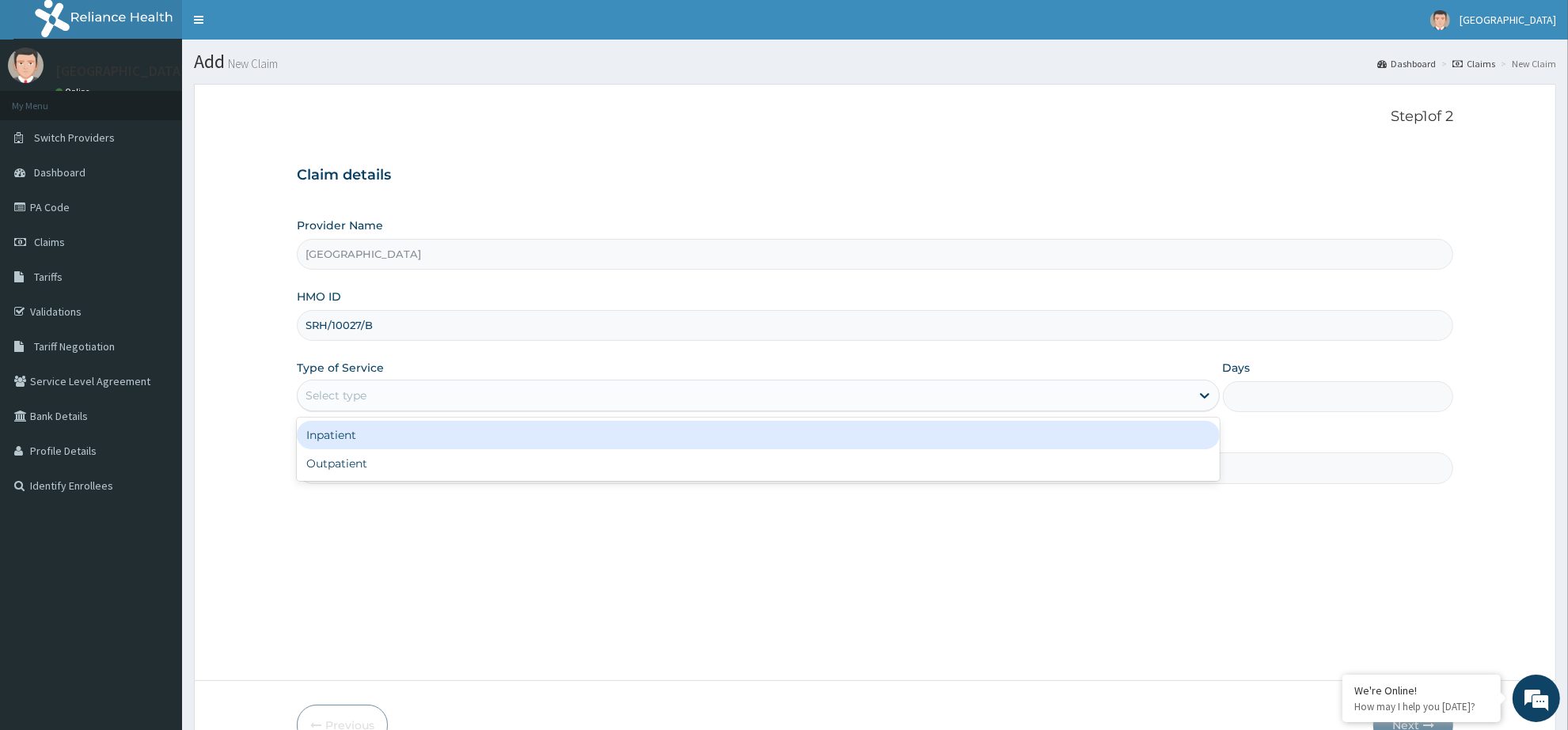
click at [410, 400] on div "Select type" at bounding box center [744, 396] width 893 height 25
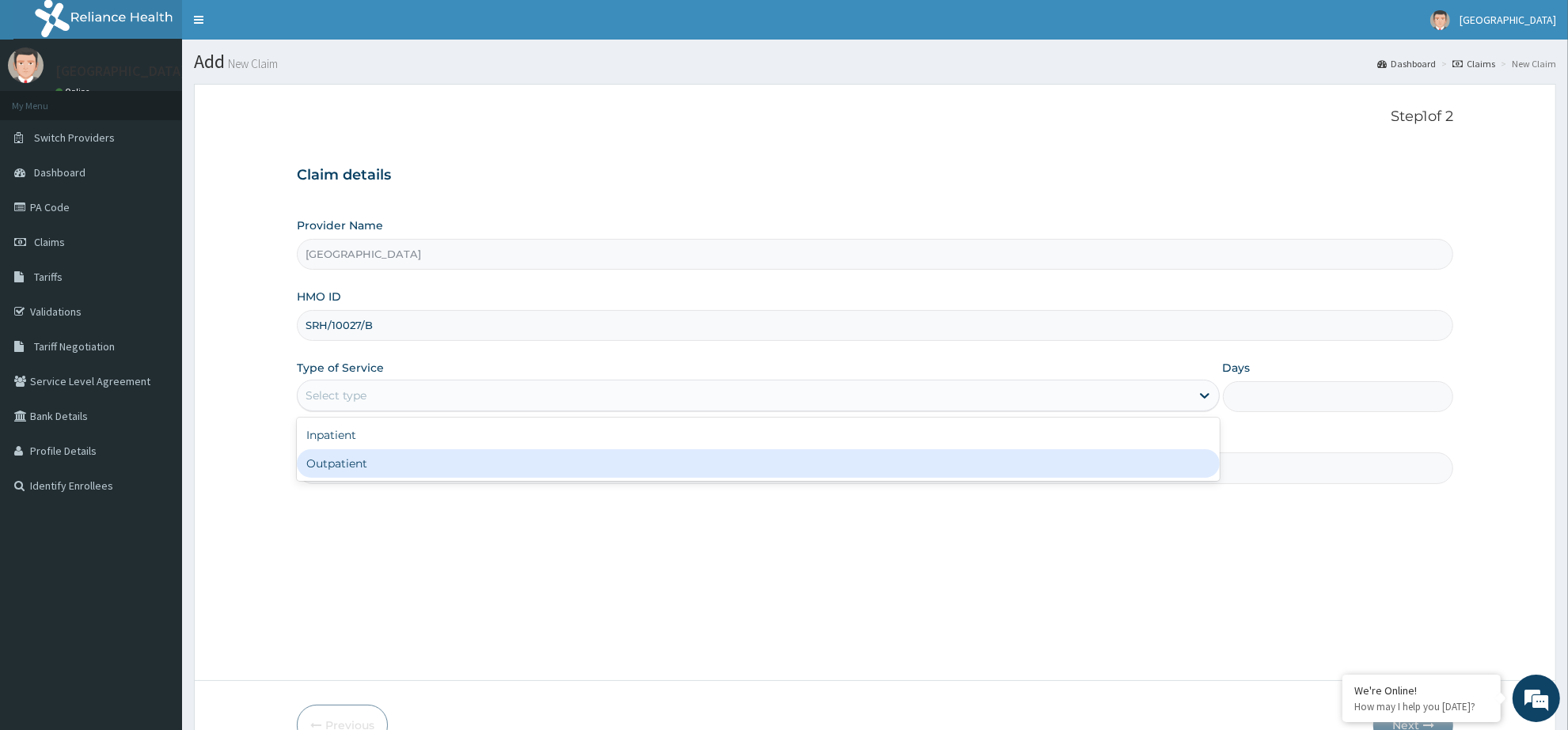
click at [393, 467] on div "Outpatient" at bounding box center [758, 464] width 922 height 29
type input "1"
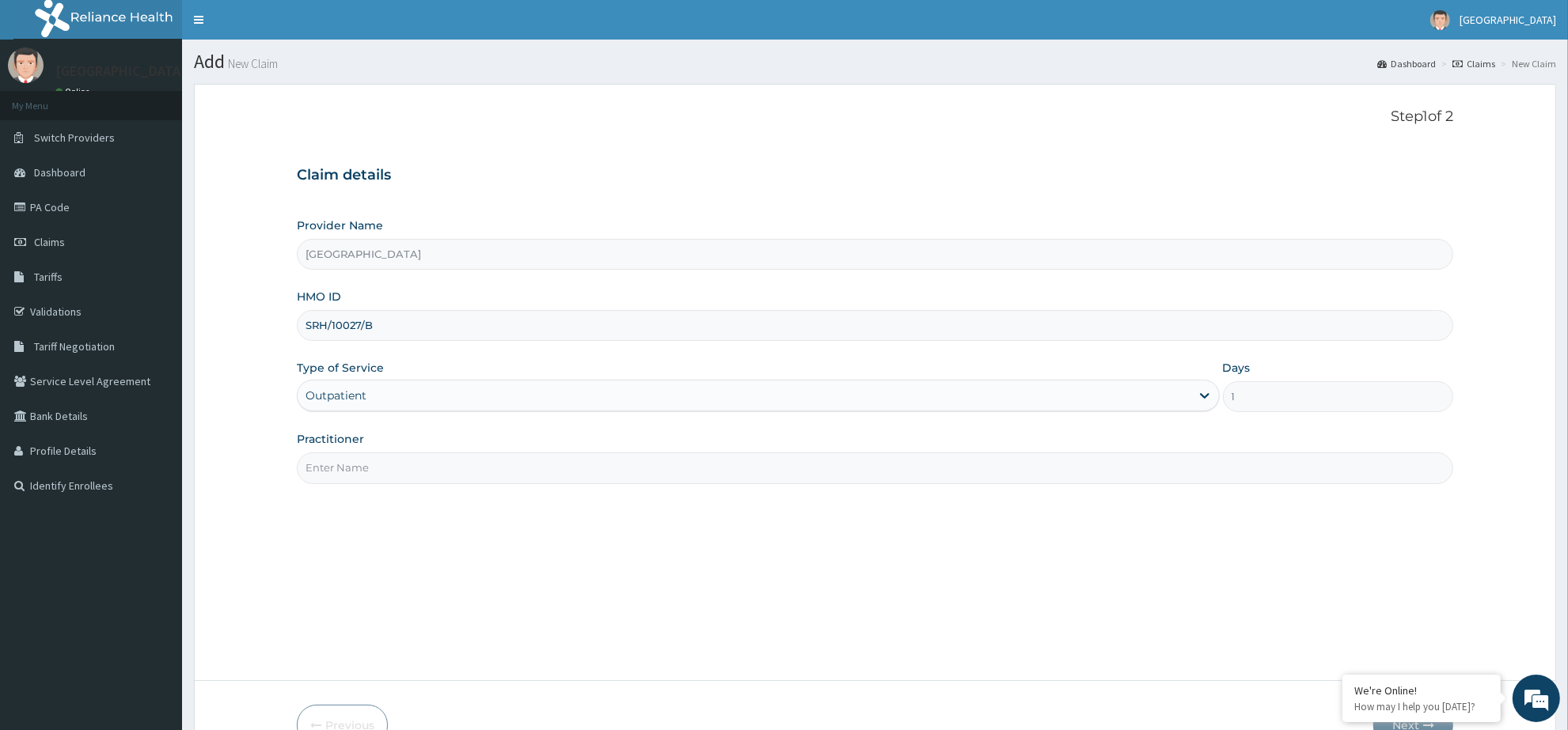
click at [455, 469] on input "Practitioner" at bounding box center [874, 468] width 1156 height 31
type input "[PERSON_NAME]"
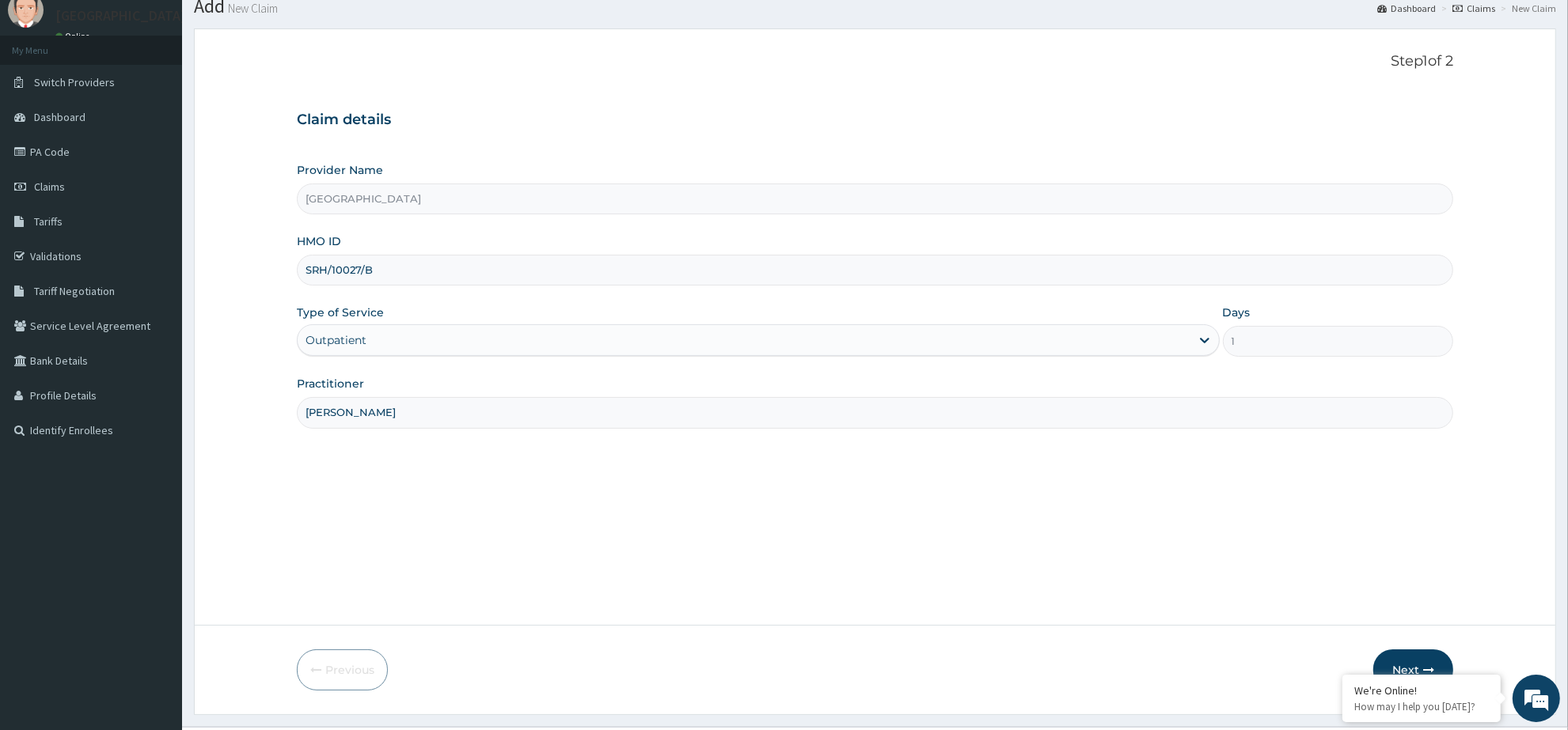
scroll to position [92, 0]
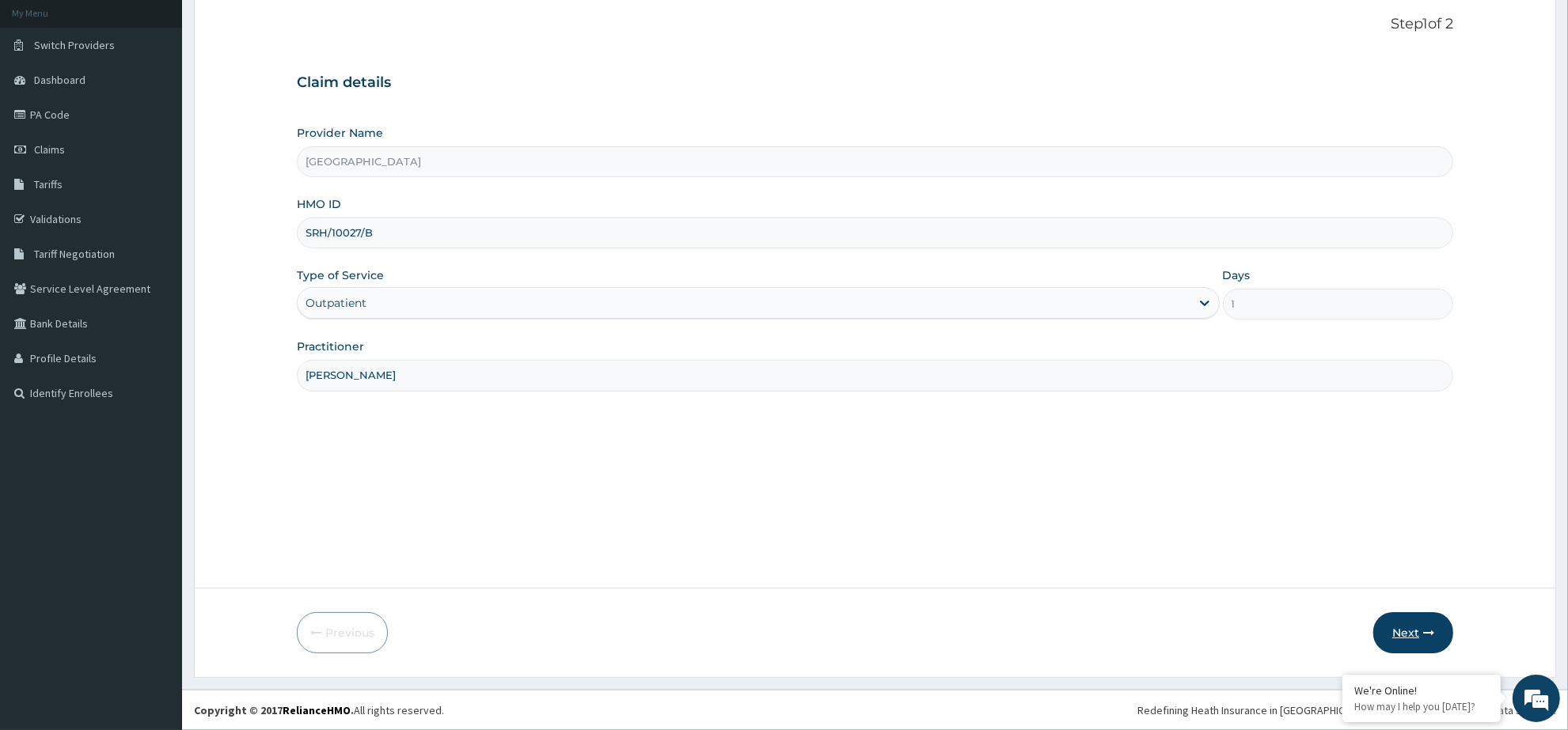
click at [1389, 629] on button "Next" at bounding box center [1412, 633] width 80 height 41
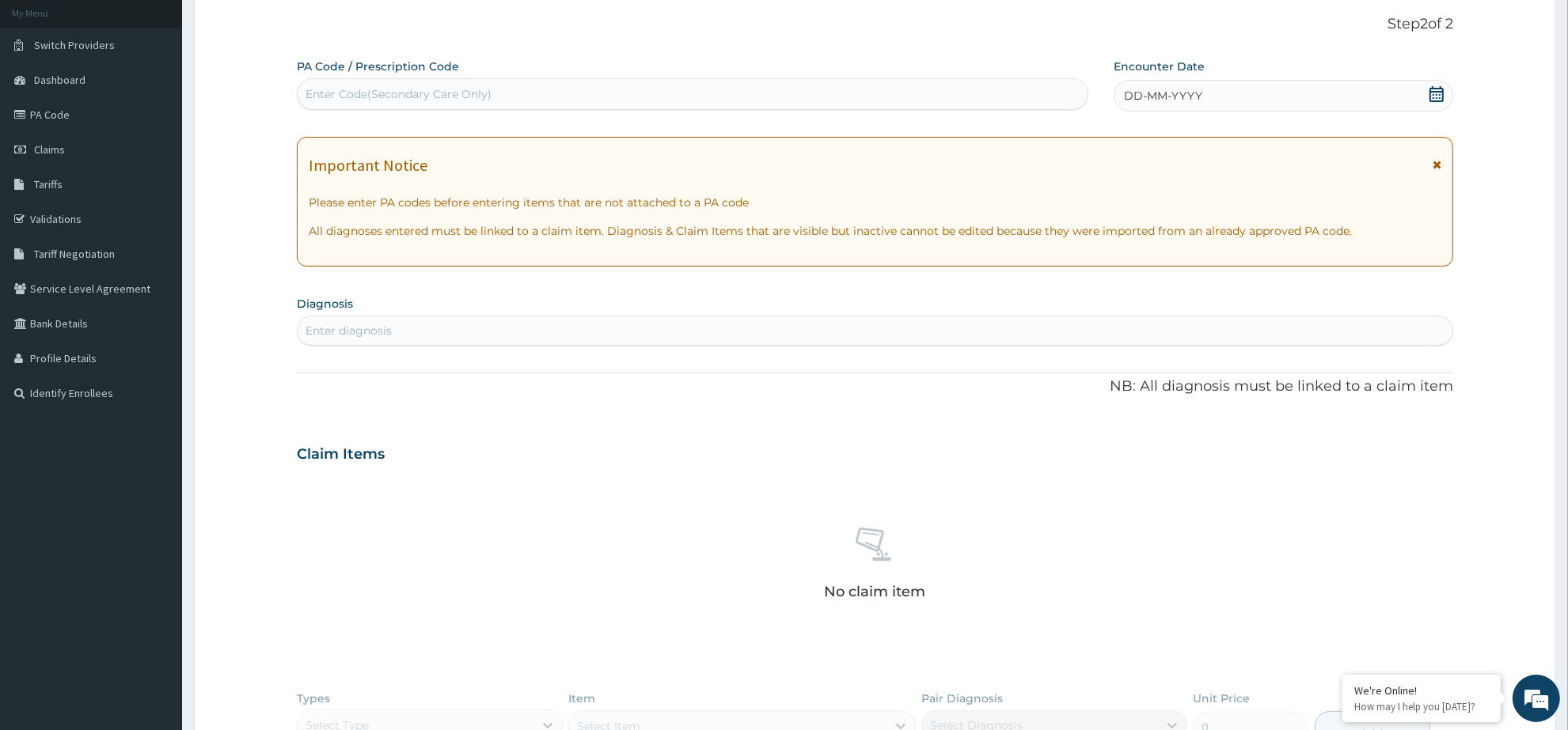
click at [1433, 89] on icon at bounding box center [1436, 94] width 15 height 15
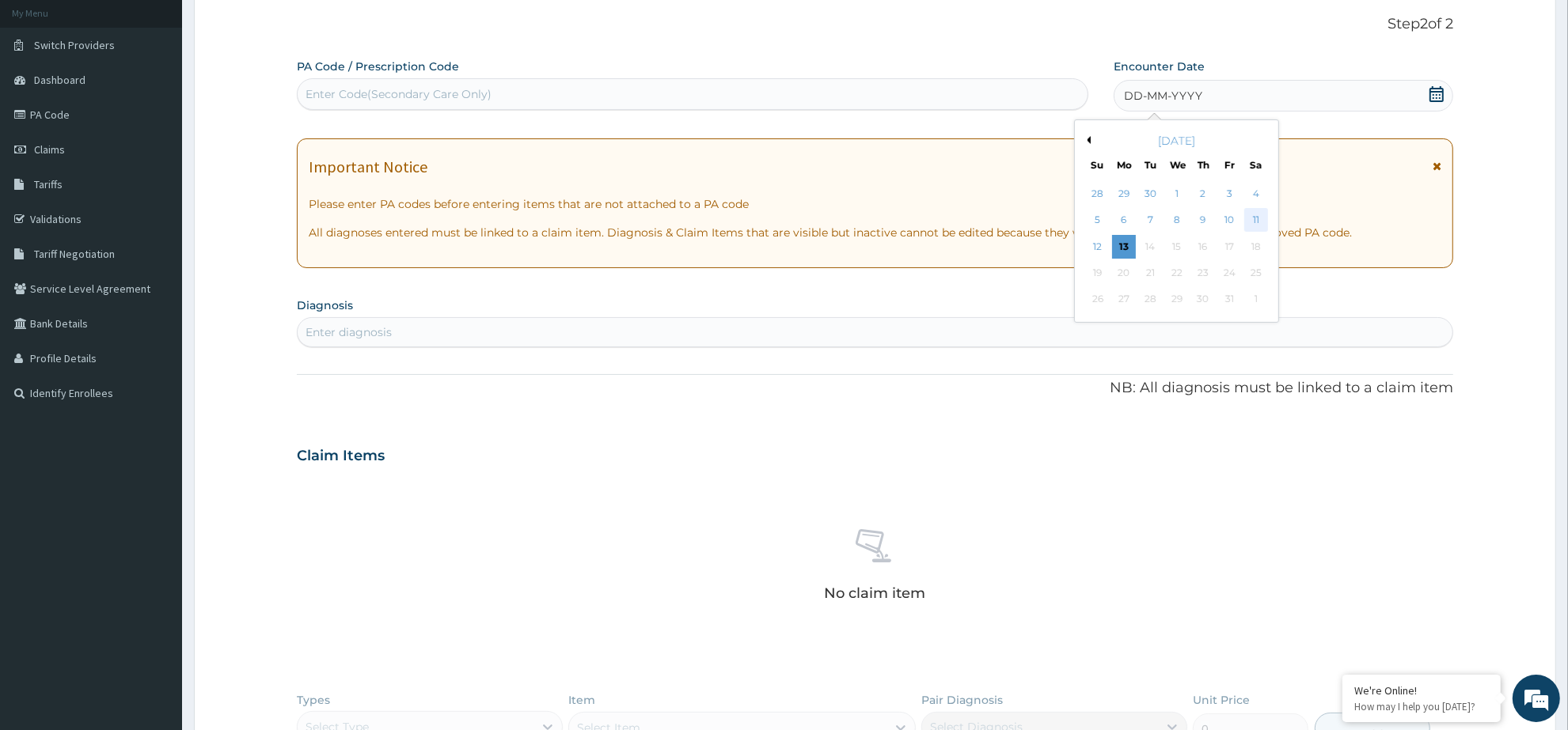
click at [1247, 208] on div "11" at bounding box center [1256, 220] width 24 height 24
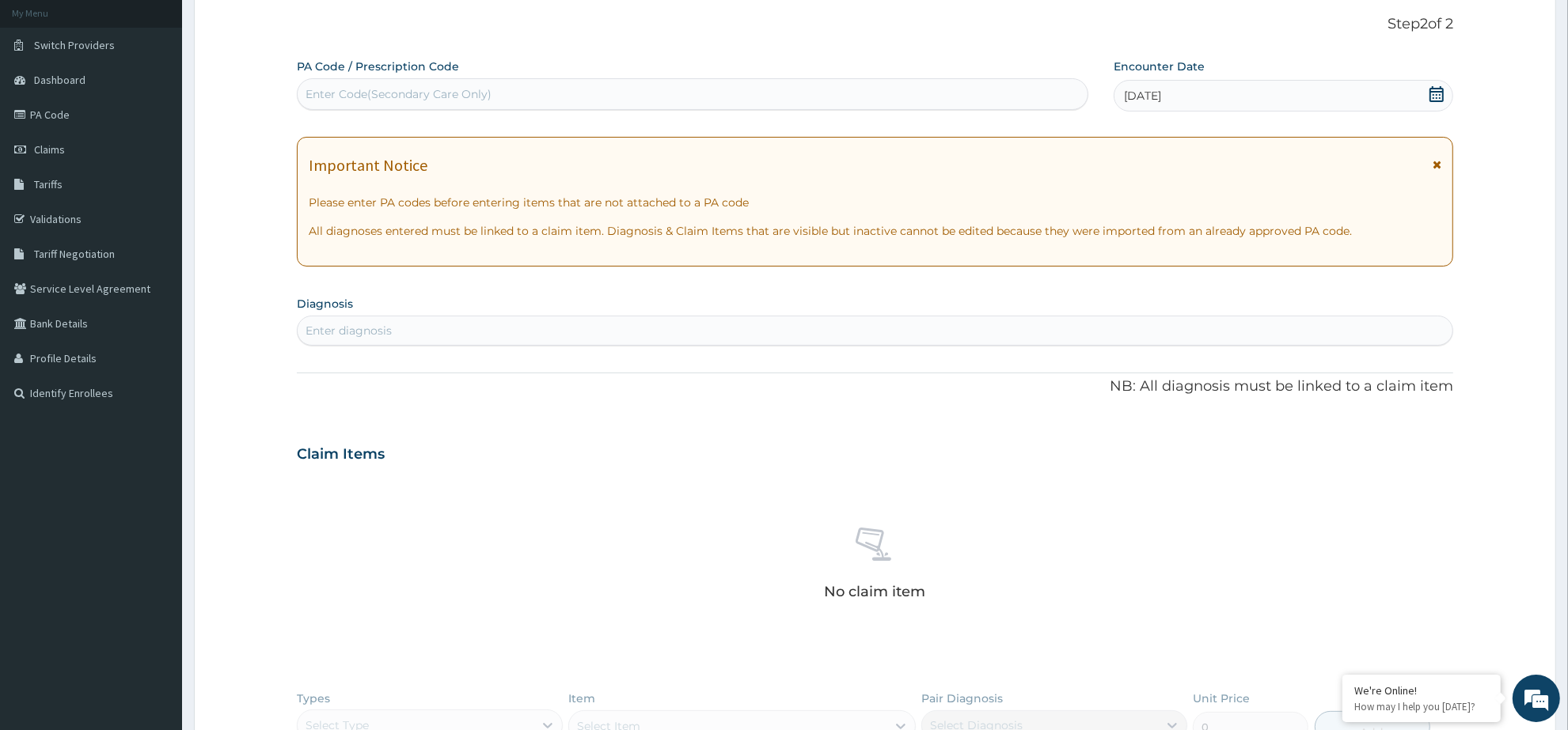
scroll to position [0, 0]
click at [479, 329] on div "Enter diagnosis" at bounding box center [875, 330] width 1155 height 25
type input "C"
click at [54, 111] on link "PA Code" at bounding box center [90, 114] width 182 height 35
